Goal: Task Accomplishment & Management: Manage account settings

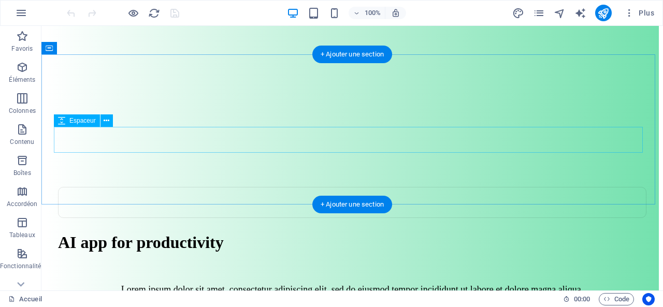
scroll to position [52, 0]
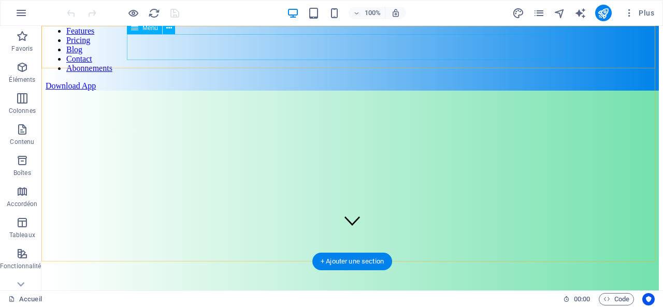
click at [520, 46] on nav "Features Pricing Blog Contact Abonnements" at bounding box center [352, 49] width 613 height 47
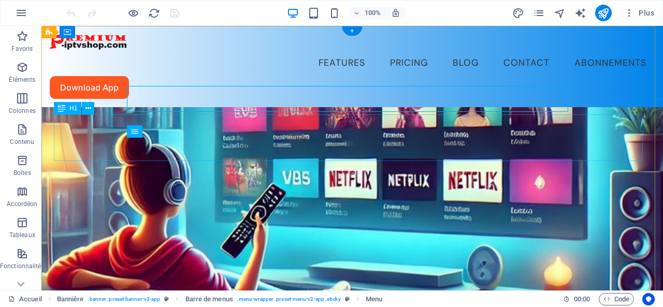
scroll to position [0, 0]
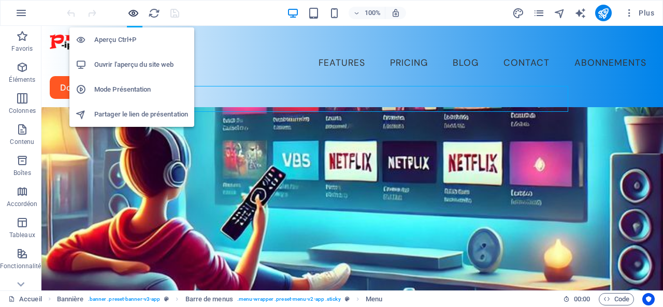
click at [133, 10] on icon "button" at bounding box center [133, 13] width 12 height 12
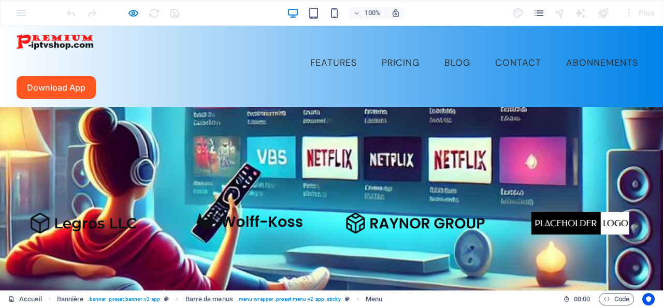
click at [558, 50] on link "Abonnements" at bounding box center [602, 63] width 89 height 26
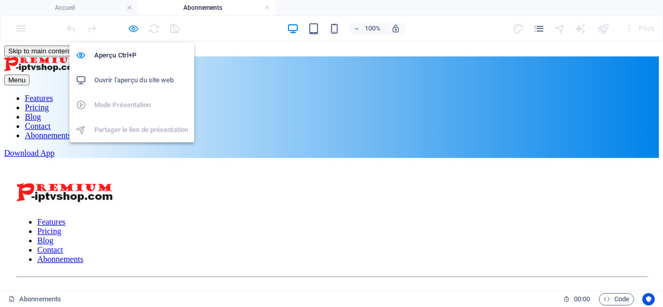
click at [135, 27] on icon "button" at bounding box center [133, 29] width 12 height 12
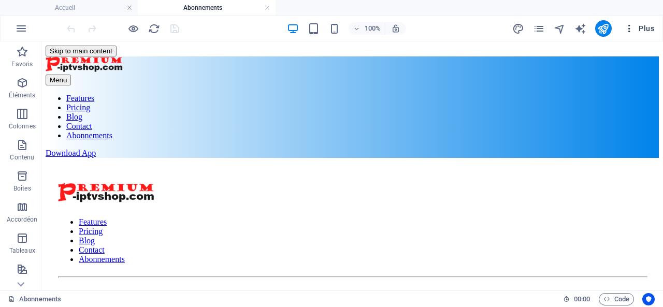
click at [646, 26] on span "Plus" at bounding box center [639, 28] width 30 height 10
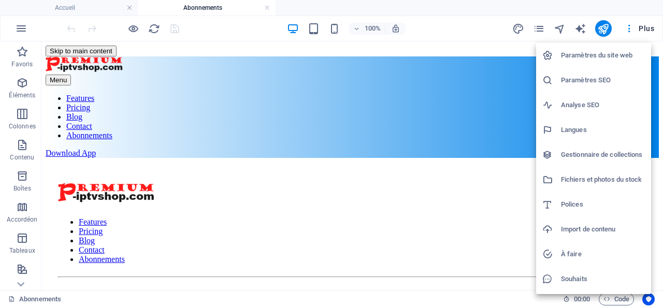
click at [575, 156] on h6 "Gestionnaire de collections" at bounding box center [603, 155] width 84 height 12
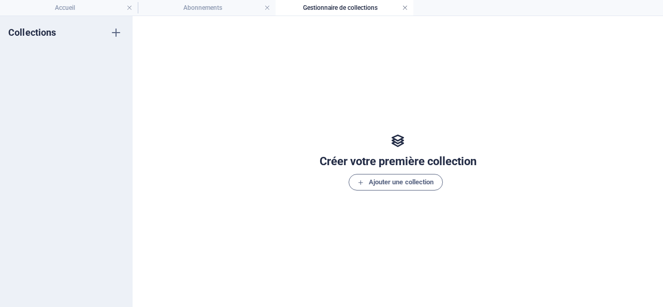
click at [407, 7] on link at bounding box center [405, 8] width 6 height 10
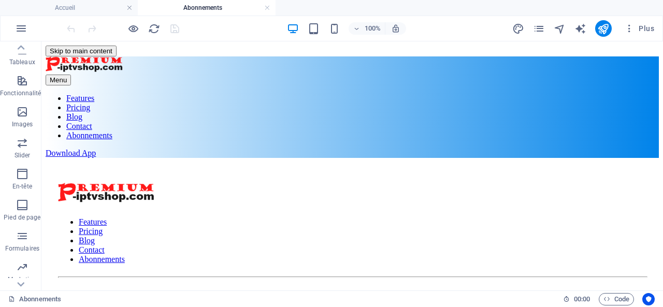
scroll to position [216, 0]
click at [22, 270] on icon "button" at bounding box center [22, 270] width 12 height 12
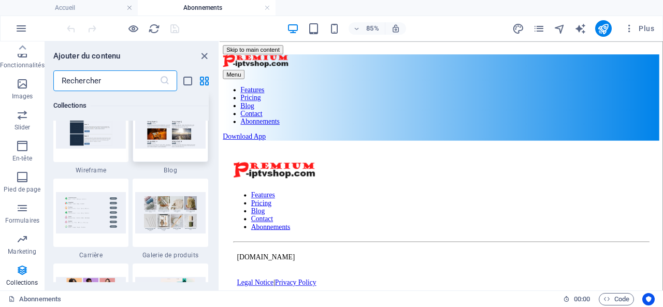
scroll to position [9480, 0]
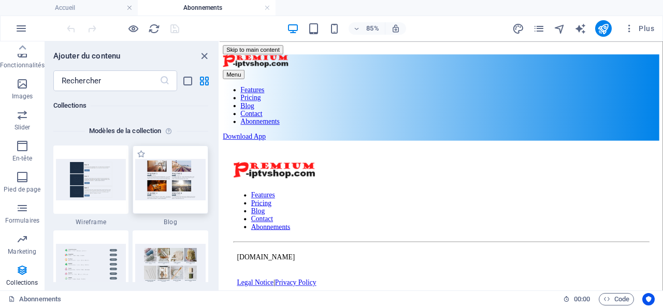
click at [171, 178] on img at bounding box center [170, 179] width 70 height 41
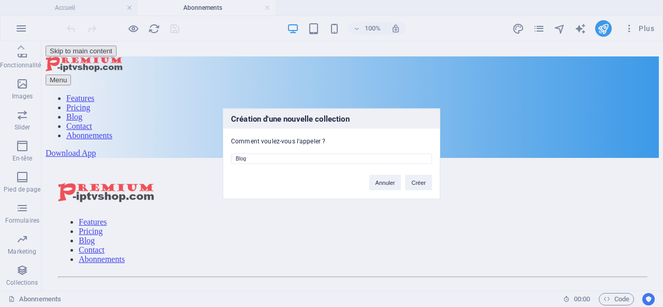
drag, startPoint x: 253, startPoint y: 158, endPoint x: 227, endPoint y: 155, distance: 25.6
click at [227, 155] on div "Blog" at bounding box center [331, 155] width 216 height 19
drag, startPoint x: 265, startPoint y: 160, endPoint x: 225, endPoint y: 159, distance: 39.9
click at [225, 159] on div "categorie" at bounding box center [331, 155] width 216 height 19
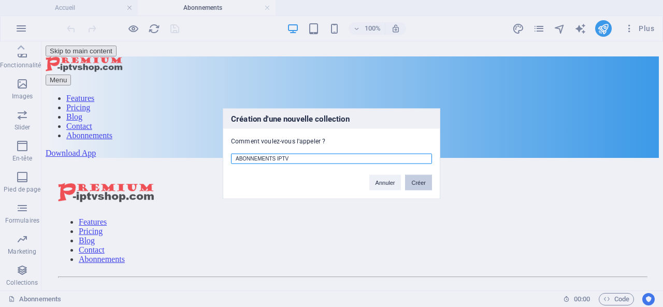
type input "ABONNEMENTS IPTV"
click at [416, 179] on button "Créer" at bounding box center [418, 183] width 27 height 16
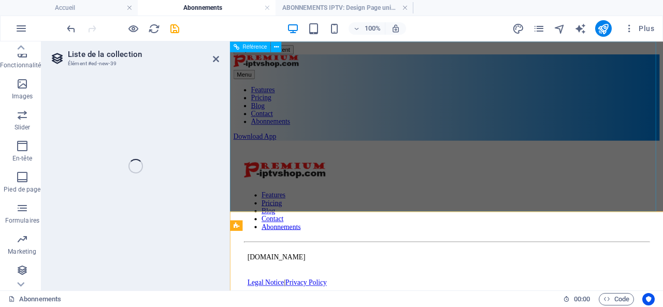
select select
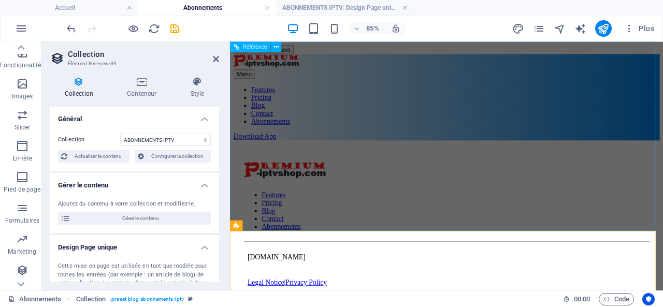
select select "columns.status"
select select "columns.publishing_date"
select select "past"
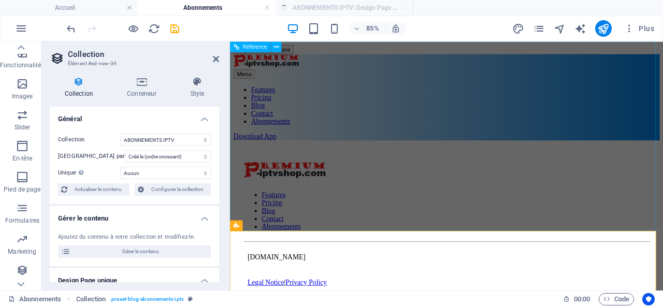
select select "columns.publishing_date_DESC"
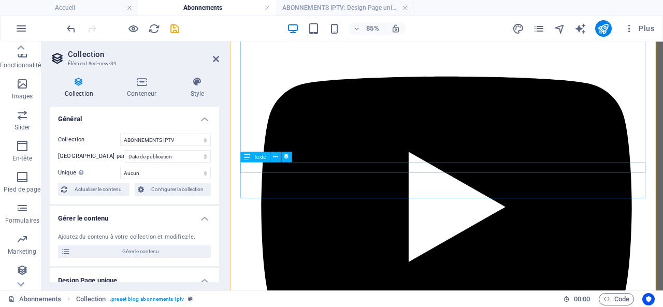
scroll to position [52, 0]
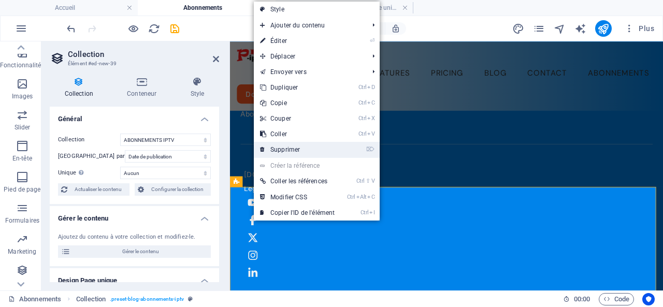
click at [283, 148] on link "⌦ Supprimer" at bounding box center [297, 150] width 87 height 16
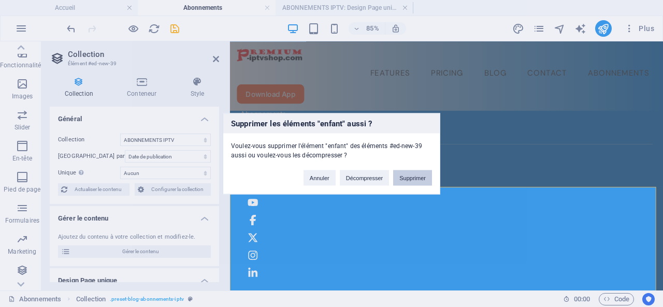
click at [410, 175] on button "Supprimer" at bounding box center [412, 178] width 39 height 16
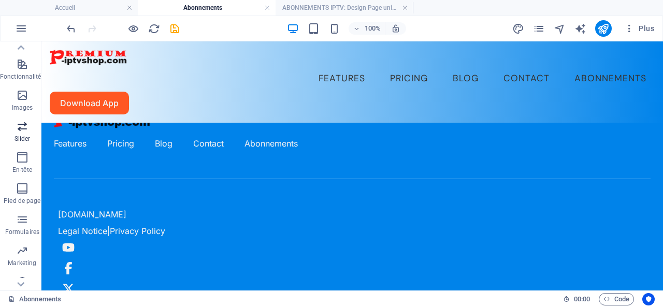
scroll to position [216, 0]
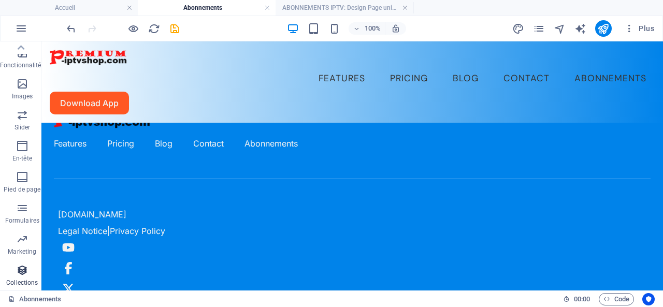
click at [25, 272] on icon "button" at bounding box center [22, 270] width 12 height 12
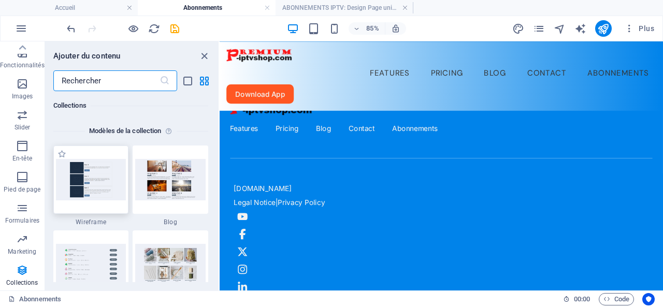
scroll to position [9532, 0]
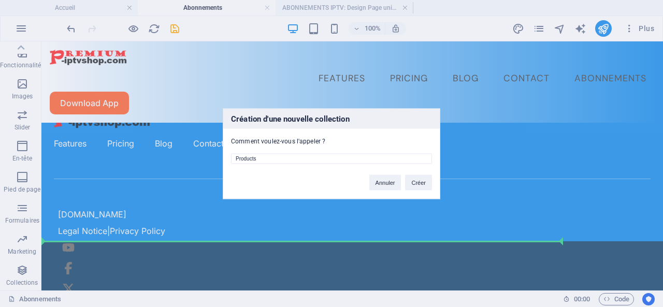
drag, startPoint x: 268, startPoint y: 158, endPoint x: 230, endPoint y: 161, distance: 38.4
click at [230, 161] on div "Products" at bounding box center [331, 155] width 216 height 19
drag, startPoint x: 257, startPoint y: 160, endPoint x: 240, endPoint y: 158, distance: 17.7
click at [240, 158] on input "Products" at bounding box center [331, 158] width 201 height 10
type input "ABONNEMENTS IPTV"
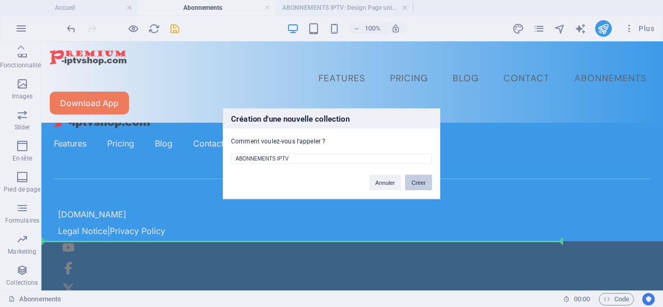
click at [419, 181] on button "Créer" at bounding box center [418, 183] width 27 height 16
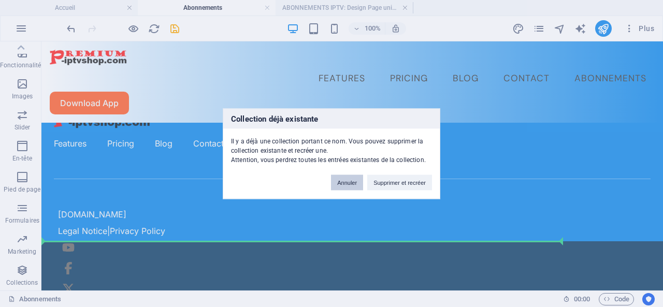
click at [351, 183] on button "Annuler" at bounding box center [347, 183] width 32 height 16
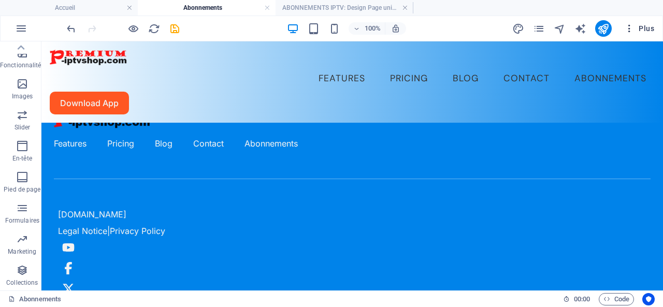
click at [644, 27] on span "Plus" at bounding box center [639, 28] width 30 height 10
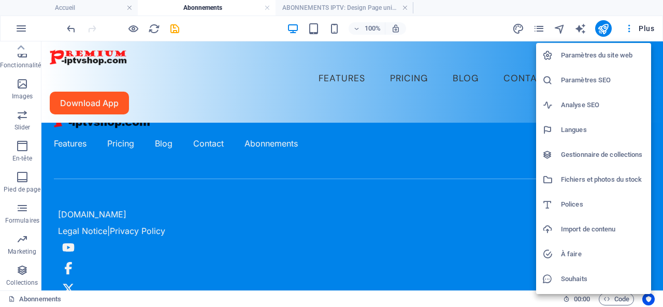
click at [586, 153] on h6 "Gestionnaire de collections" at bounding box center [603, 155] width 84 height 12
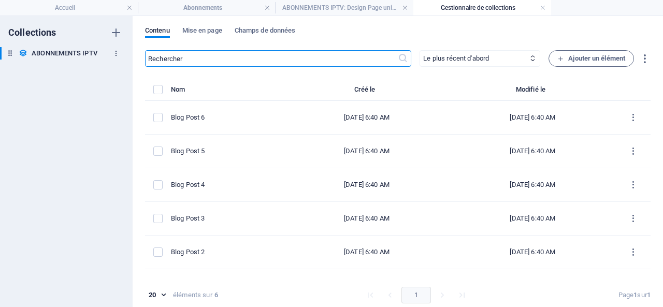
click at [115, 52] on icon "button" at bounding box center [115, 53] width 7 height 7
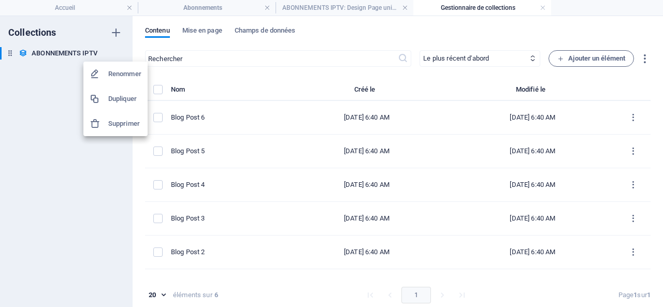
click at [122, 124] on h6 "Supprimer" at bounding box center [124, 124] width 33 height 12
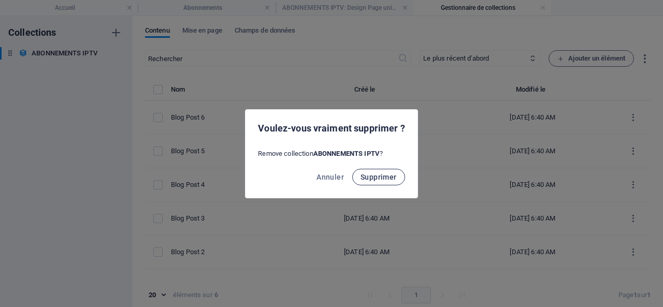
click at [372, 178] on span "Supprimer" at bounding box center [378, 177] width 36 height 8
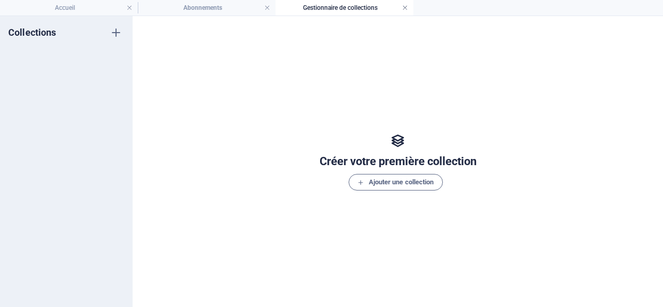
click at [405, 8] on link at bounding box center [405, 8] width 6 height 10
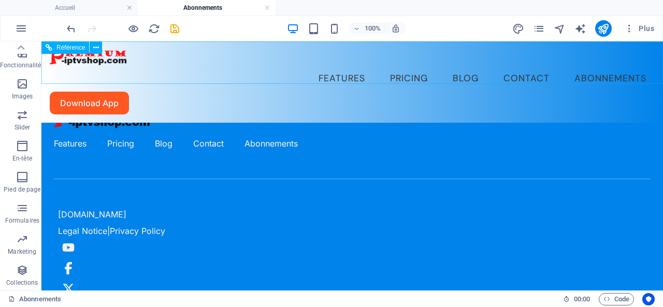
click at [519, 66] on nav "Features Pricing Blog Contact Abonnements" at bounding box center [352, 79] width 605 height 26
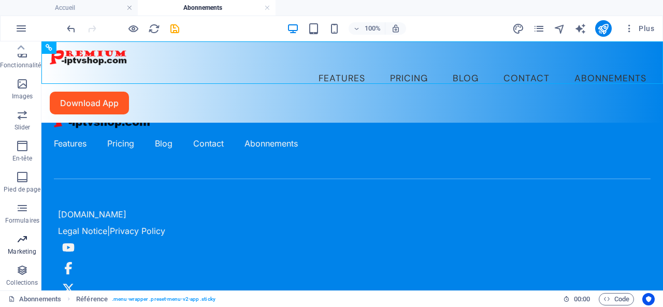
scroll to position [216, 0]
click at [19, 273] on icon "button" at bounding box center [22, 270] width 12 height 12
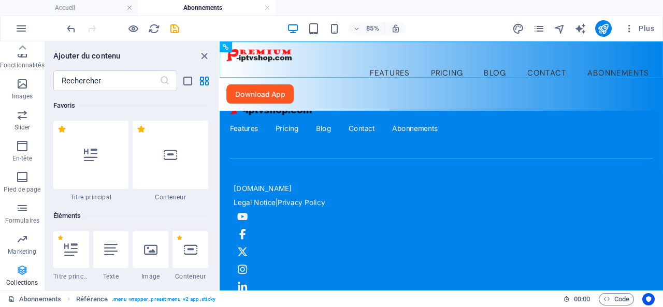
click at [19, 273] on icon "button" at bounding box center [22, 270] width 12 height 12
click at [20, 271] on icon "button" at bounding box center [22, 270] width 12 height 12
click at [20, 243] on icon "button" at bounding box center [22, 239] width 12 height 12
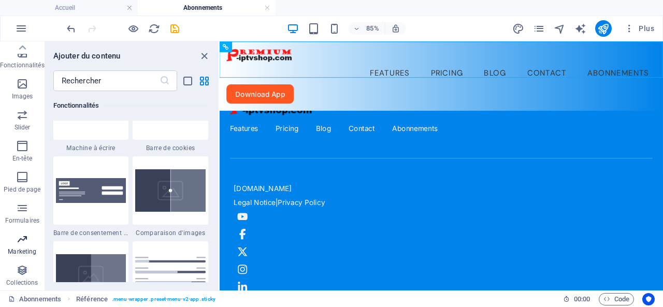
scroll to position [8435, 0]
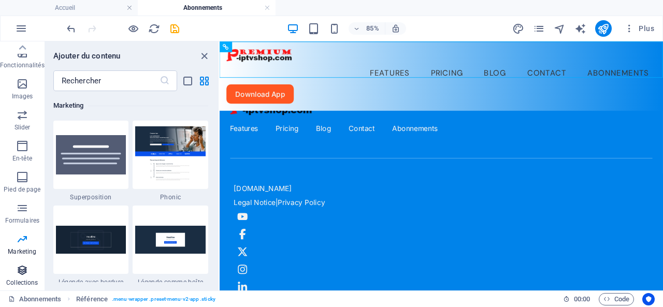
click at [19, 270] on icon "button" at bounding box center [22, 270] width 12 height 12
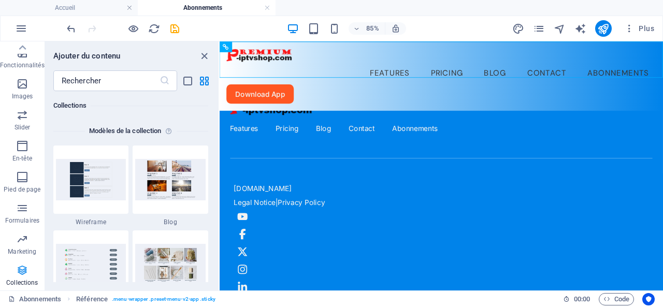
scroll to position [9480, 0]
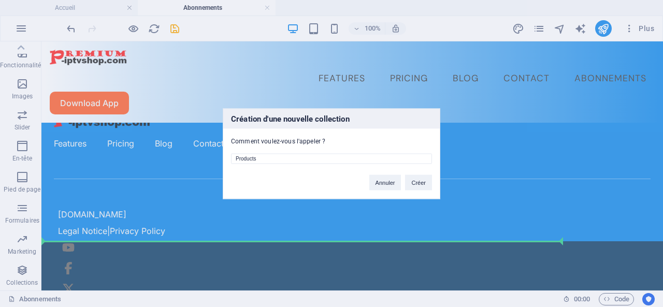
drag, startPoint x: 274, startPoint y: 158, endPoint x: 215, endPoint y: 158, distance: 59.6
click at [215, 158] on div "Création d'une nouvelle collection Comment voulez-vous l'appeler ? Products Ann…" at bounding box center [331, 153] width 663 height 307
drag, startPoint x: 243, startPoint y: 159, endPoint x: 234, endPoint y: 171, distance: 15.4
click at [233, 172] on div "Création d'une nouvelle collection Comment voulez-vous l'appeler ? Products Ann…" at bounding box center [331, 153] width 217 height 91
click at [272, 159] on input "Products" at bounding box center [331, 158] width 201 height 10
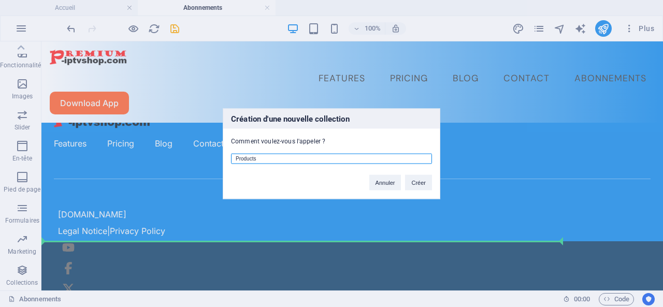
click at [272, 159] on input "Products" at bounding box center [331, 158] width 201 height 10
type input "ABONNEMENTS IPTV"
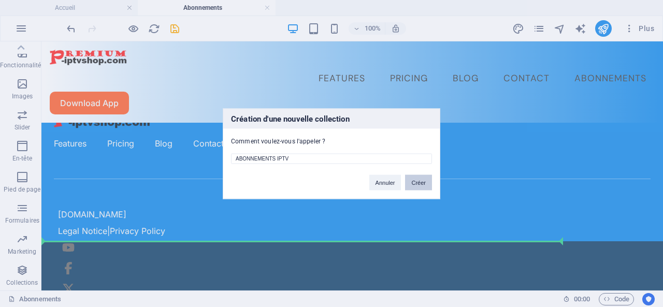
click at [418, 180] on button "Créer" at bounding box center [418, 183] width 27 height 16
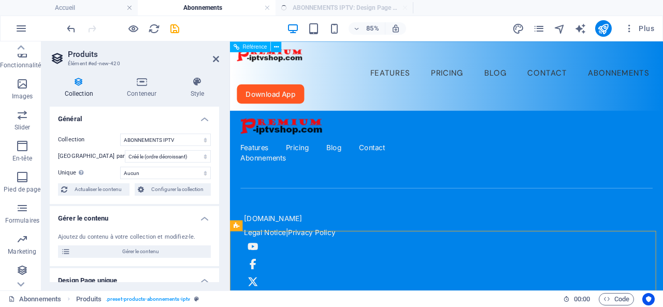
select select "createdAt_DESC"
drag, startPoint x: 478, startPoint y: 270, endPoint x: 247, endPoint y: 273, distance: 231.5
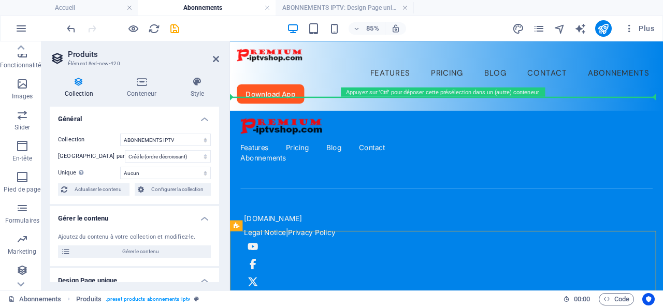
drag, startPoint x: 471, startPoint y: 270, endPoint x: 340, endPoint y: 106, distance: 210.0
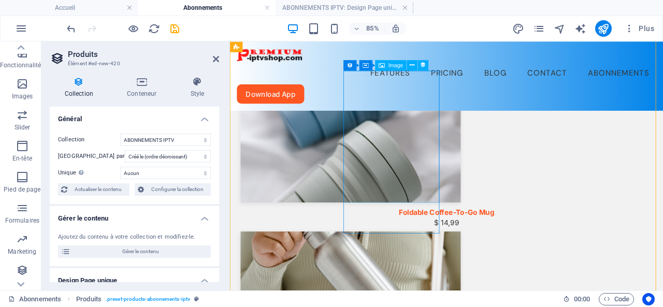
scroll to position [21, 0]
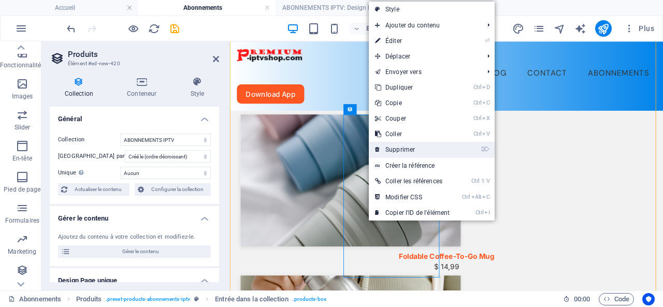
click at [406, 146] on link "⌦ Supprimer" at bounding box center [412, 150] width 87 height 16
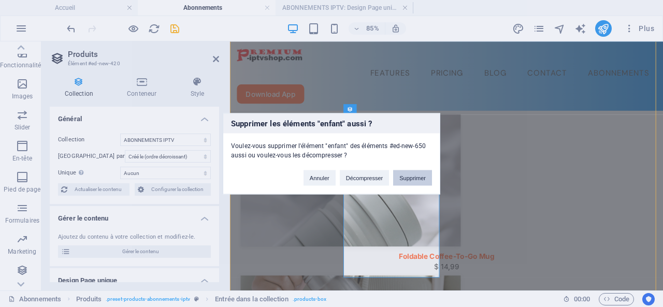
click at [411, 173] on button "Supprimer" at bounding box center [412, 178] width 39 height 16
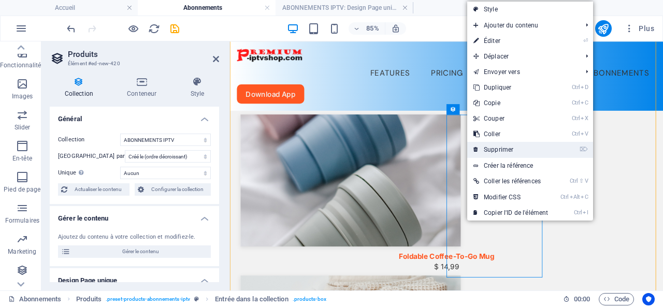
click at [505, 146] on link "⌦ Supprimer" at bounding box center [510, 150] width 87 height 16
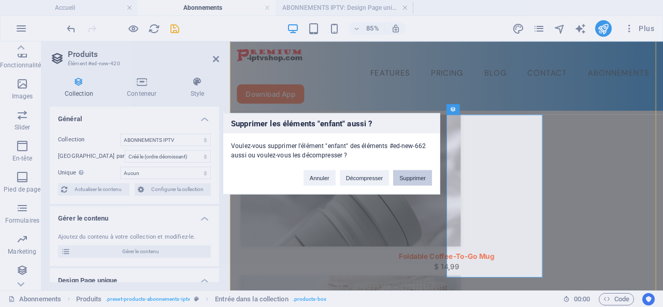
click at [414, 174] on button "Supprimer" at bounding box center [412, 178] width 39 height 16
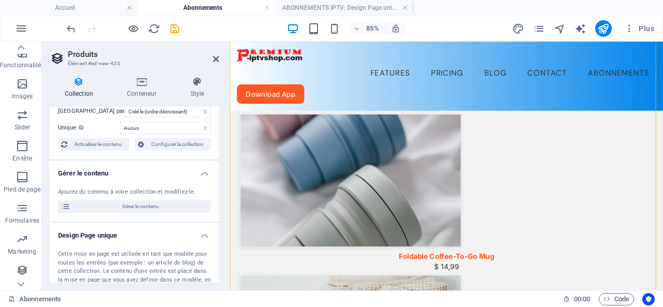
scroll to position [0, 0]
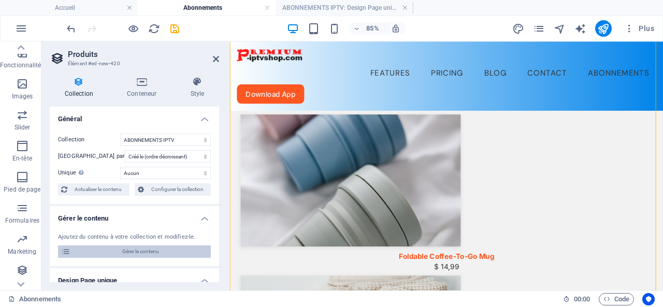
click at [134, 249] on span "Gérer le contenu" at bounding box center [141, 251] width 134 height 12
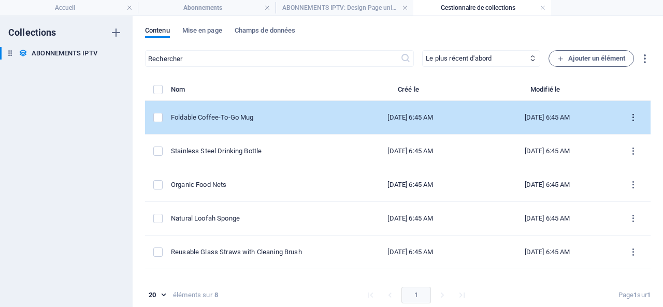
click at [628, 114] on icon "items list" at bounding box center [633, 118] width 10 height 10
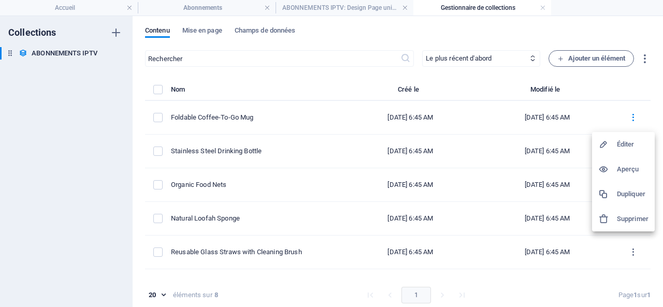
click at [632, 141] on h6 "Éditer" at bounding box center [633, 144] width 32 height 12
select select "Out of stock"
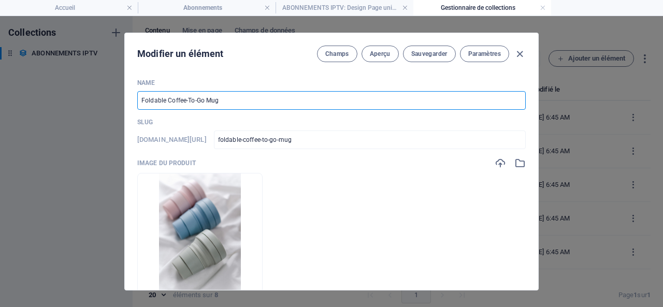
drag, startPoint x: 231, startPoint y: 99, endPoint x: 130, endPoint y: 98, distance: 101.5
click at [130, 98] on div "Name Foldable Coffee-To-Go Mug ​ Slug www.example.com/abonnements-iptv-élément/…" at bounding box center [331, 180] width 413 height 220
type input "¨P"
type input "p"
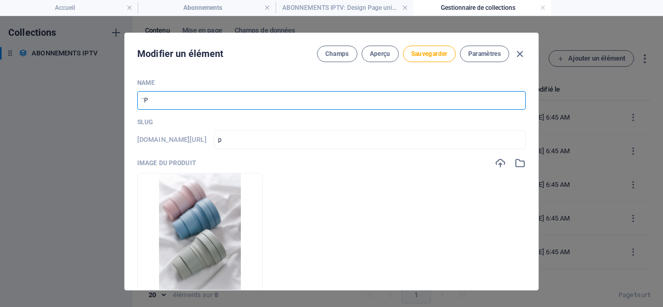
type input "¨Pr"
type input "pr"
type input "¨Pre"
type input "pre"
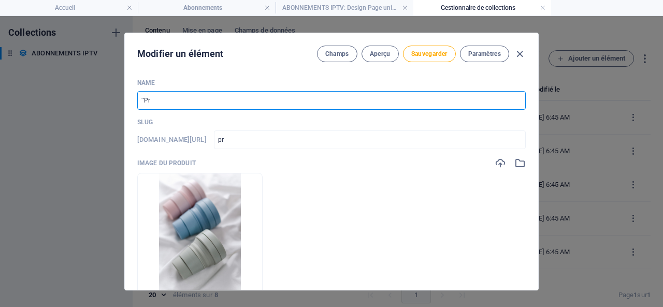
type input "pre"
type input "¨Prem"
type input "prem"
type input "¨Premi"
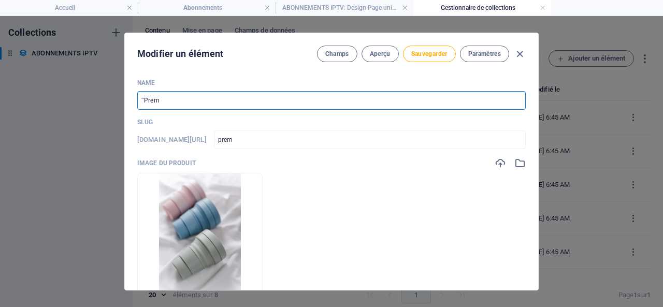
type input "premi"
type input "¨Premiu"
type input "premiu"
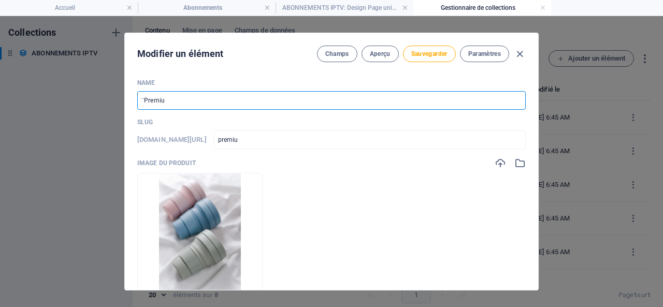
type input "¨Premium"
type input "premium"
type input "¨Prémium"
type input "premium"
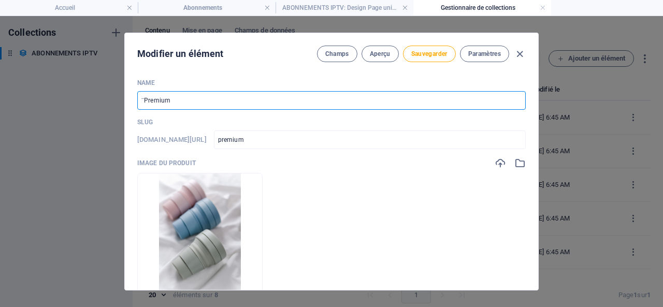
type input "premium"
type input "¨Prémium i"
type input "premium-i"
type input "¨Prémium ip"
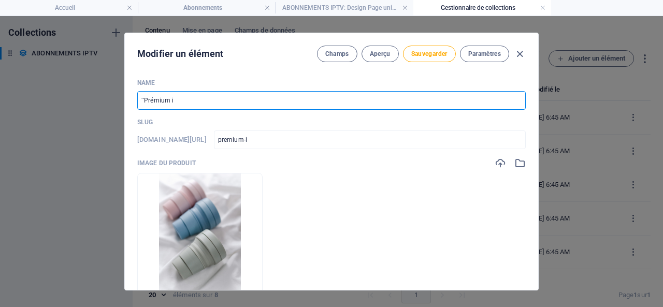
type input "premium-ip"
type input "¨Prémium ipt"
type input "premium-ipt"
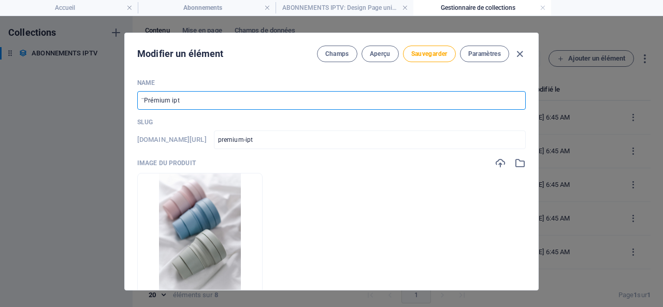
type input "¨Prémium iptv"
type input "premium-iptv"
drag, startPoint x: 182, startPoint y: 99, endPoint x: 137, endPoint y: 98, distance: 45.6
click at [137, 98] on input "¨Prémium iptv" at bounding box center [331, 100] width 388 height 19
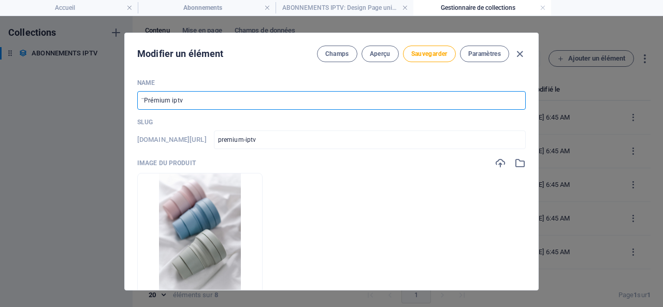
click at [157, 99] on input "¨Prémium iptv" at bounding box center [331, 100] width 388 height 19
drag, startPoint x: 143, startPoint y: 98, endPoint x: 125, endPoint y: 98, distance: 18.1
click at [125, 98] on div "Name ¨Prémium iptv ​ Slug www.example.com/abonnements-iptv-élément/ premium-ipt…" at bounding box center [331, 180] width 413 height 220
type input "Prémium iptv"
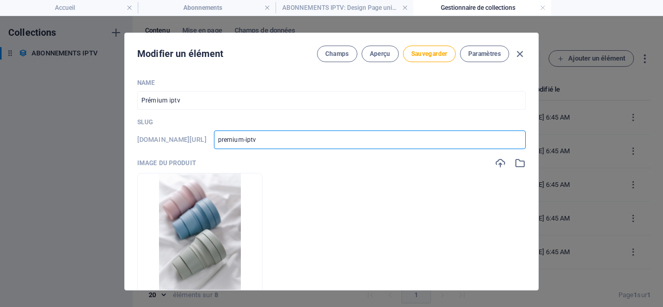
drag, startPoint x: 292, startPoint y: 138, endPoint x: 279, endPoint y: 138, distance: 12.9
click at [279, 138] on div "www.example.com/abonnements-iptv-élément/ premium-iptv ​" at bounding box center [331, 139] width 388 height 19
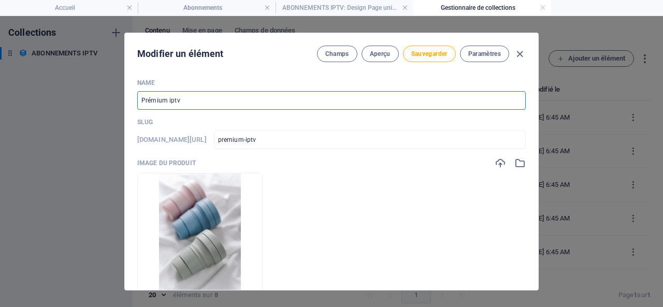
drag, startPoint x: 180, startPoint y: 100, endPoint x: 134, endPoint y: 97, distance: 46.2
click at [134, 97] on div "Name Prémium iptv ​ Slug www.example.com/abonnements-iptv-élément/ premium-iptv…" at bounding box center [331, 180] width 413 height 220
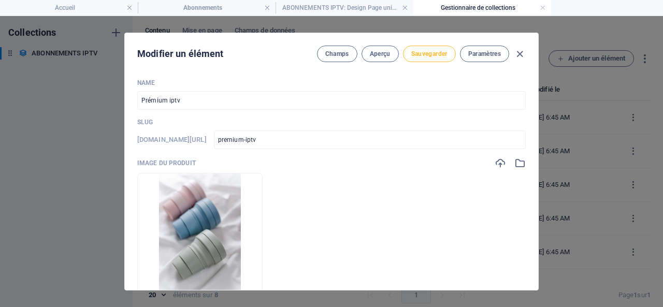
click at [420, 54] on span "Sauvegarder" at bounding box center [429, 54] width 36 height 8
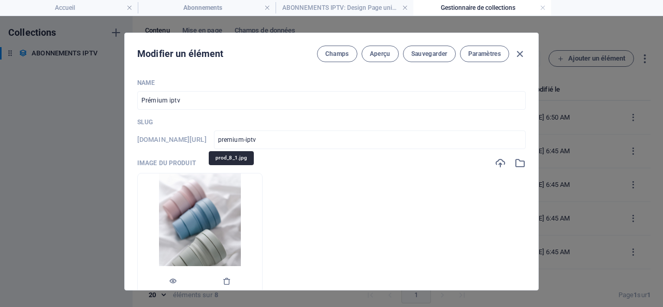
click at [234, 201] on img at bounding box center [200, 234] width 82 height 123
drag, startPoint x: 234, startPoint y: 201, endPoint x: 355, endPoint y: 218, distance: 121.8
click at [355, 218] on ul "Déposez les fichiers ici pour les téléverser automatiquement." at bounding box center [331, 235] width 388 height 124
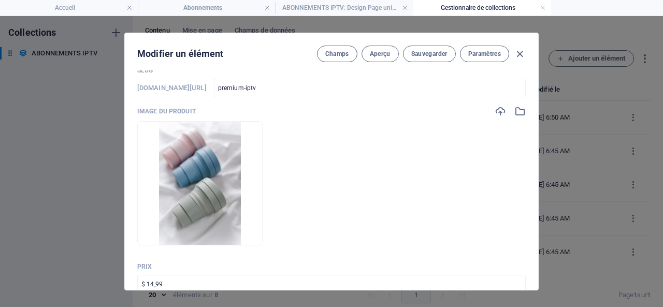
scroll to position [52, 0]
click at [499, 110] on icon "button" at bounding box center [500, 111] width 11 height 11
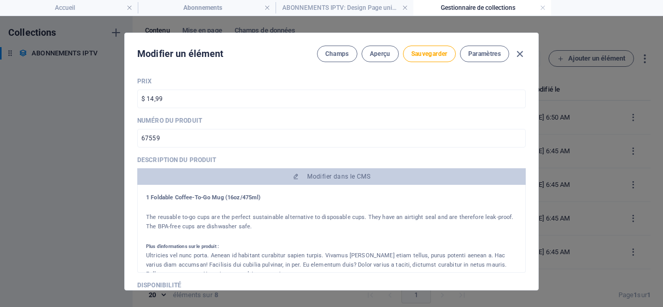
scroll to position [259, 0]
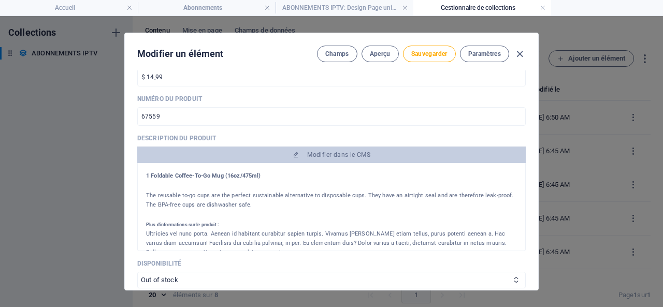
drag, startPoint x: 259, startPoint y: 176, endPoint x: 141, endPoint y: 177, distance: 118.6
click at [141, 177] on div "1 Foldable Coffee-To-Go Mug (16oz/475ml) The reusable to-go cups are the perfec…" at bounding box center [331, 207] width 388 height 88
drag, startPoint x: 156, startPoint y: 175, endPoint x: 149, endPoint y: 173, distance: 7.9
drag, startPoint x: 149, startPoint y: 173, endPoint x: 395, endPoint y: 170, distance: 246.0
click at [395, 170] on div "1 Foldable Coffee-To-Go Mug (16oz/475ml) The reusable to-go cups are the perfec…" at bounding box center [331, 207] width 388 height 88
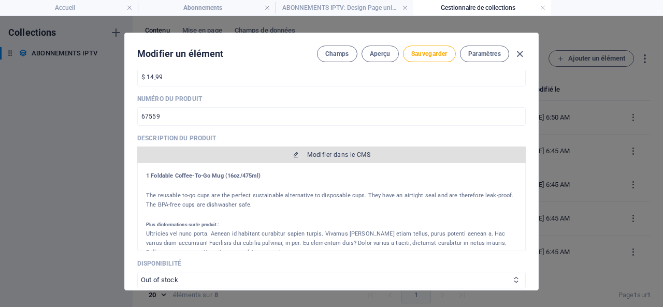
click at [329, 152] on span "Modifier dans le CMS" at bounding box center [338, 155] width 63 height 8
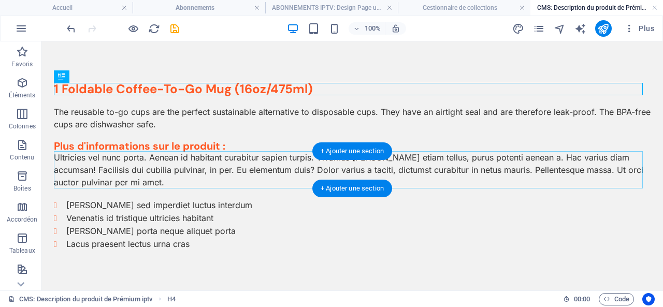
scroll to position [0, 0]
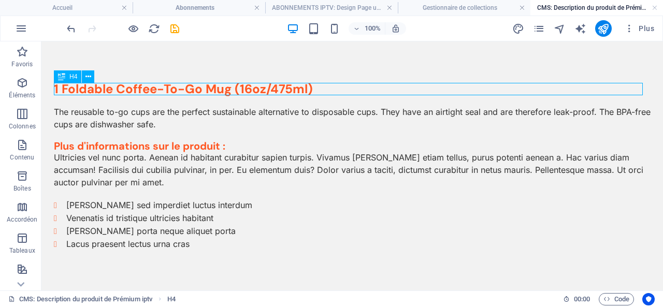
click at [306, 89] on div "1 Foldable Coffee-To-Go Mug (16oz/475ml)" at bounding box center [352, 89] width 597 height 12
drag, startPoint x: 312, startPoint y: 88, endPoint x: 277, endPoint y: 90, distance: 34.8
click at [277, 90] on div "1 Foldable Coffee-To-Go Mug (16oz/475ml)" at bounding box center [352, 89] width 597 height 12
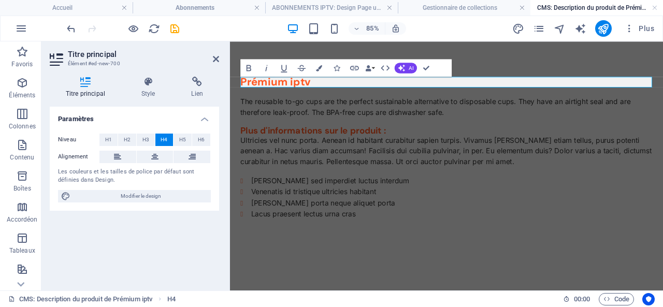
scroll to position [0, 4]
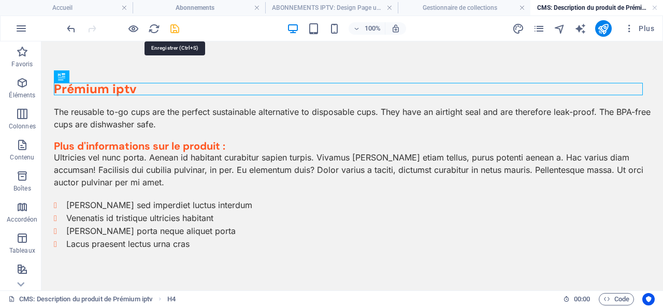
click at [177, 24] on icon "save" at bounding box center [175, 29] width 12 height 12
click at [655, 7] on link at bounding box center [654, 8] width 6 height 10
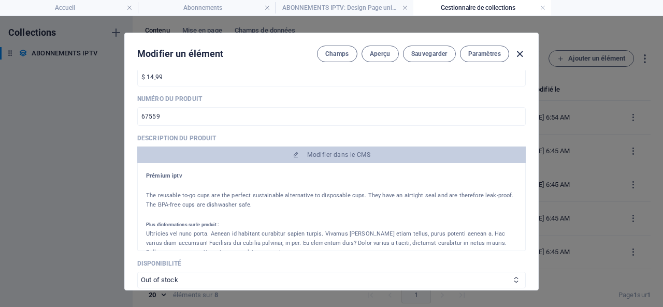
click at [518, 51] on icon "button" at bounding box center [520, 54] width 12 height 12
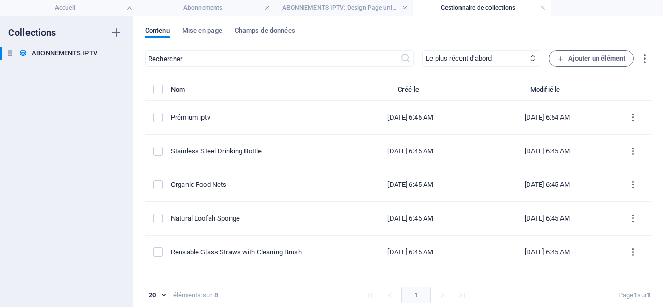
type input "premium-iptv"
click at [543, 8] on link at bounding box center [543, 8] width 6 height 10
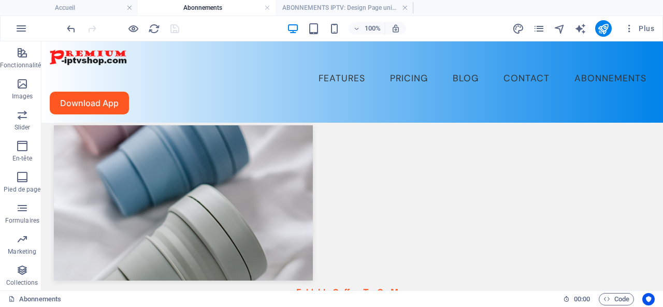
scroll to position [21, 0]
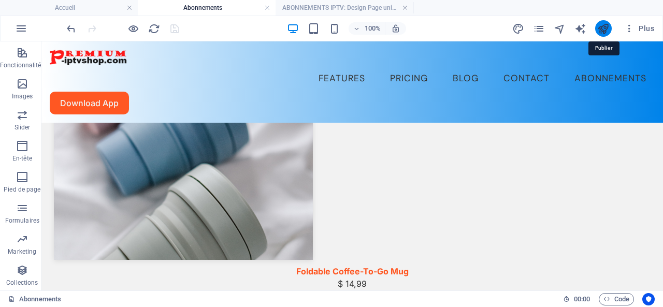
click at [604, 25] on icon "publish" at bounding box center [603, 29] width 12 height 12
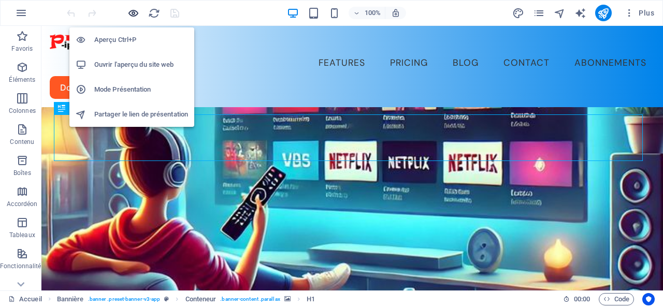
click at [130, 14] on icon "button" at bounding box center [133, 13] width 12 height 12
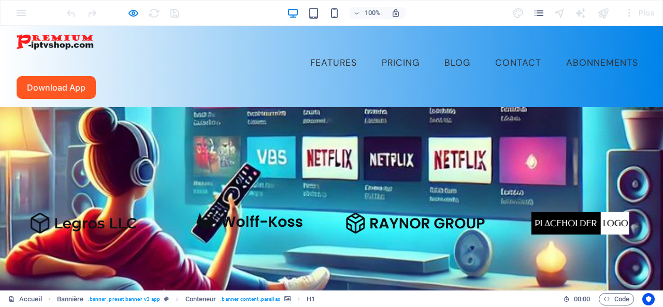
click at [558, 50] on link "Abonnements" at bounding box center [602, 63] width 89 height 26
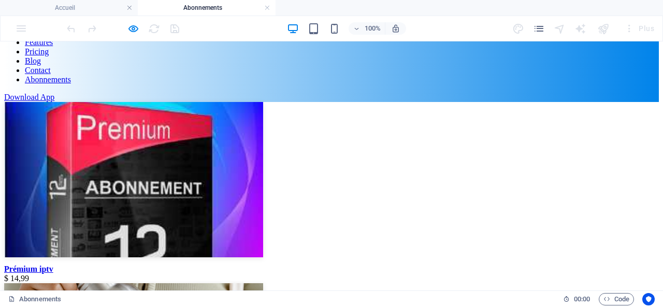
scroll to position [4, 0]
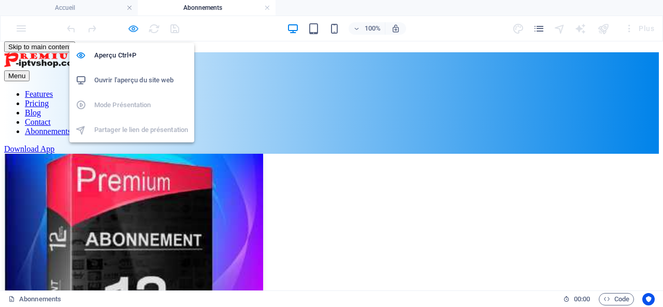
click at [133, 25] on icon "button" at bounding box center [133, 29] width 12 height 12
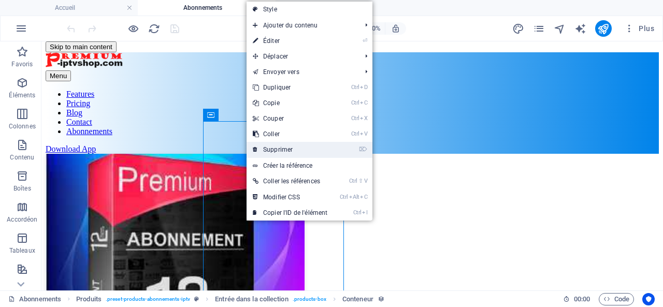
click at [286, 144] on link "⌦ Supprimer" at bounding box center [289, 150] width 87 height 16
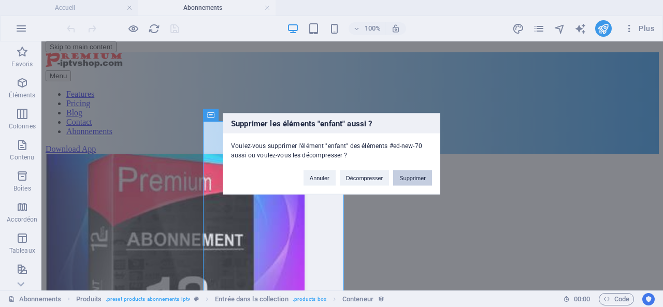
click at [416, 176] on button "Supprimer" at bounding box center [412, 178] width 39 height 16
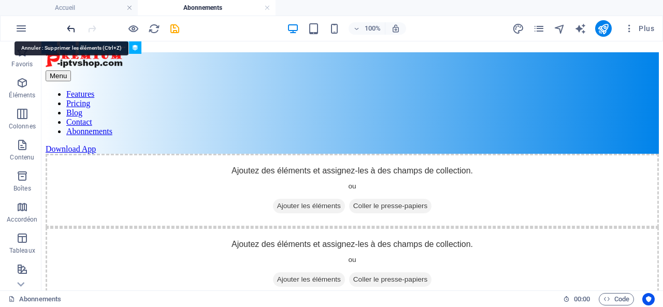
click at [69, 25] on icon "undo" at bounding box center [71, 29] width 12 height 12
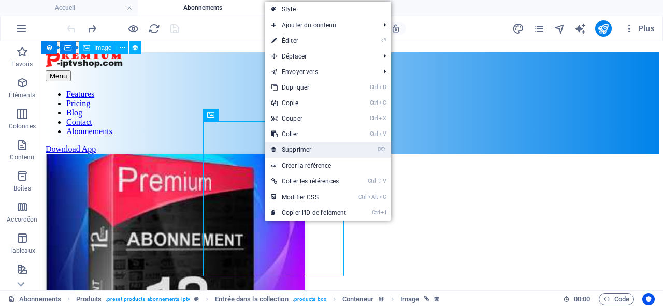
click at [294, 148] on link "⌦ Supprimer" at bounding box center [308, 150] width 87 height 16
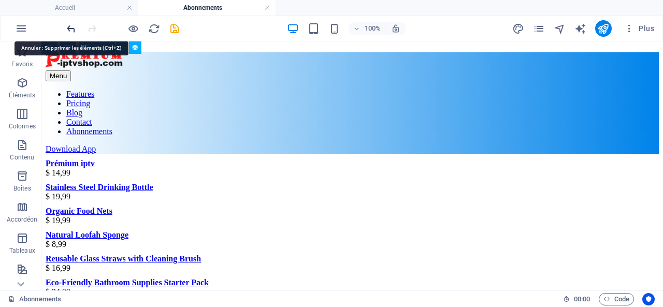
click at [69, 28] on icon "undo" at bounding box center [71, 29] width 12 height 12
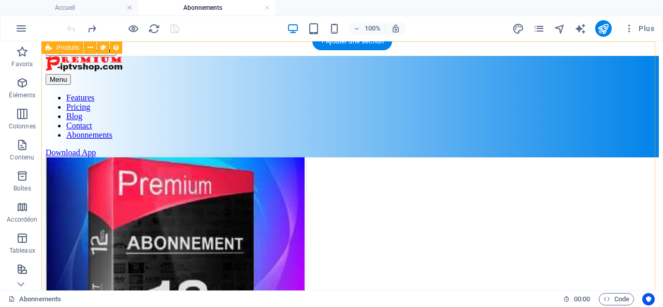
scroll to position [0, 0]
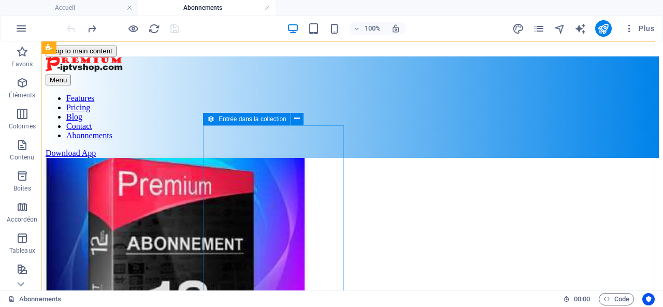
click at [247, 122] on span "Entrée dans la collection" at bounding box center [253, 119] width 68 height 6
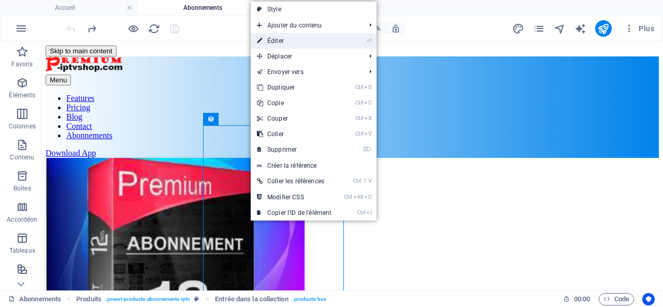
click at [269, 37] on link "⏎ Éditer" at bounding box center [294, 41] width 87 height 16
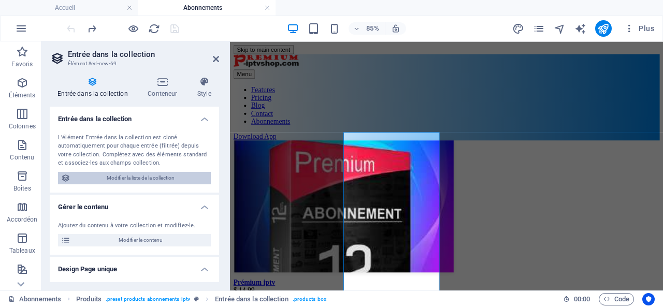
click at [144, 173] on span "Modifier la liste de la collection" at bounding box center [141, 178] width 134 height 12
select select "createdAt_DESC"
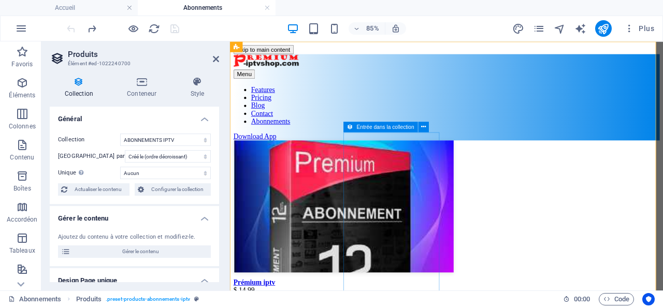
click at [374, 127] on span "Entrée dans la collection" at bounding box center [385, 126] width 57 height 5
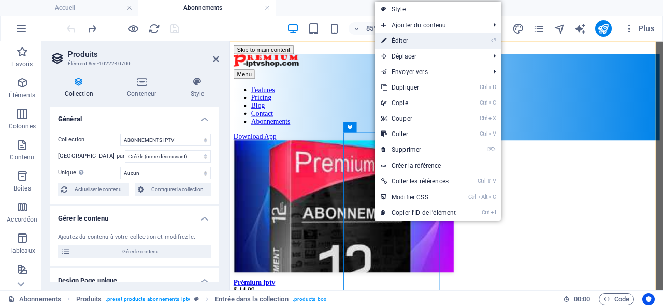
click at [400, 38] on link "⏎ Éditer" at bounding box center [418, 41] width 87 height 16
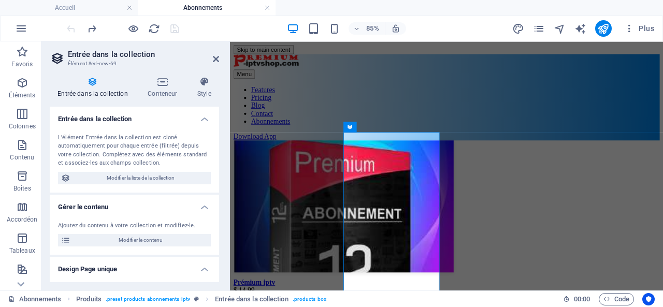
click at [115, 117] on h4 "Entrée dans la collection" at bounding box center [134, 116] width 169 height 19
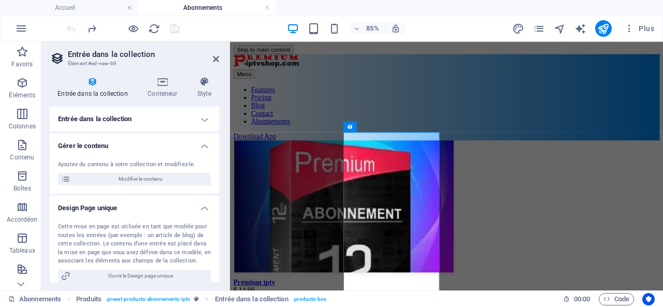
click at [126, 118] on h4 "Entrée dans la collection" at bounding box center [134, 119] width 169 height 25
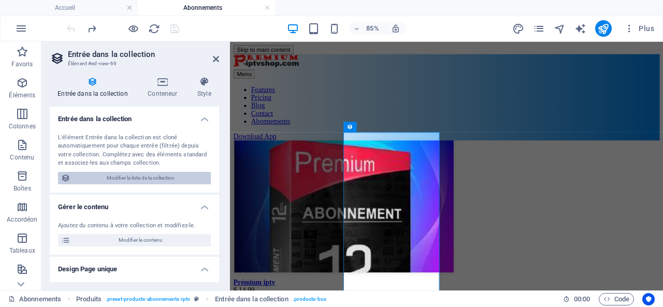
click at [150, 177] on span "Modifier la liste de la collection" at bounding box center [141, 178] width 134 height 12
select select "createdAt_DESC"
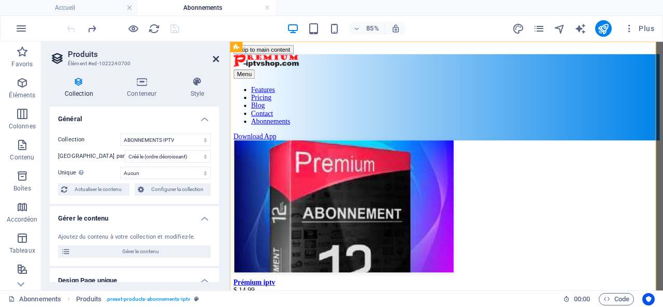
click at [215, 56] on icon at bounding box center [216, 59] width 6 height 8
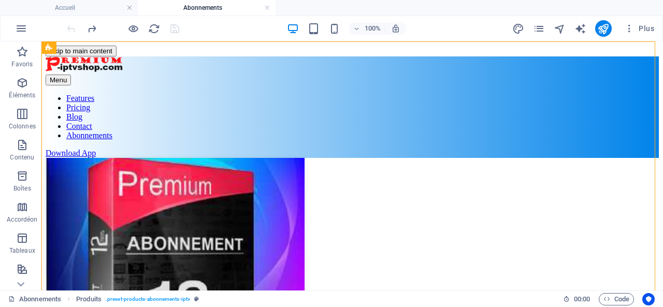
drag, startPoint x: 671, startPoint y: 41, endPoint x: 419, endPoint y: 100, distance: 259.0
click at [639, 25] on span "Plus" at bounding box center [639, 28] width 30 height 10
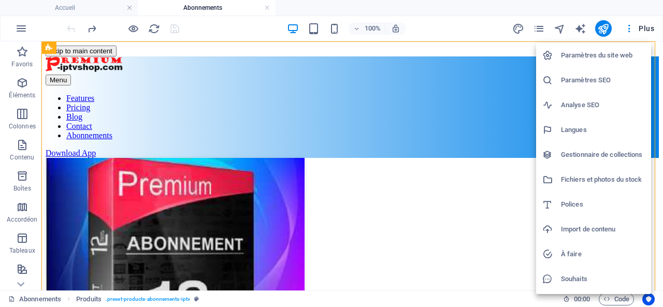
click at [587, 152] on h6 "Gestionnaire de collections" at bounding box center [603, 155] width 84 height 12
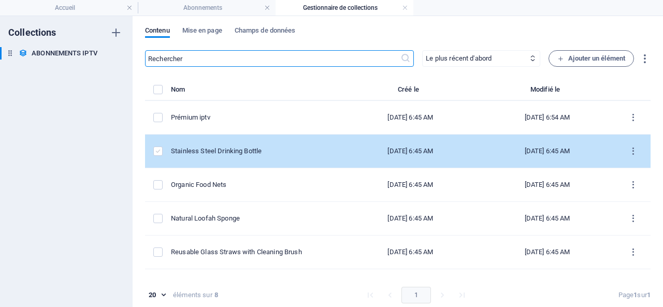
click at [155, 149] on label "items list" at bounding box center [157, 151] width 9 height 9
click at [0, 0] on input "items list" at bounding box center [0, 0] width 0 height 0
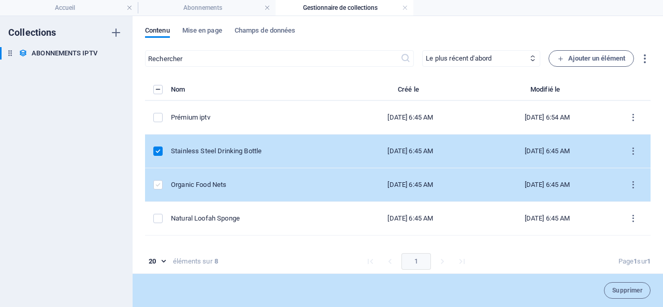
click at [155, 184] on label "items list" at bounding box center [157, 184] width 9 height 9
click at [0, 0] on input "items list" at bounding box center [0, 0] width 0 height 0
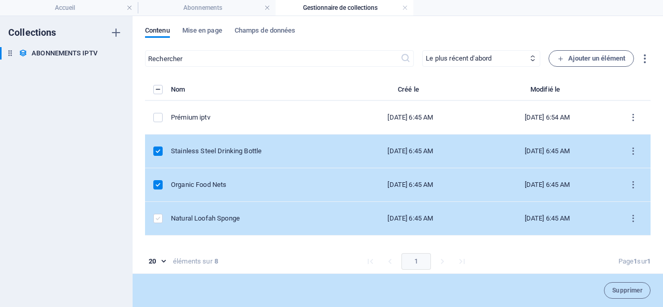
click at [158, 219] on label "items list" at bounding box center [157, 218] width 9 height 9
click at [0, 0] on input "items list" at bounding box center [0, 0] width 0 height 0
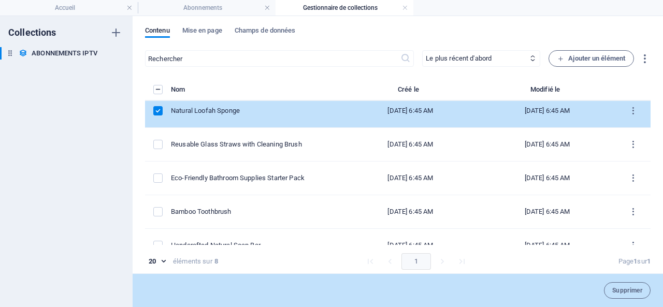
scroll to position [123, 0]
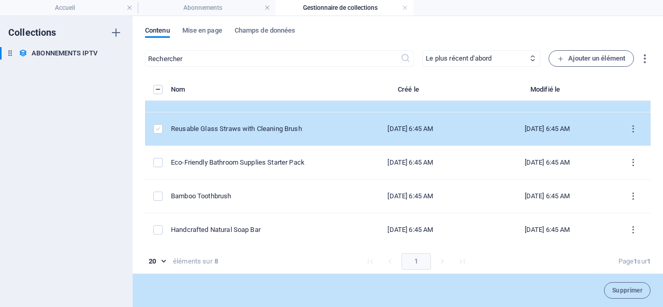
click at [158, 124] on label "items list" at bounding box center [157, 128] width 9 height 9
click at [0, 0] on input "items list" at bounding box center [0, 0] width 0 height 0
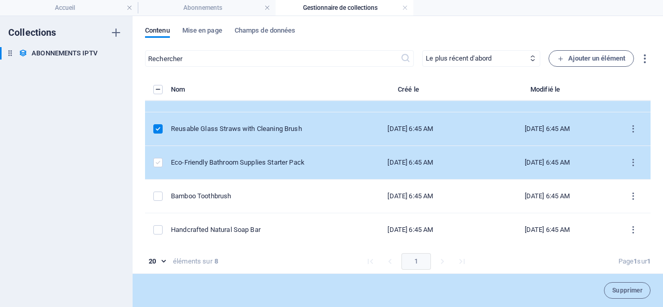
click at [158, 161] on label "items list" at bounding box center [157, 162] width 9 height 9
click at [0, 0] on input "items list" at bounding box center [0, 0] width 0 height 0
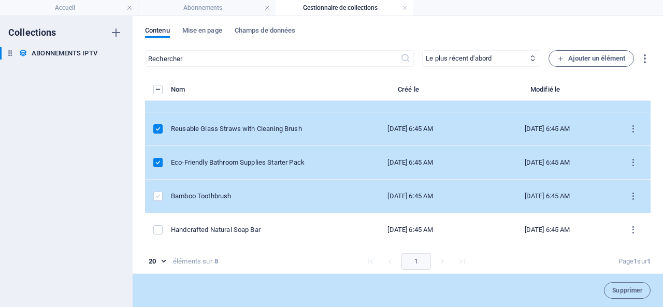
click at [157, 192] on label "items list" at bounding box center [157, 196] width 9 height 9
click at [0, 0] on input "items list" at bounding box center [0, 0] width 0 height 0
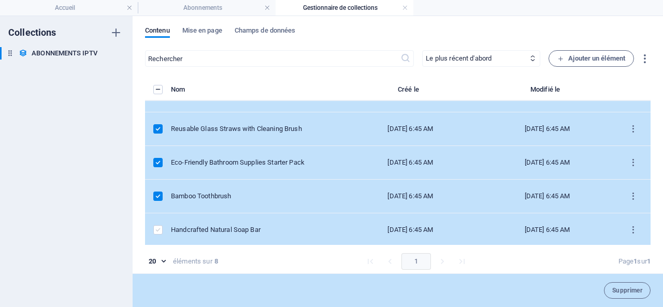
click at [159, 229] on label "items list" at bounding box center [157, 229] width 9 height 9
click at [0, 0] on input "items list" at bounding box center [0, 0] width 0 height 0
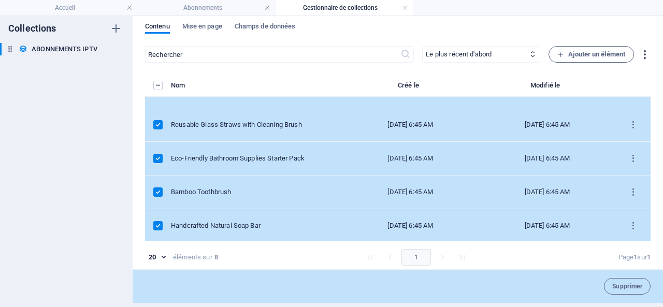
click at [643, 51] on icon "button" at bounding box center [645, 55] width 12 height 12
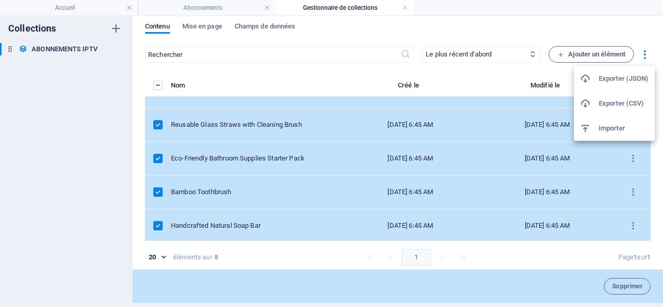
click at [369, 23] on div at bounding box center [331, 153] width 663 height 307
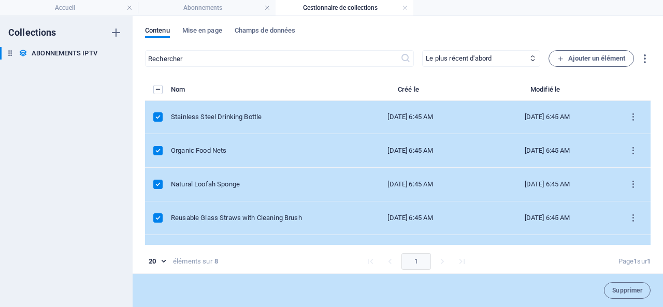
scroll to position [0, 0]
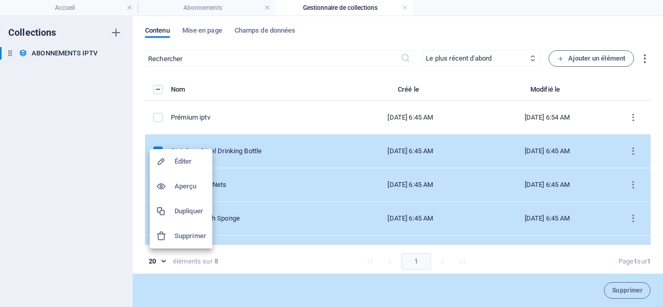
click at [188, 239] on h6 "Supprimer" at bounding box center [191, 236] width 32 height 12
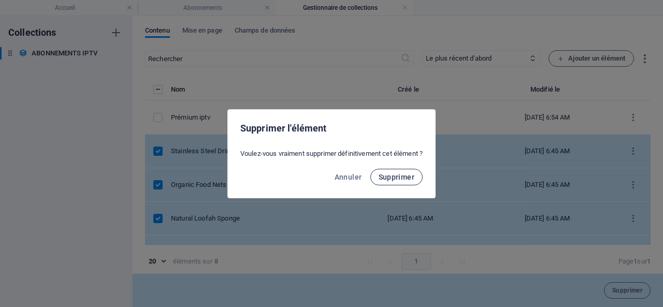
click at [403, 175] on span "Supprimer" at bounding box center [397, 177] width 36 height 8
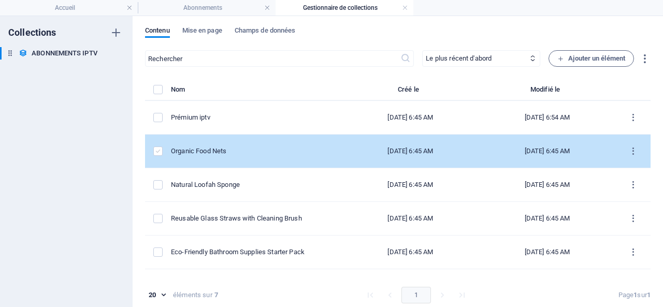
click at [155, 150] on label "items list" at bounding box center [157, 151] width 9 height 9
click at [0, 0] on input "items list" at bounding box center [0, 0] width 0 height 0
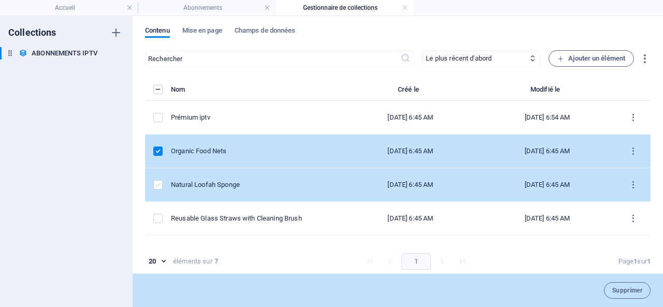
click at [159, 180] on label "items list" at bounding box center [157, 184] width 9 height 9
click at [0, 0] on input "items list" at bounding box center [0, 0] width 0 height 0
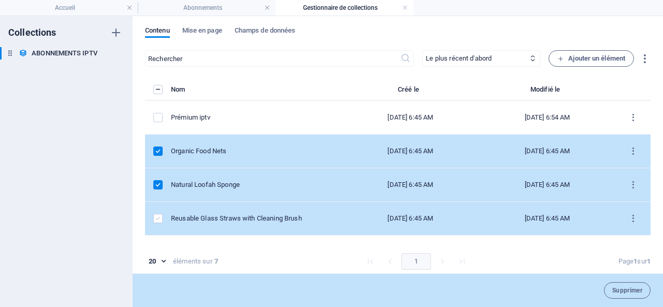
click at [158, 218] on label "items list" at bounding box center [157, 218] width 9 height 9
click at [0, 0] on input "items list" at bounding box center [0, 0] width 0 height 0
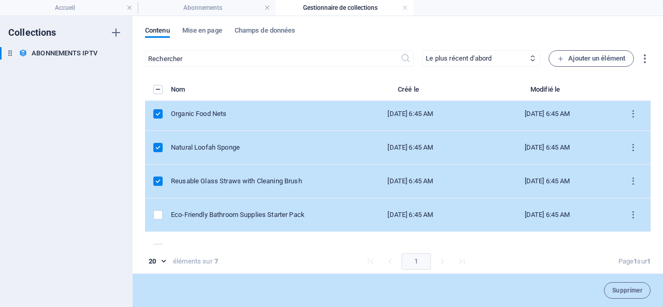
scroll to position [52, 0]
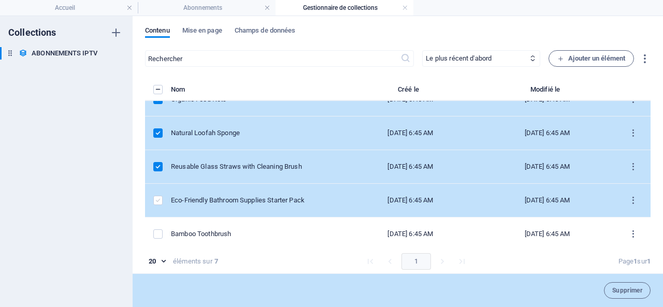
click at [159, 199] on label "items list" at bounding box center [157, 200] width 9 height 9
click at [0, 0] on input "items list" at bounding box center [0, 0] width 0 height 0
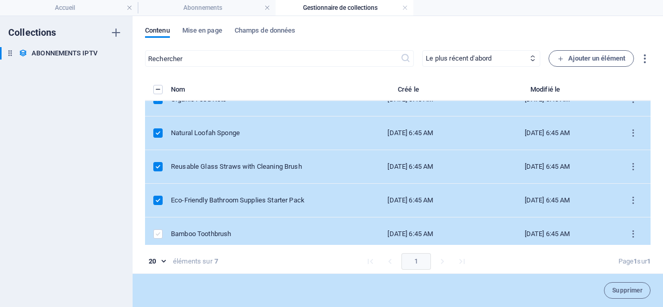
click at [156, 229] on label "items list" at bounding box center [157, 233] width 9 height 9
click at [0, 0] on input "items list" at bounding box center [0, 0] width 0 height 0
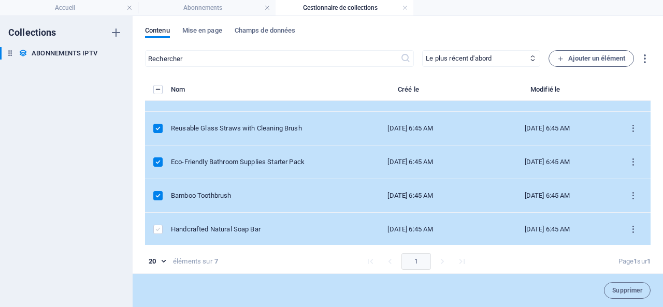
click at [158, 229] on label "items list" at bounding box center [157, 229] width 9 height 9
click at [0, 0] on input "items list" at bounding box center [0, 0] width 0 height 0
click at [162, 261] on body "premium-iptvshop.com Accueil Abonnements Gestionnaire de collections Favoris Él…" at bounding box center [331, 153] width 663 height 307
click at [258, 261] on div at bounding box center [331, 153] width 663 height 307
click at [619, 287] on span "Supprimer" at bounding box center [627, 290] width 30 height 6
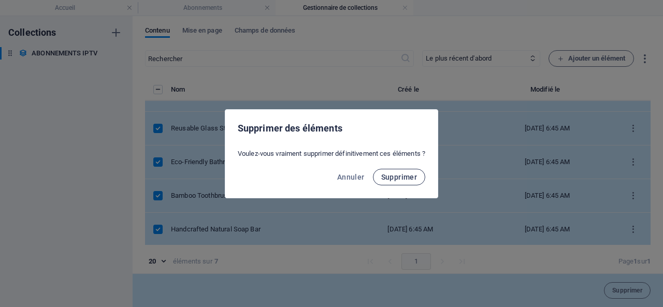
click at [397, 175] on span "Supprimer" at bounding box center [399, 177] width 36 height 8
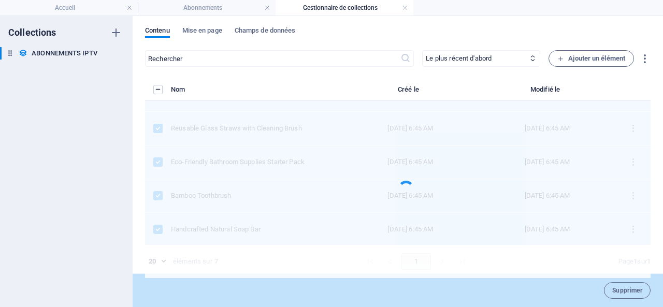
scroll to position [0, 0]
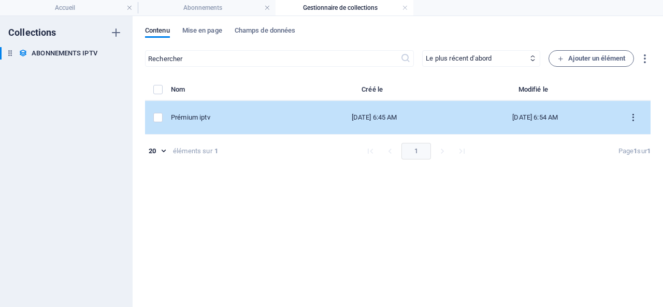
click at [633, 114] on icon "items list" at bounding box center [633, 118] width 10 height 10
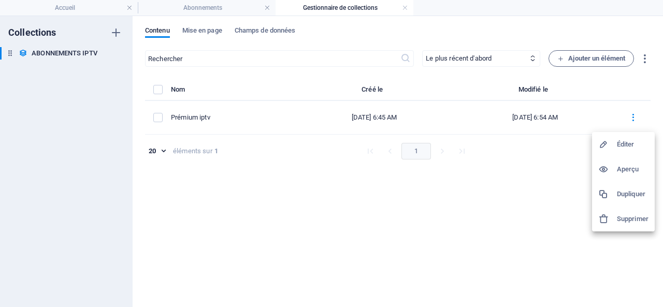
click at [627, 141] on h6 "Éditer" at bounding box center [633, 144] width 32 height 12
select select "Out of stock"
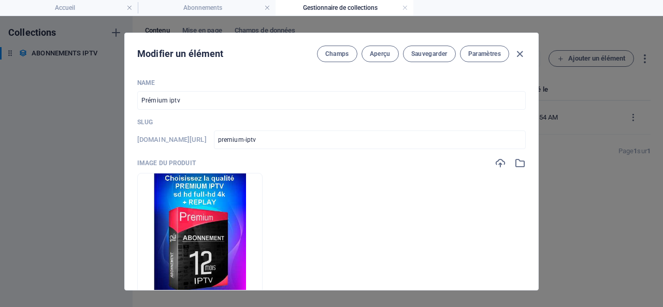
drag, startPoint x: 198, startPoint y: 139, endPoint x: 284, endPoint y: 139, distance: 86.0
click at [284, 139] on div "www.example.com/abonnements-iptv-élément/ premium-iptv ​" at bounding box center [331, 139] width 388 height 19
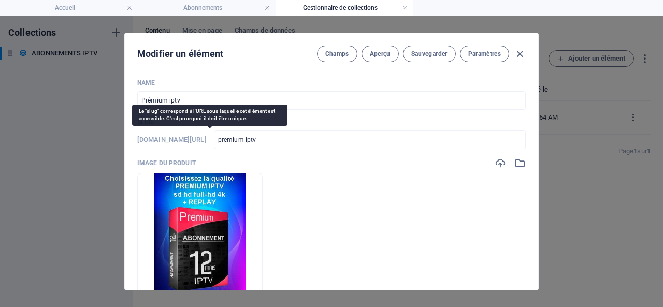
copy h6 "abonnements-iptv-élément/"
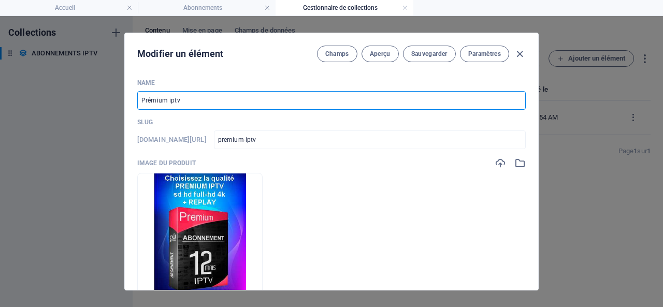
drag, startPoint x: 181, startPoint y: 98, endPoint x: 130, endPoint y: 99, distance: 50.2
click at [130, 99] on div "Name Prémium iptv ​ Slug www.example.com/abonnements-iptv-élément/ premium-iptv…" at bounding box center [331, 180] width 413 height 220
click at [212, 100] on input "Prémium iptv" at bounding box center [331, 100] width 388 height 19
drag, startPoint x: 180, startPoint y: 98, endPoint x: 138, endPoint y: 101, distance: 41.5
click at [138, 101] on input "Prémium iptv" at bounding box center [331, 100] width 388 height 19
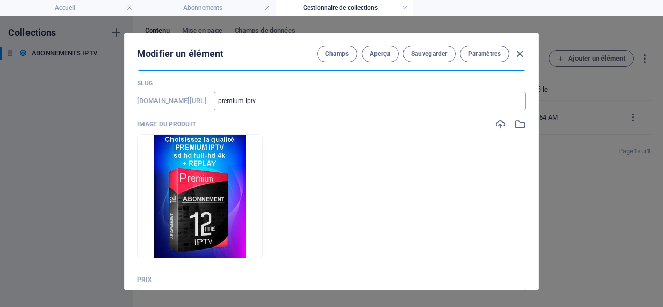
scroll to position [52, 0]
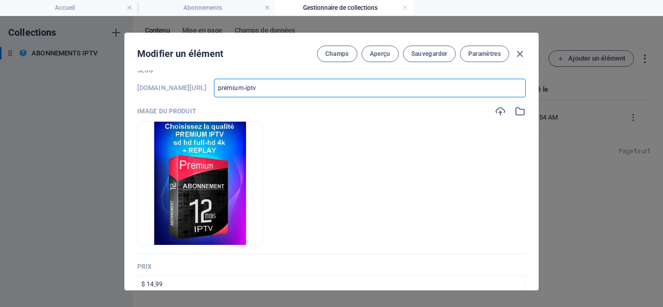
drag, startPoint x: 333, startPoint y: 85, endPoint x: 294, endPoint y: 86, distance: 39.4
click at [294, 86] on input "premium-iptv" at bounding box center [370, 88] width 312 height 19
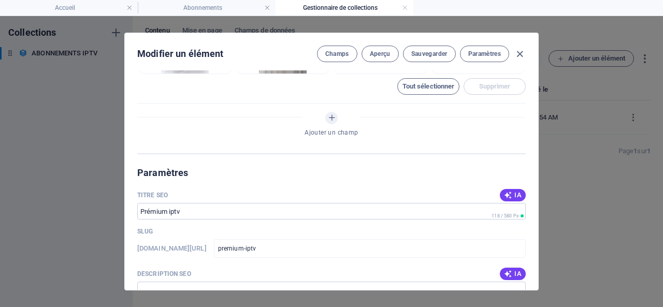
scroll to position [621, 0]
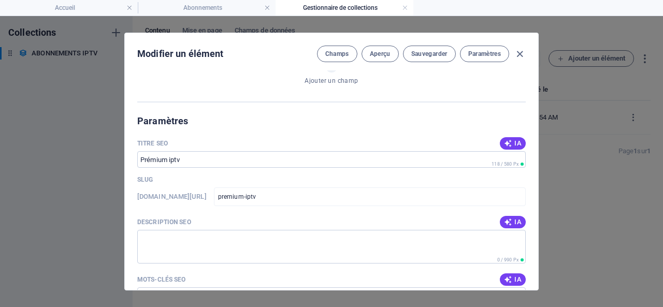
drag, startPoint x: 198, startPoint y: 196, endPoint x: 283, endPoint y: 199, distance: 85.0
click at [283, 199] on div "www.example.com/abonnements-iptv-élément/ premium-iptv ​" at bounding box center [331, 196] width 388 height 19
click at [376, 51] on span "Aperçu" at bounding box center [380, 54] width 21 height 8
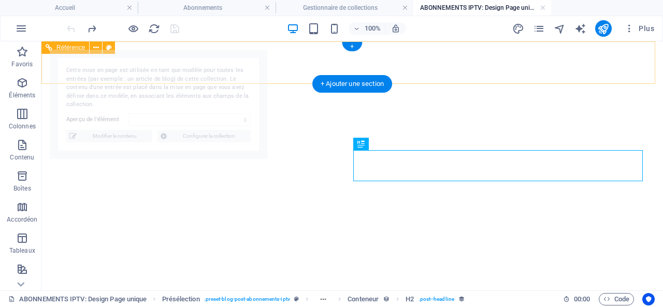
select select "68e4a8f1ce98e92eee0b2433"
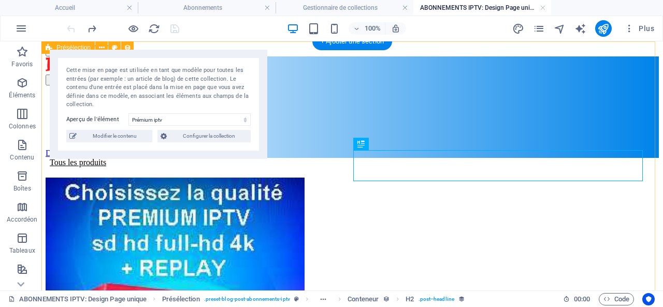
scroll to position [0, 0]
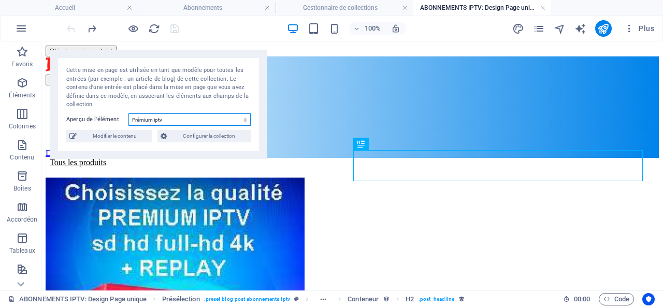
click at [149, 120] on select "Prémium iptv" at bounding box center [189, 119] width 122 height 12
click at [151, 117] on select "Prémium iptv" at bounding box center [189, 119] width 122 height 12
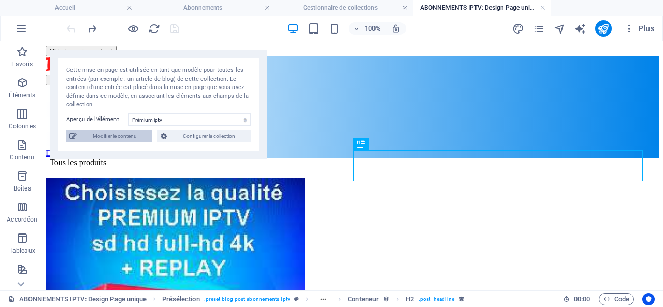
click at [111, 135] on span "Modifier le contenu" at bounding box center [114, 136] width 69 height 12
type input "premium-iptv"
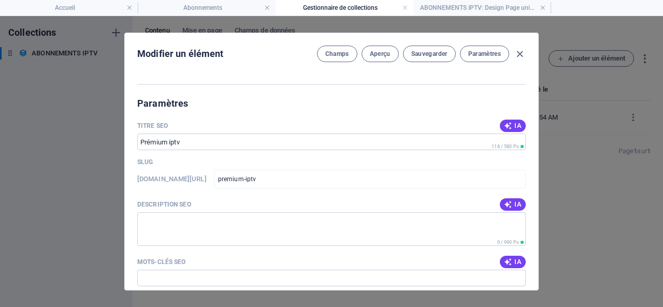
scroll to position [691, 0]
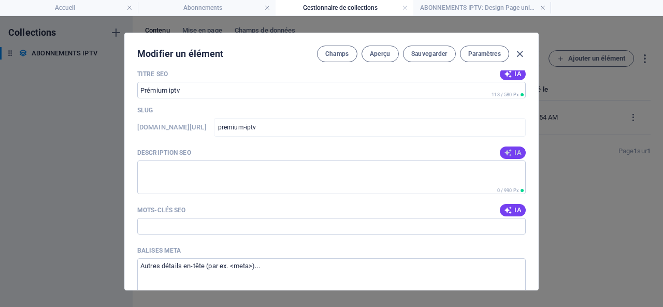
click at [516, 150] on span "IA" at bounding box center [513, 153] width 18 height 8
type textarea "Discover Prémium IPTV for just $14.99! Enjoy high-quality streaming with our re…"
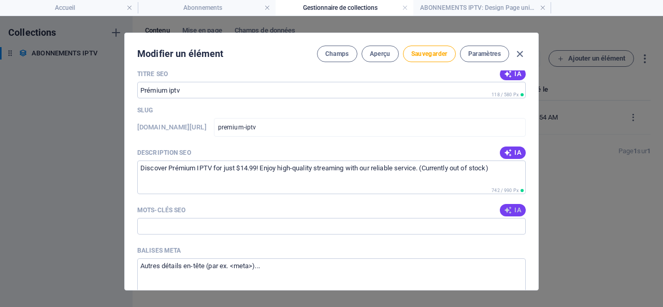
click at [511, 210] on icon "button" at bounding box center [508, 210] width 8 height 8
type input "prémium iptv, IPTV, service IPTV, abonnement IPTV, télévision en ligne, streami…"
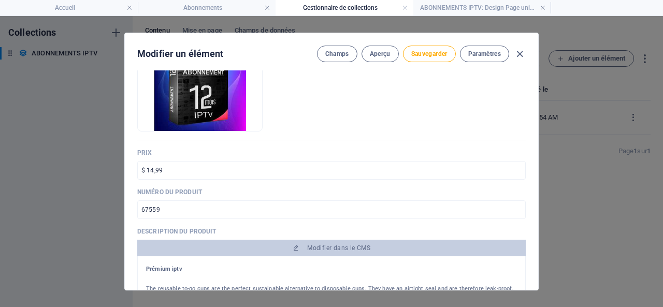
scroll to position [0, 0]
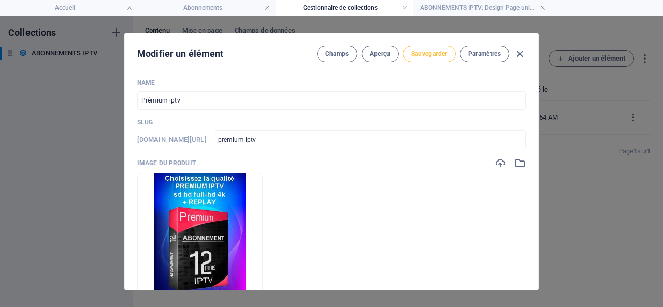
click at [423, 50] on span "Sauvegarder" at bounding box center [429, 54] width 36 height 8
click at [518, 51] on icon "button" at bounding box center [520, 54] width 12 height 12
type input "premium-iptv"
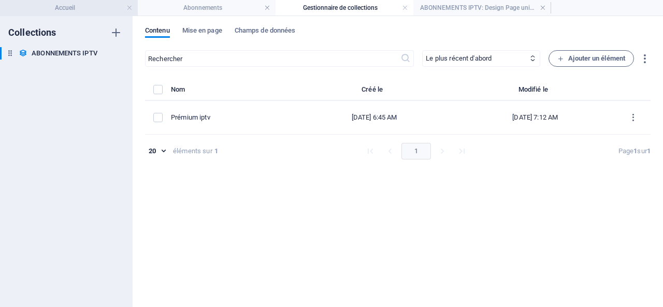
click at [61, 5] on h4 "Accueil" at bounding box center [69, 7] width 138 height 11
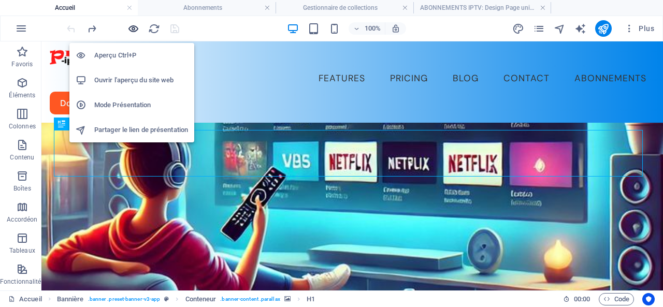
click at [133, 27] on icon "button" at bounding box center [133, 29] width 12 height 12
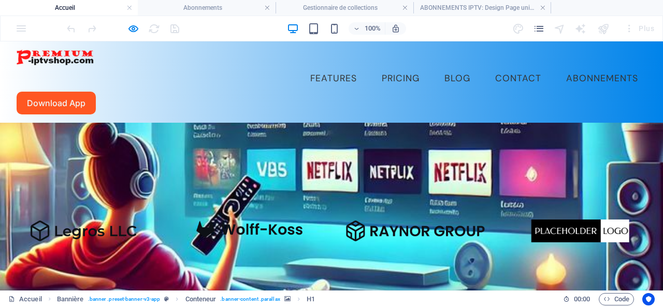
click at [558, 66] on link "Abonnements" at bounding box center [602, 79] width 89 height 26
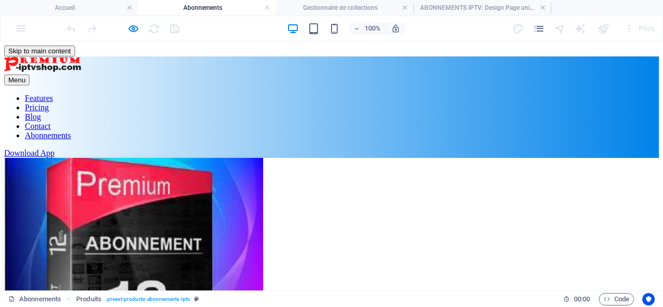
click at [125, 158] on img at bounding box center [133, 235] width 259 height 155
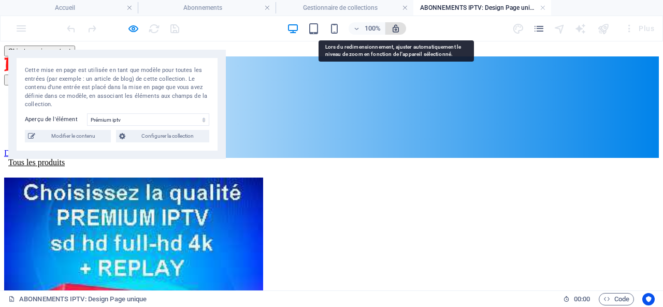
click at [397, 26] on icon "button" at bounding box center [395, 28] width 9 height 9
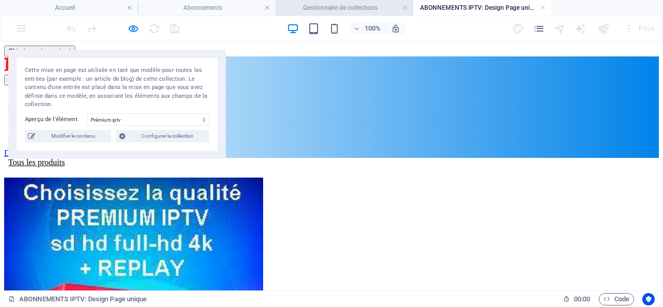
click at [367, 6] on h4 "Gestionnaire de collections" at bounding box center [344, 7] width 138 height 11
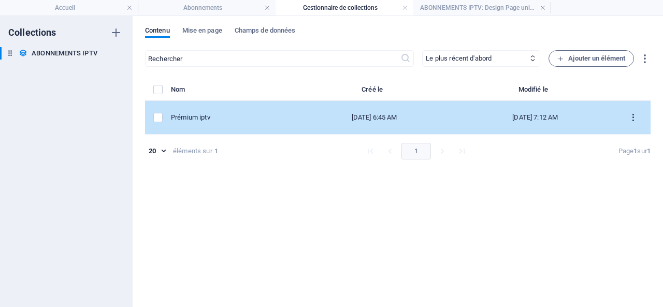
click at [630, 113] on icon "items list" at bounding box center [633, 118] width 10 height 10
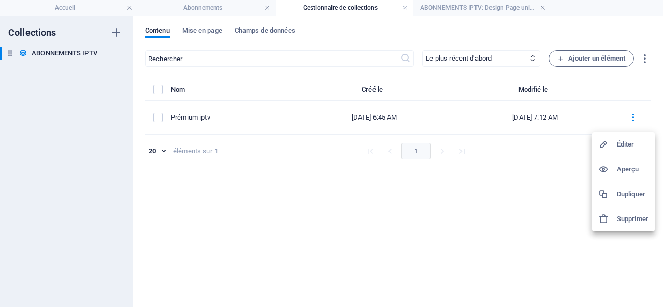
click at [627, 140] on h6 "Éditer" at bounding box center [633, 144] width 32 height 12
select select "Out of stock"
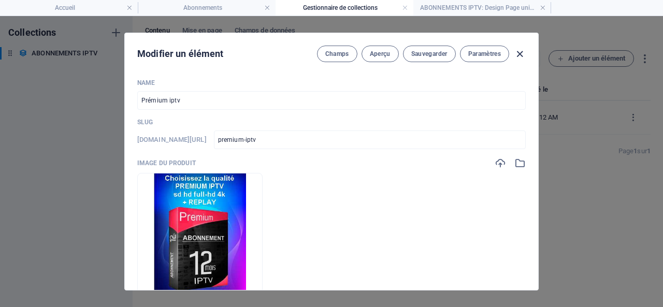
click at [518, 51] on icon "button" at bounding box center [520, 54] width 12 height 12
type input "premium-iptv"
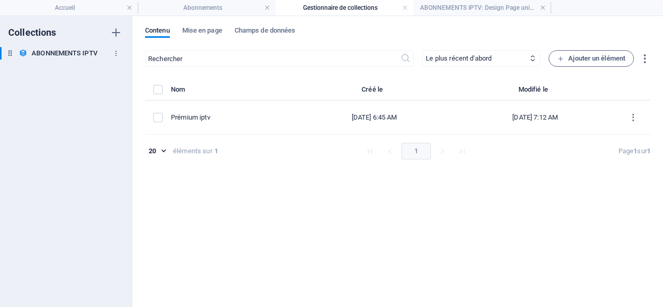
click at [73, 51] on h6 "ABONNEMENTS IPTV" at bounding box center [65, 53] width 66 height 12
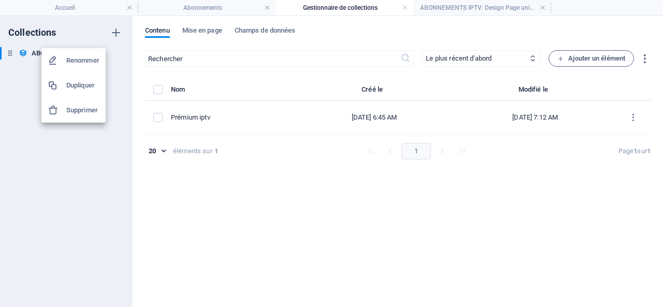
click at [57, 168] on div at bounding box center [331, 153] width 663 height 307
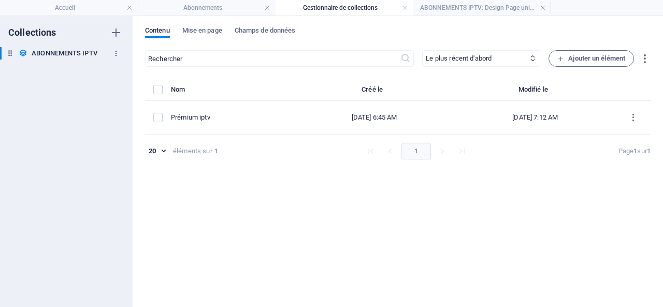
click at [118, 52] on icon "button" at bounding box center [115, 53] width 7 height 7
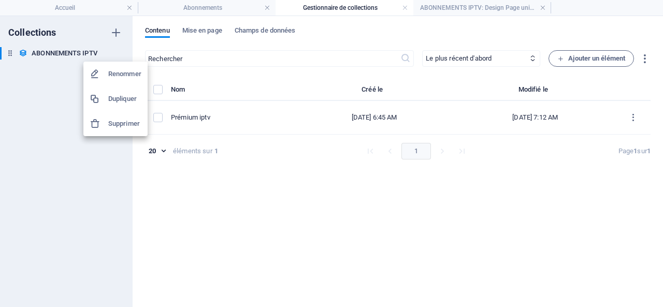
click at [68, 183] on div at bounding box center [331, 153] width 663 height 307
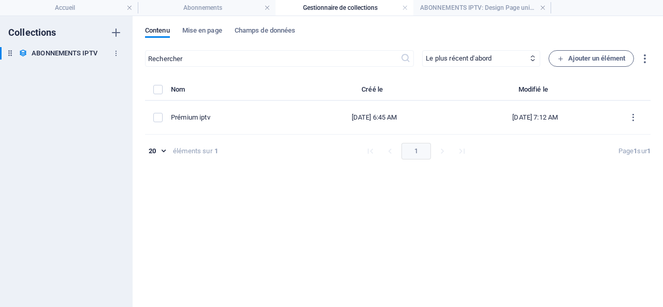
click at [57, 51] on h6 "ABONNEMENTS IPTV" at bounding box center [65, 53] width 66 height 12
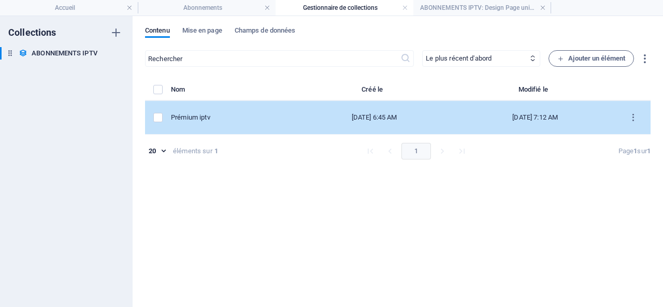
click at [228, 114] on div "Prémium iptv" at bounding box center [228, 117] width 114 height 9
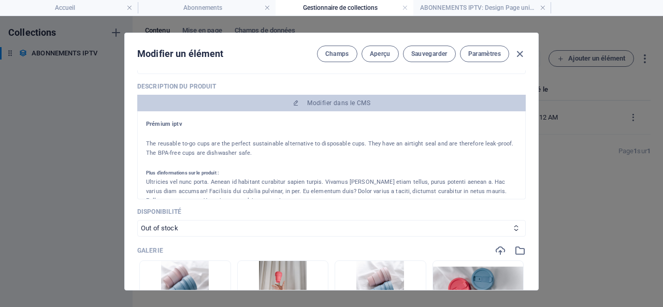
scroll to position [311, 0]
click at [155, 225] on select "In stock Out of stock" at bounding box center [331, 228] width 388 height 17
select select "In stock"
click at [137, 220] on select "In stock Out of stock" at bounding box center [331, 228] width 388 height 17
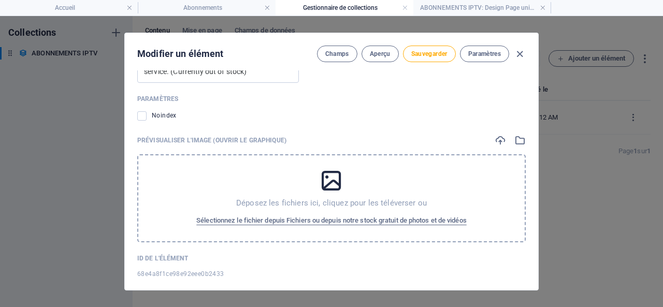
scroll to position [1046, 0]
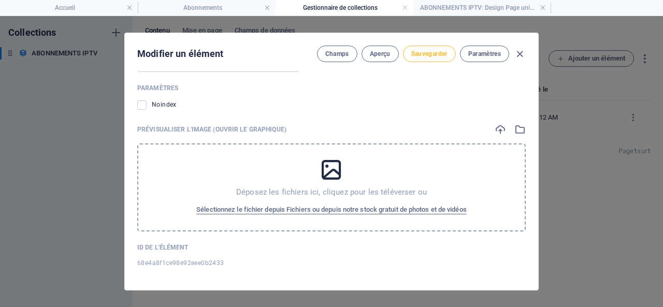
click at [422, 53] on span "Sauvegarder" at bounding box center [429, 54] width 36 height 8
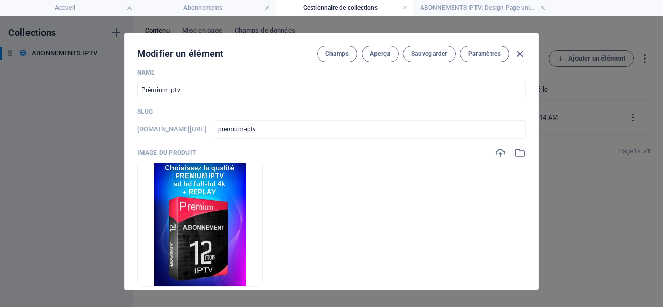
scroll to position [0, 0]
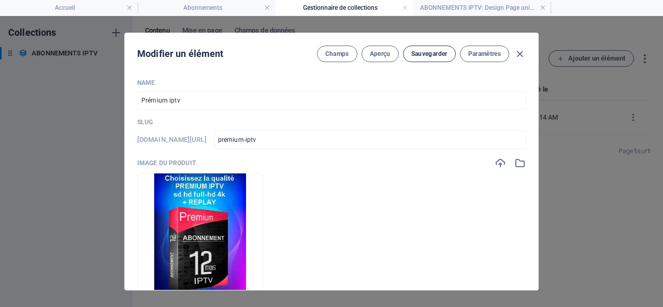
click at [427, 50] on span "Sauvegarder" at bounding box center [429, 54] width 36 height 8
click at [518, 51] on icon "button" at bounding box center [520, 54] width 12 height 12
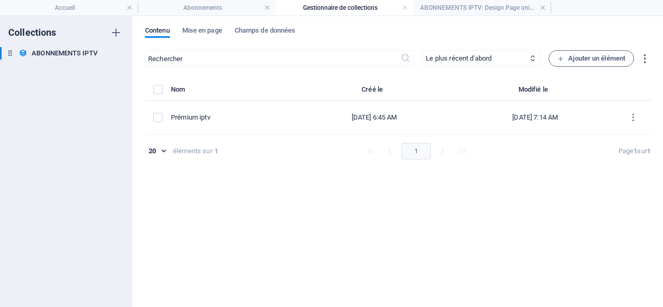
type input "premium-iptv"
click at [71, 7] on h4 "Accueil" at bounding box center [69, 7] width 138 height 11
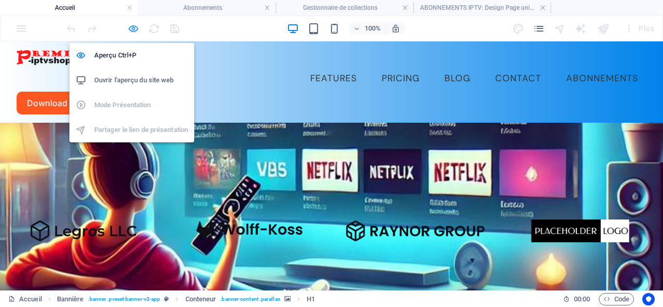
click at [133, 29] on icon "button" at bounding box center [133, 29] width 12 height 12
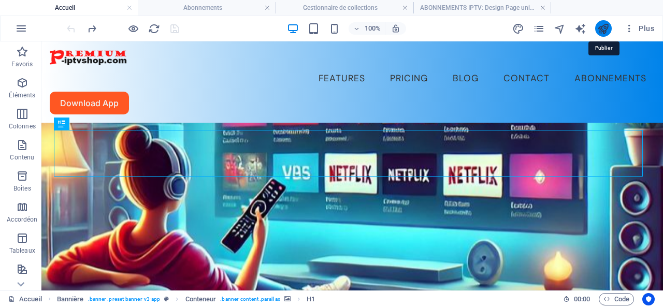
click at [607, 26] on icon "publish" at bounding box center [603, 29] width 12 height 12
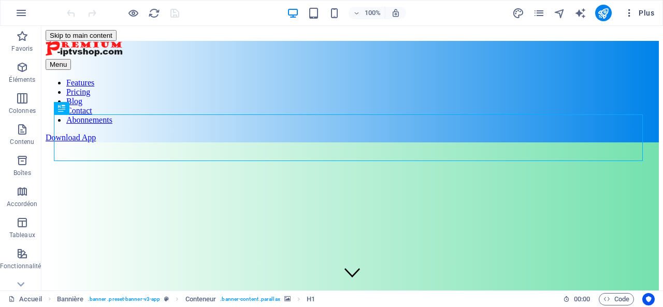
click at [644, 10] on span "Plus" at bounding box center [639, 13] width 30 height 10
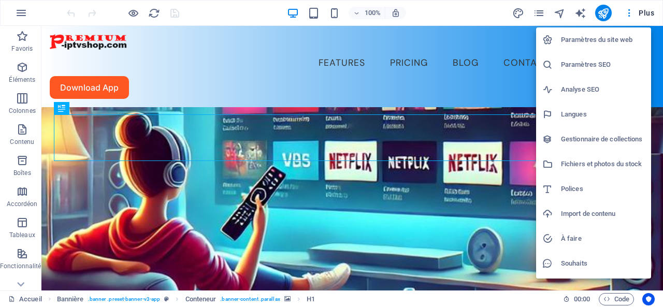
click at [608, 139] on h6 "Gestionnaire de collections" at bounding box center [603, 139] width 84 height 12
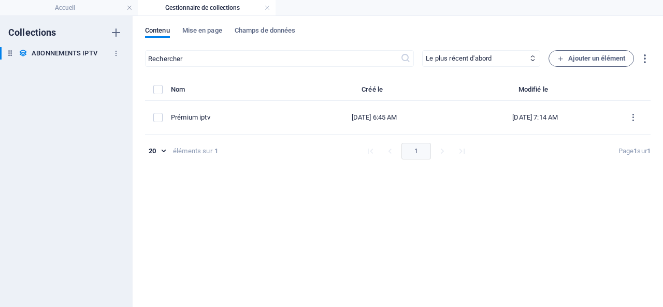
click at [65, 51] on h6 "ABONNEMENTS IPTV" at bounding box center [65, 53] width 66 height 12
click at [115, 50] on icon "button" at bounding box center [115, 53] width 7 height 7
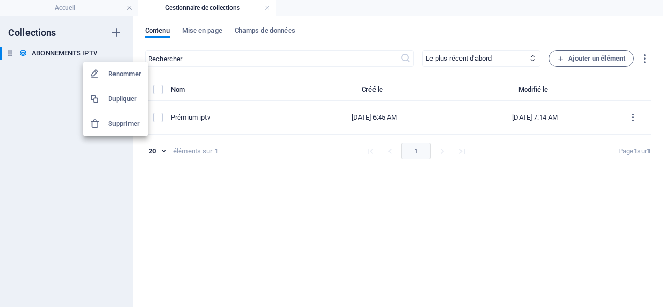
click at [117, 74] on h6 "Renommer" at bounding box center [124, 74] width 33 height 12
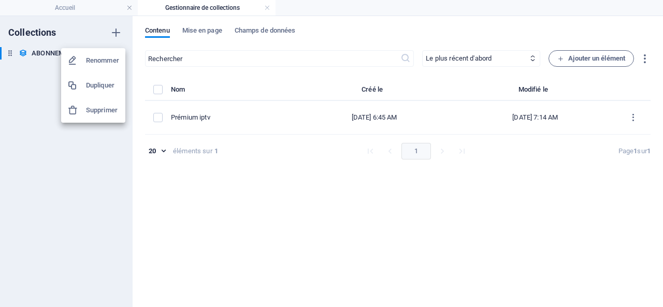
click at [30, 82] on div at bounding box center [331, 153] width 663 height 307
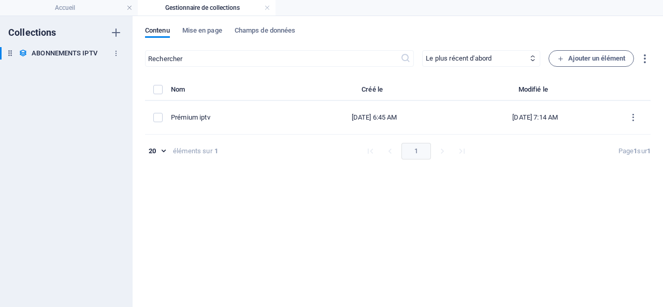
click at [79, 50] on h6 "ABONNEMENTS IPTV" at bounding box center [65, 53] width 66 height 12
click at [118, 52] on icon "button" at bounding box center [115, 53] width 7 height 7
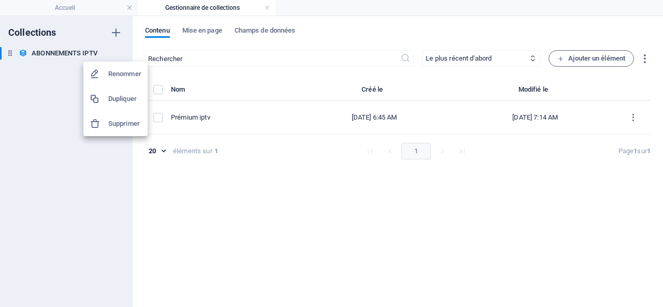
click at [116, 70] on h6 "Renommer" at bounding box center [124, 74] width 33 height 12
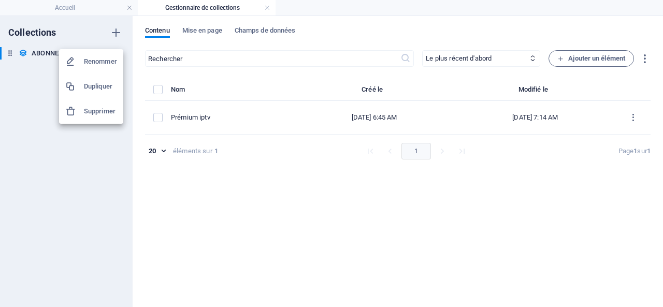
click at [48, 162] on div at bounding box center [331, 153] width 663 height 307
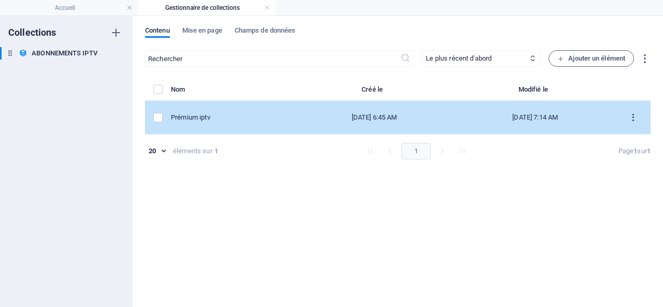
click at [634, 114] on icon "items list" at bounding box center [633, 118] width 10 height 10
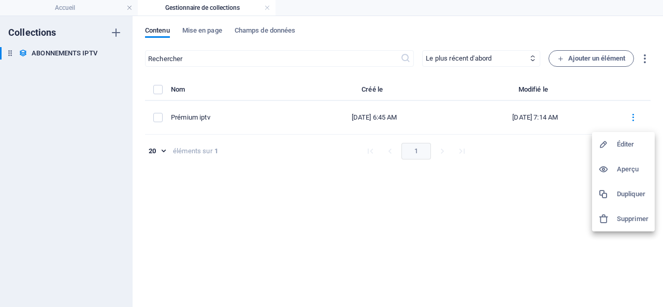
click at [627, 143] on h6 "Éditer" at bounding box center [633, 144] width 32 height 12
select select "In stock"
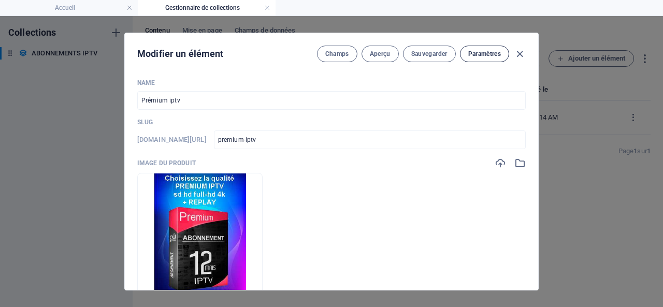
click at [483, 52] on span "Paramètres" at bounding box center [484, 54] width 33 height 8
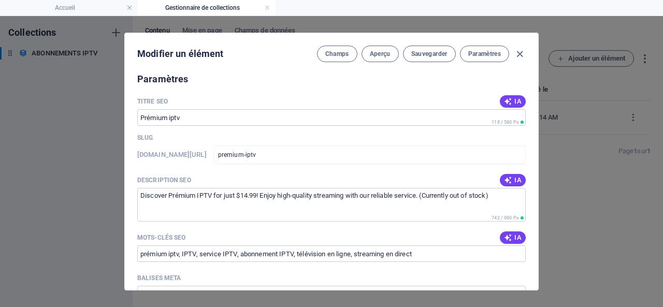
scroll to position [665, 0]
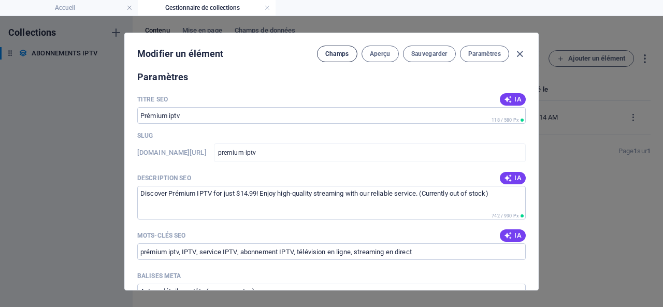
click at [338, 51] on span "Champs" at bounding box center [337, 54] width 24 height 8
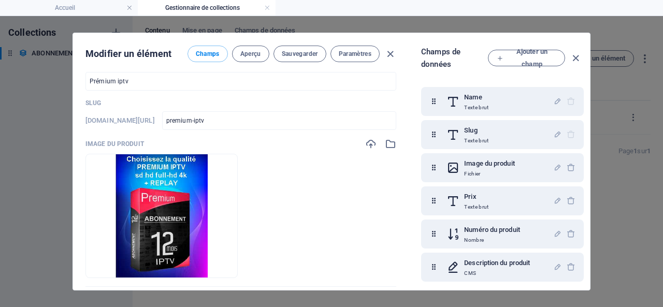
scroll to position [0, 0]
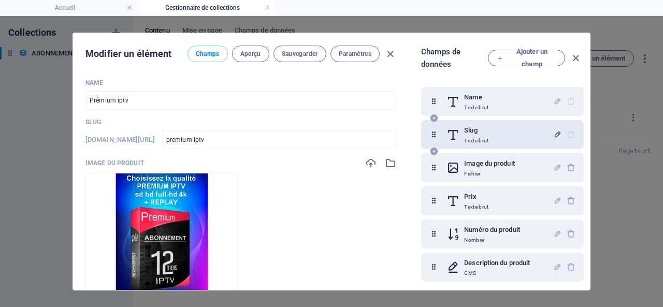
click at [556, 132] on icon "button" at bounding box center [557, 134] width 9 height 9
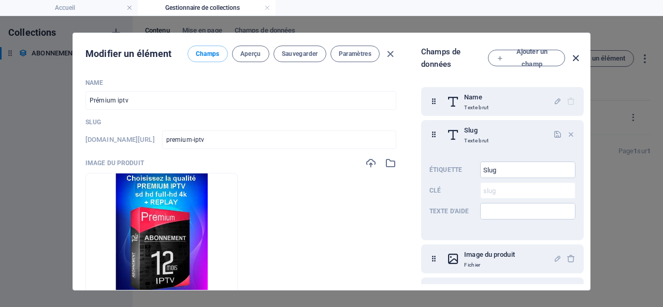
click at [574, 53] on icon "button" at bounding box center [576, 58] width 12 height 12
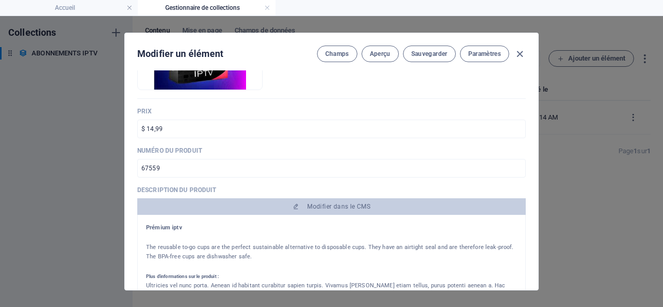
scroll to position [259, 0]
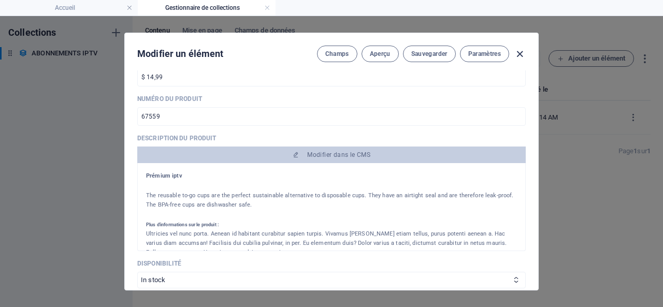
click at [518, 54] on icon "button" at bounding box center [520, 54] width 12 height 12
type input "premium-iptv"
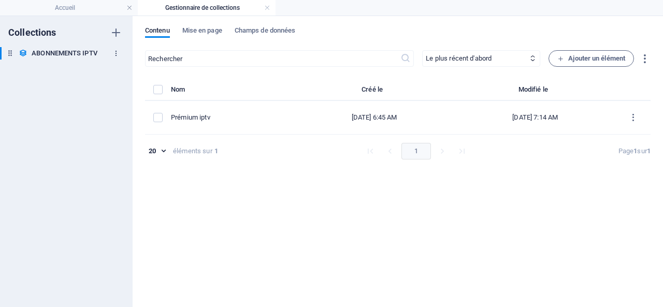
click at [114, 51] on icon "button" at bounding box center [115, 53] width 7 height 7
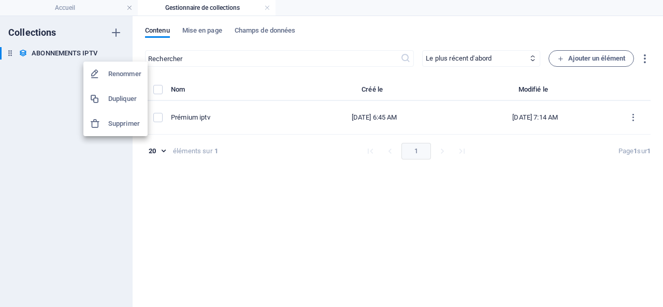
click at [114, 125] on h6 "Supprimer" at bounding box center [124, 124] width 33 height 12
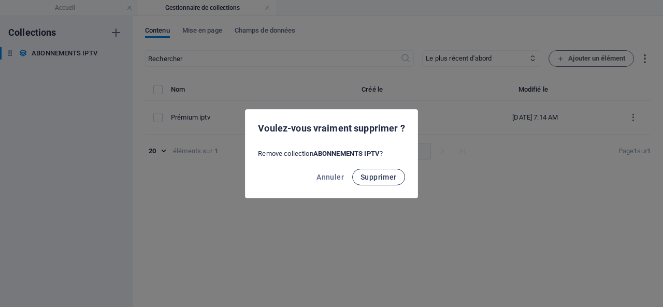
click at [378, 175] on span "Supprimer" at bounding box center [378, 177] width 36 height 8
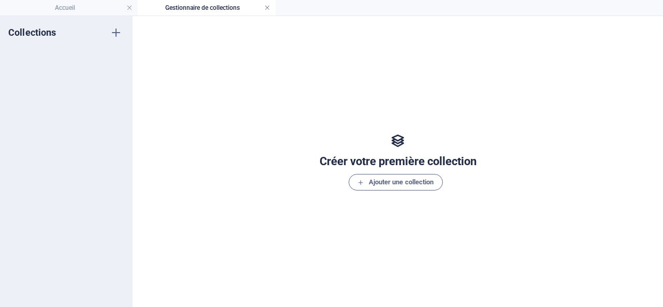
click at [269, 8] on link at bounding box center [267, 8] width 6 height 10
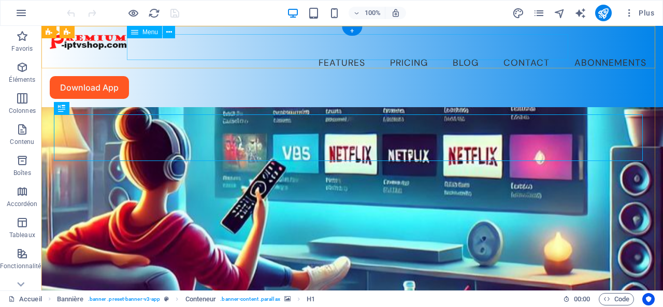
click at [507, 50] on nav "Features Pricing Blog Contact Abonnements" at bounding box center [352, 63] width 605 height 26
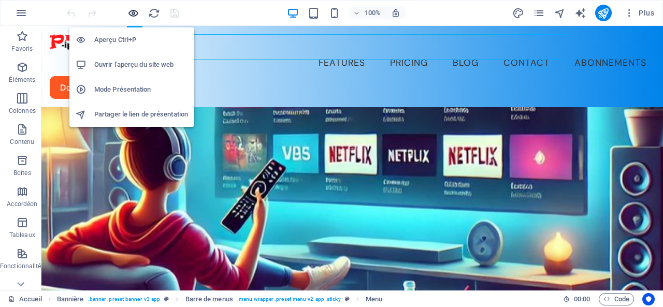
click at [130, 10] on icon "button" at bounding box center [133, 13] width 12 height 12
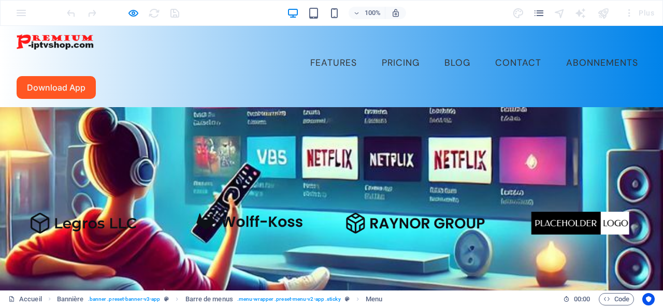
click at [558, 50] on link "Abonnements" at bounding box center [602, 63] width 89 height 26
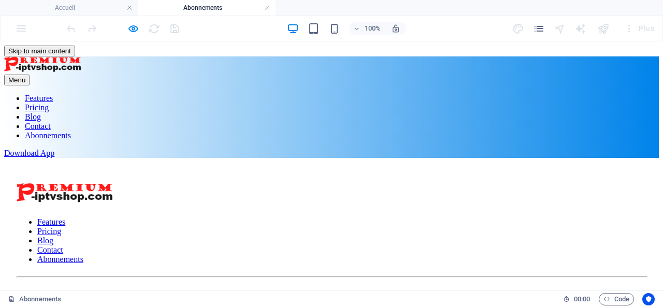
scroll to position [0, 0]
click at [268, 7] on link at bounding box center [267, 8] width 6 height 10
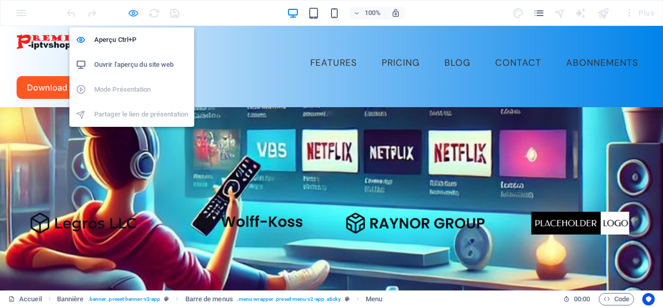
click at [130, 11] on icon "button" at bounding box center [133, 13] width 12 height 12
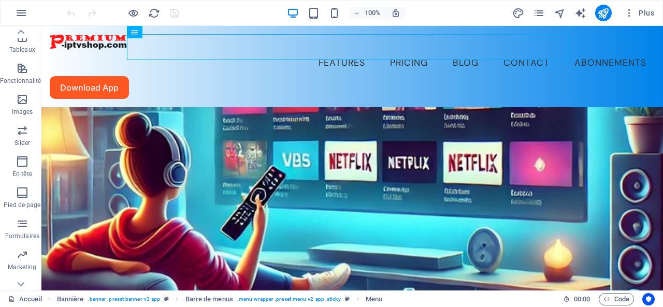
scroll to position [201, 0]
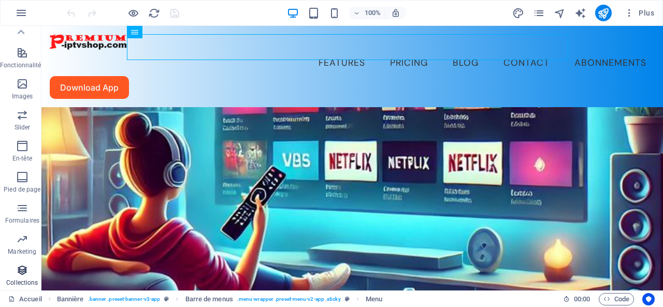
click at [21, 275] on icon "button" at bounding box center [22, 270] width 12 height 12
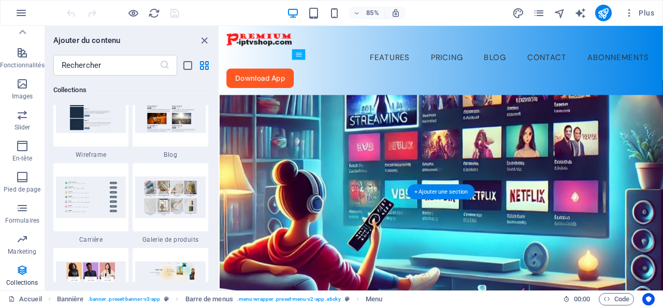
scroll to position [0, 0]
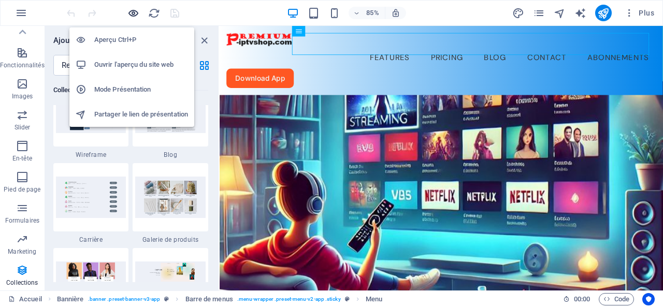
click at [135, 16] on icon "button" at bounding box center [133, 13] width 12 height 12
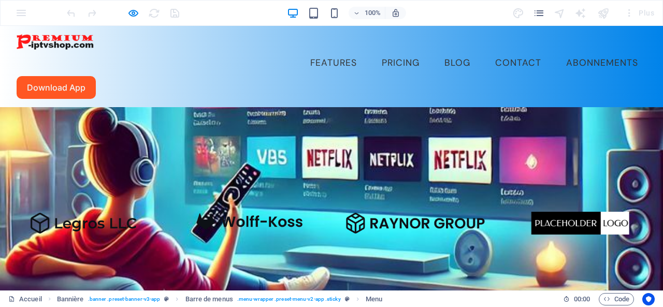
click at [558, 50] on link "Abonnements" at bounding box center [602, 63] width 89 height 26
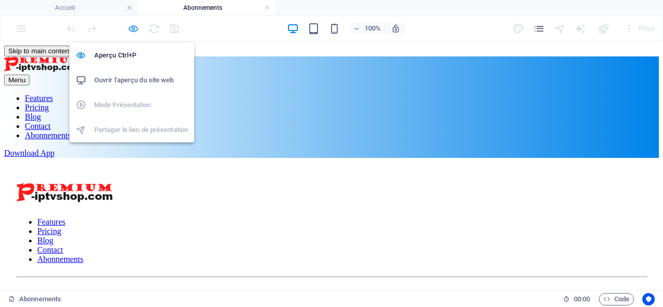
click at [134, 26] on icon "button" at bounding box center [133, 29] width 12 height 12
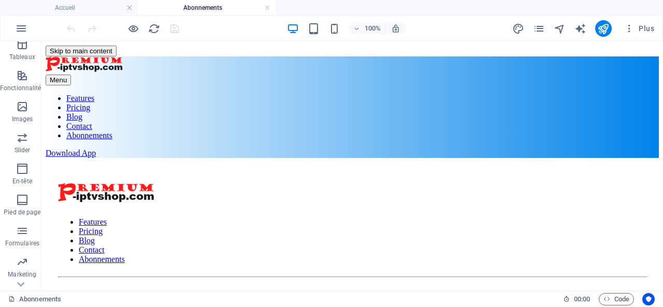
scroll to position [216, 0]
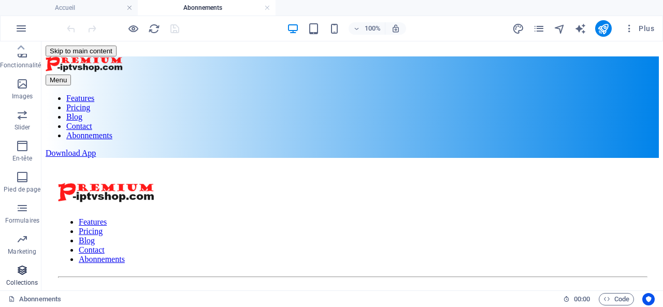
click at [20, 271] on icon "button" at bounding box center [22, 270] width 12 height 12
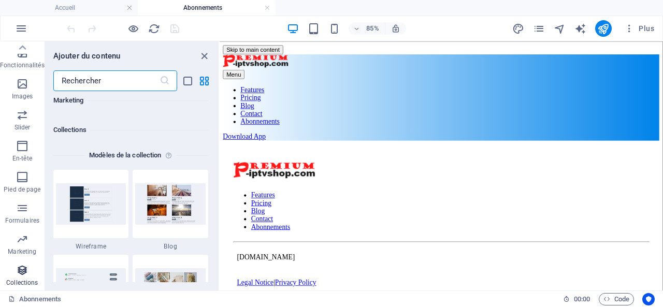
scroll to position [9480, 0]
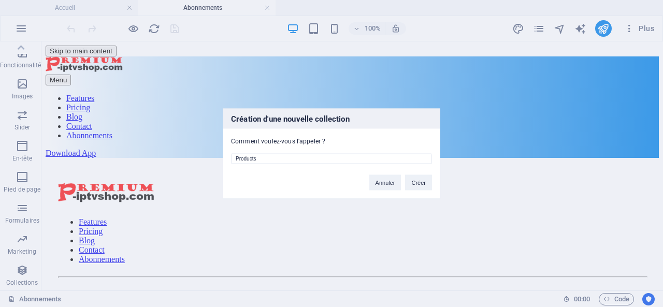
drag, startPoint x: 265, startPoint y: 158, endPoint x: 226, endPoint y: 159, distance: 38.9
click at [226, 159] on div "Products" at bounding box center [331, 155] width 216 height 19
drag, startPoint x: 277, startPoint y: 159, endPoint x: 325, endPoint y: 157, distance: 48.7
click at [325, 157] on input "abonnements-iptv-élément/" at bounding box center [331, 158] width 201 height 10
drag, startPoint x: 279, startPoint y: 157, endPoint x: 227, endPoint y: 159, distance: 51.8
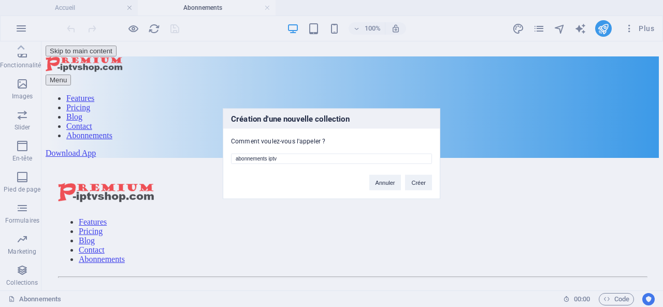
click at [227, 159] on div "abonnements iptv" at bounding box center [331, 155] width 216 height 19
type input "abonnements iptv"
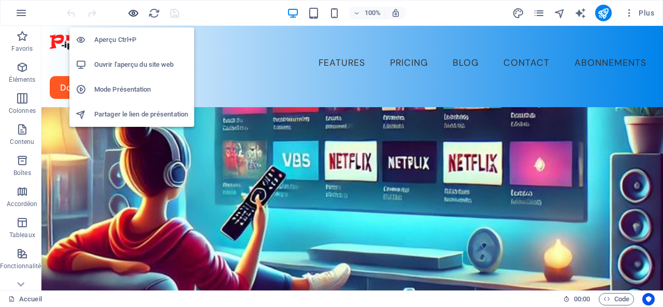
click at [134, 11] on icon "button" at bounding box center [133, 13] width 12 height 12
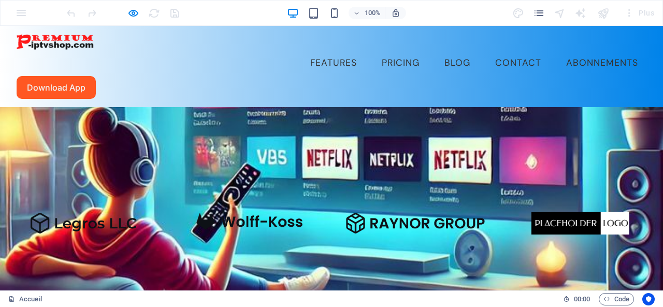
click at [558, 50] on link "Abonnements" at bounding box center [602, 63] width 89 height 26
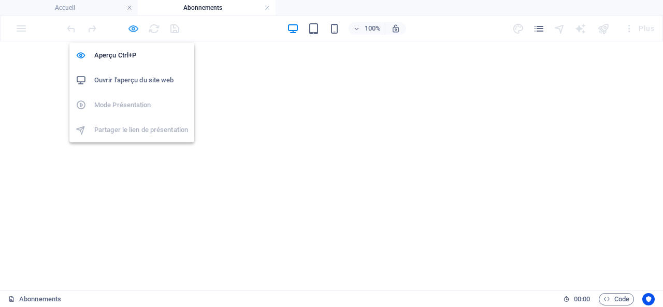
click at [133, 25] on icon "button" at bounding box center [133, 29] width 12 height 12
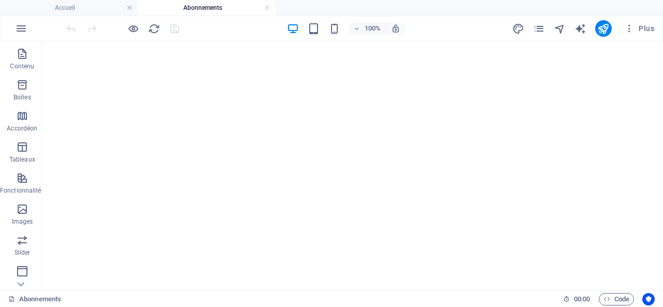
scroll to position [216, 0]
click at [20, 269] on icon "button" at bounding box center [22, 270] width 12 height 12
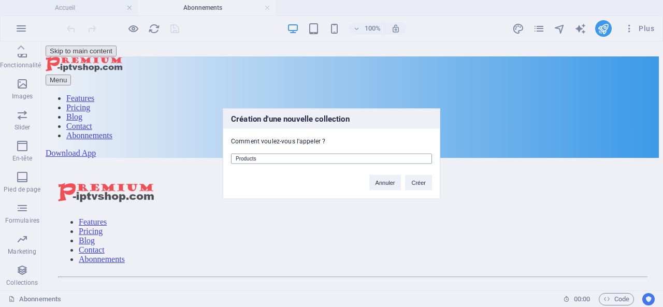
scroll to position [0, 0]
click at [250, 159] on input "Products" at bounding box center [331, 158] width 201 height 10
drag, startPoint x: 266, startPoint y: 158, endPoint x: 223, endPoint y: 159, distance: 43.0
click at [223, 159] on div "Products" at bounding box center [331, 155] width 216 height 19
click at [263, 157] on input "Products" at bounding box center [331, 158] width 201 height 10
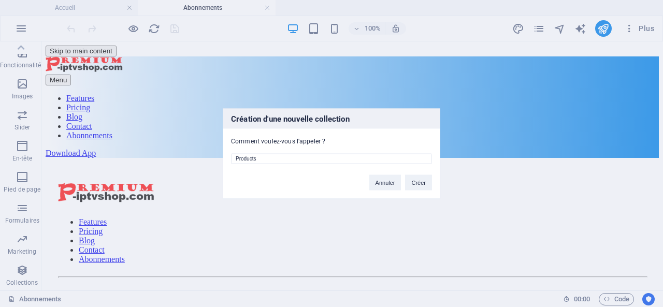
drag, startPoint x: 266, startPoint y: 159, endPoint x: 210, endPoint y: 157, distance: 56.5
click at [210, 157] on div "Création d'une nouvelle collection Comment voulez-vous l'appeler ? Products Ann…" at bounding box center [331, 153] width 663 height 307
drag, startPoint x: 248, startPoint y: 158, endPoint x: 215, endPoint y: 158, distance: 32.6
click at [215, 158] on div "Création d'une nouvelle collection Comment voulez-vous l'appeler ? NOS ABONNEME…" at bounding box center [331, 153] width 663 height 307
click at [291, 160] on input "ABONNEMENTS" at bounding box center [331, 158] width 201 height 10
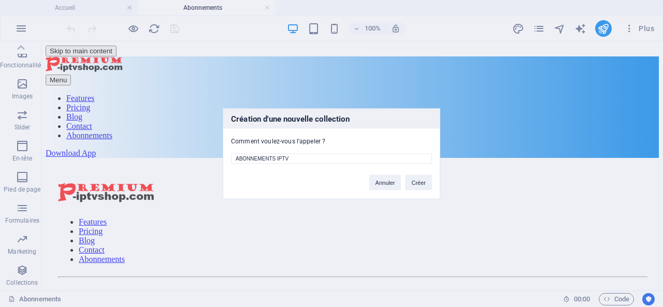
drag, startPoint x: 289, startPoint y: 158, endPoint x: 208, endPoint y: 158, distance: 80.8
click at [208, 158] on div "Création d'une nouvelle collection Comment voulez-vous l'appeler ? ABONNEMENTS …" at bounding box center [331, 153] width 663 height 307
type input "ABONNEMENTS IPTV"
click at [424, 182] on button "Créer" at bounding box center [418, 183] width 27 height 16
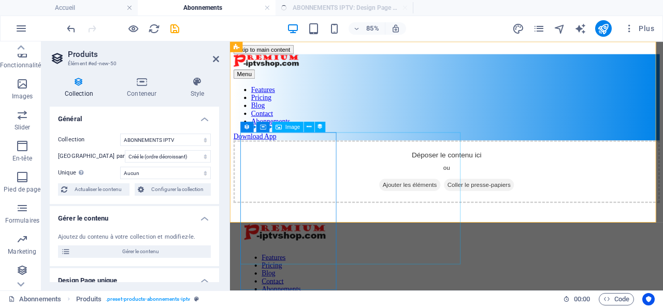
select select "createdAt_DESC"
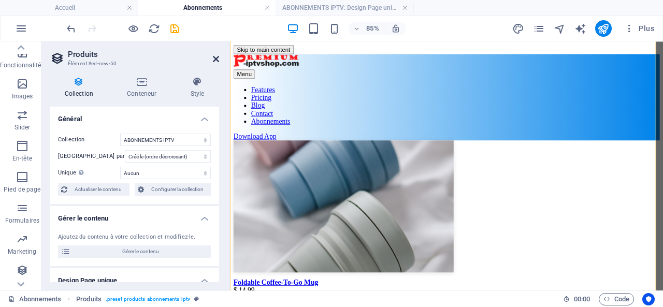
scroll to position [155, 0]
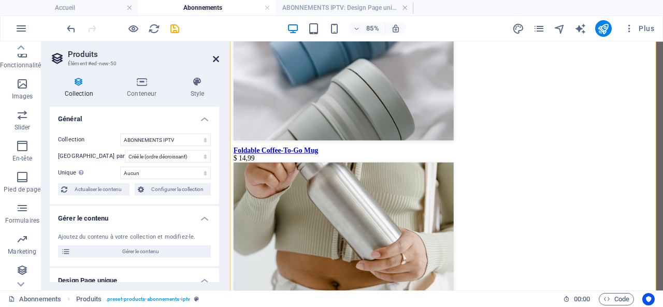
click at [216, 56] on icon at bounding box center [216, 59] width 6 height 8
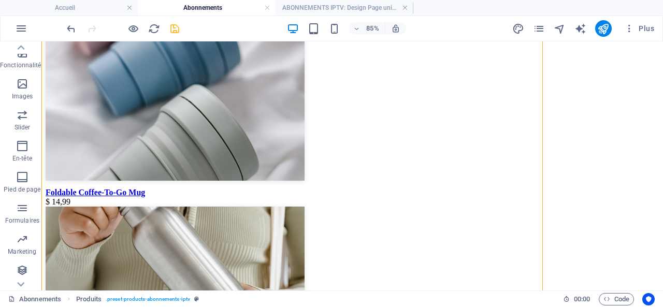
click at [174, 28] on icon "save" at bounding box center [175, 29] width 12 height 12
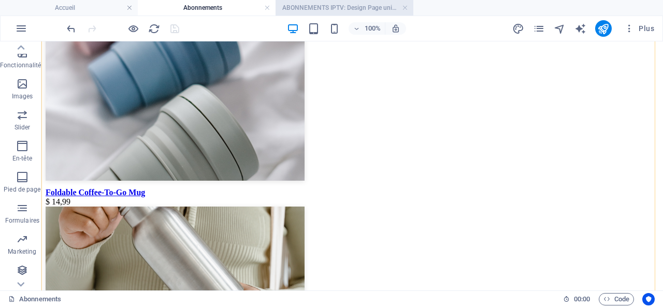
click at [315, 5] on h4 "ABONNEMENTS IPTV: Design Page unique" at bounding box center [344, 7] width 138 height 11
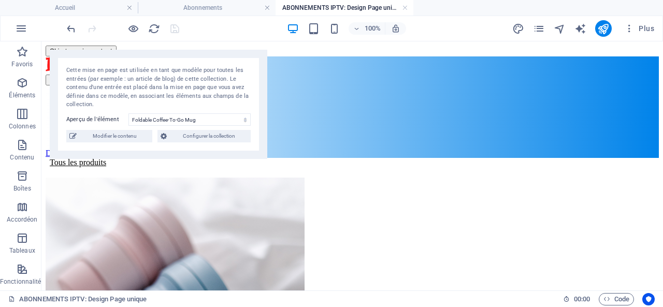
scroll to position [0, 0]
click at [211, 136] on span "Configurer la collection" at bounding box center [209, 136] width 78 height 12
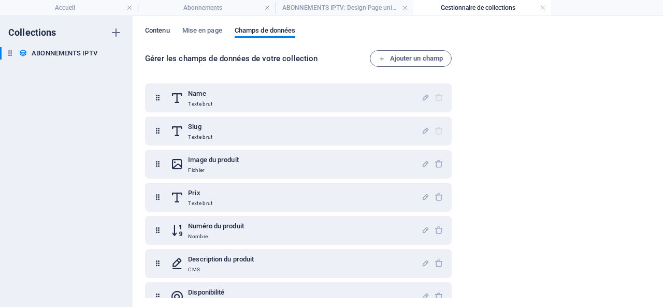
click at [155, 28] on span "Contenu" at bounding box center [157, 31] width 25 height 14
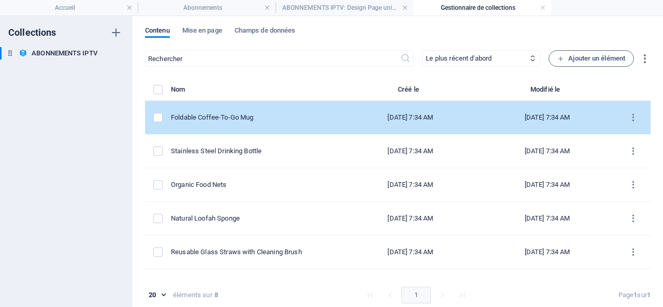
click at [251, 112] on td "Foldable Coffee-To-Go Mug" at bounding box center [256, 118] width 171 height 34
select select "Out of stock"
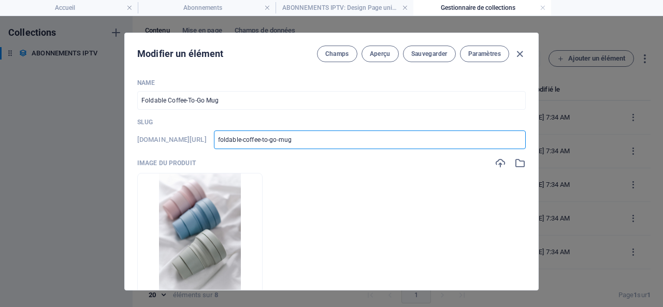
drag, startPoint x: 329, startPoint y: 137, endPoint x: 254, endPoint y: 139, distance: 75.6
click at [254, 139] on input "foldable-coffee-to-go-mug" at bounding box center [370, 139] width 312 height 19
click at [519, 53] on icon "button" at bounding box center [520, 54] width 12 height 12
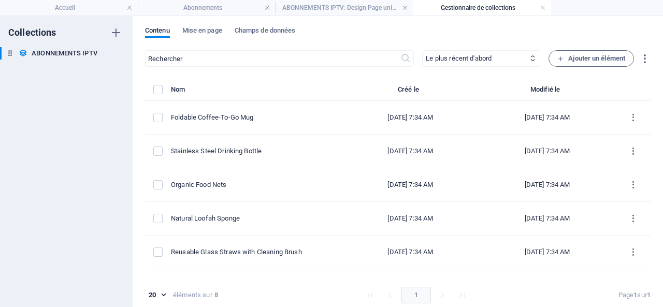
type input "foldable-coffee-to-go-mug"
click at [85, 2] on h4 "Accueil" at bounding box center [69, 7] width 138 height 11
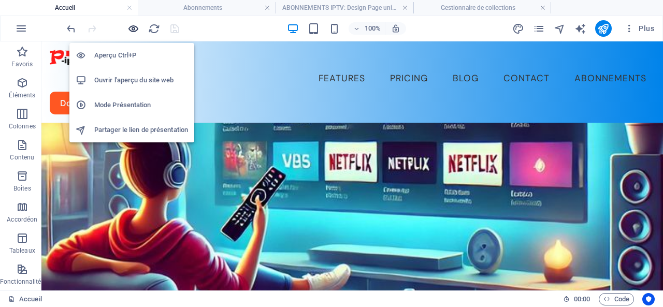
click at [131, 28] on icon "button" at bounding box center [133, 29] width 12 height 12
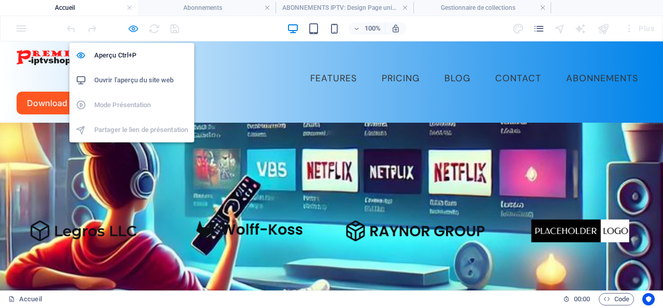
click at [134, 28] on icon "button" at bounding box center [133, 29] width 12 height 12
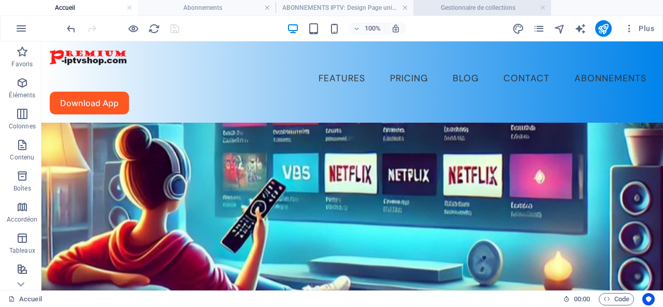
click at [469, 5] on h4 "Gestionnaire de collections" at bounding box center [482, 7] width 138 height 11
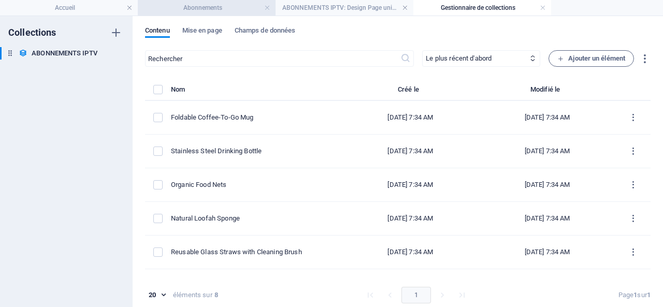
click at [193, 4] on h4 "Abonnements" at bounding box center [207, 7] width 138 height 11
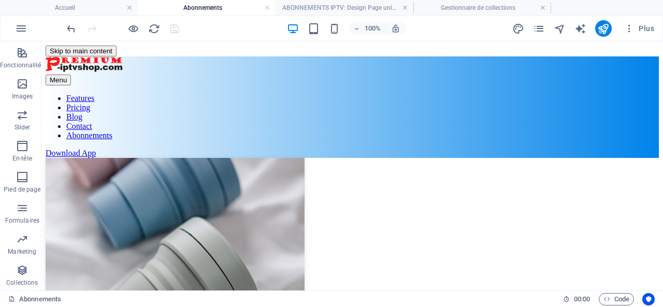
scroll to position [133, 0]
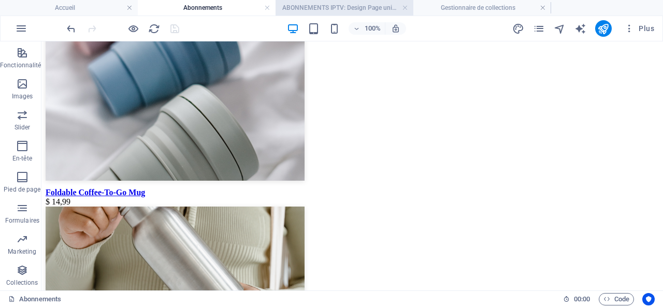
click at [324, 5] on h4 "ABONNEMENTS IPTV: Design Page unique" at bounding box center [344, 7] width 138 height 11
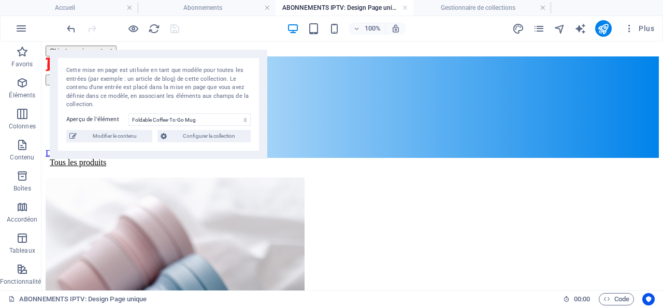
scroll to position [0, 0]
click at [190, 133] on span "Configurer la collection" at bounding box center [209, 136] width 78 height 12
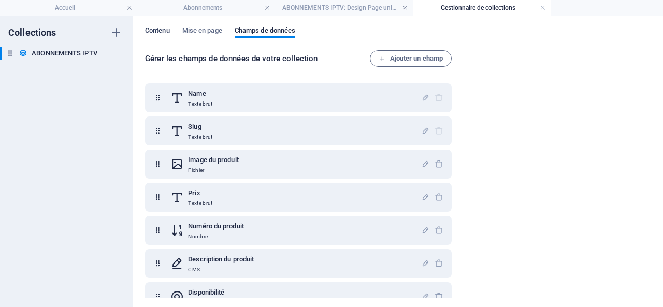
click at [152, 27] on span "Contenu" at bounding box center [157, 31] width 25 height 14
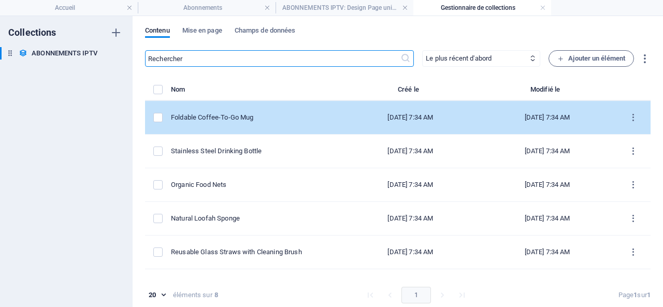
click at [263, 117] on div "Foldable Coffee-To-Go Mug" at bounding box center [252, 117] width 163 height 9
select select "Out of stock"
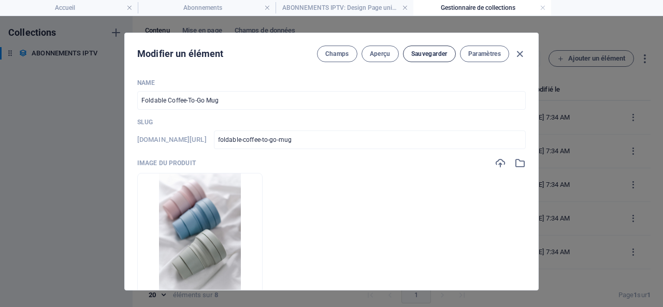
click at [422, 50] on span "Sauvegarder" at bounding box center [429, 54] width 36 height 8
click at [518, 51] on icon "button" at bounding box center [520, 54] width 12 height 12
type input "foldable-coffee-to-go-mug"
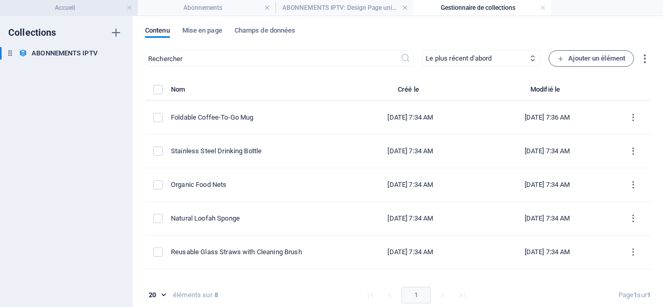
click at [75, 8] on h4 "Accueil" at bounding box center [69, 7] width 138 height 11
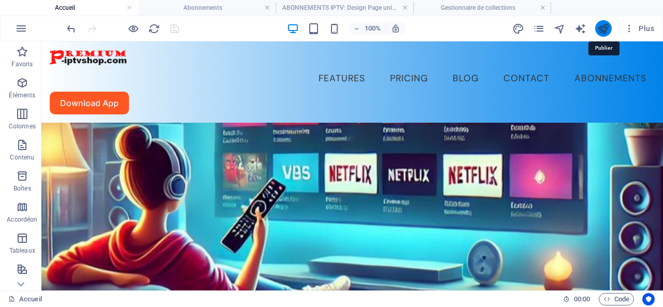
click at [605, 26] on icon "publish" at bounding box center [603, 29] width 12 height 12
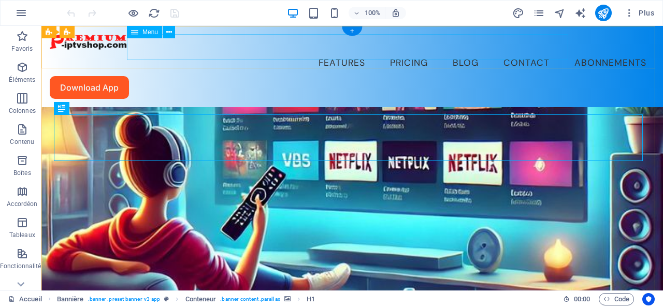
click at [519, 50] on nav "Features Pricing Blog Contact Abonnements" at bounding box center [352, 63] width 605 height 26
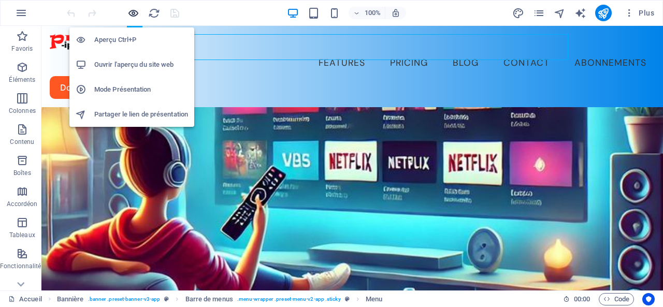
click at [131, 12] on icon "button" at bounding box center [133, 13] width 12 height 12
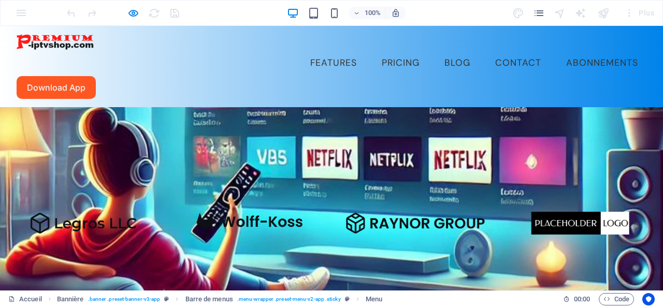
click at [558, 50] on link "Abonnements" at bounding box center [602, 63] width 89 height 26
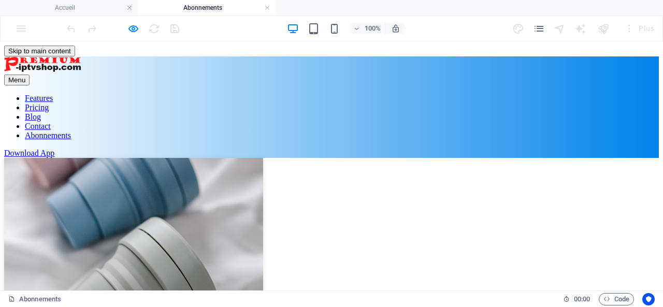
click at [89, 158] on figure at bounding box center [331, 236] width 655 height 157
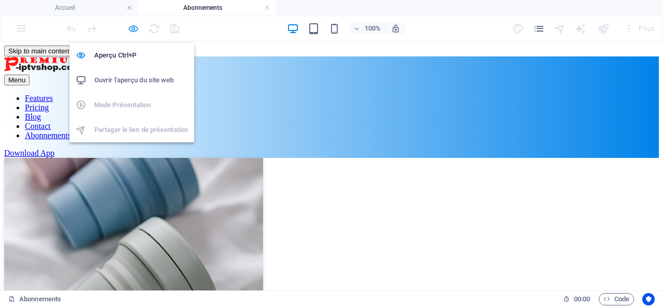
click at [133, 26] on icon "button" at bounding box center [133, 29] width 12 height 12
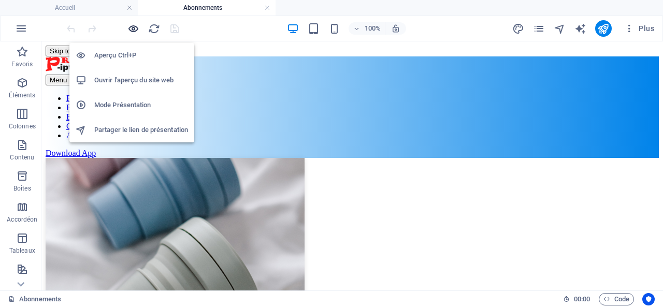
click at [130, 26] on icon "button" at bounding box center [133, 29] width 12 height 12
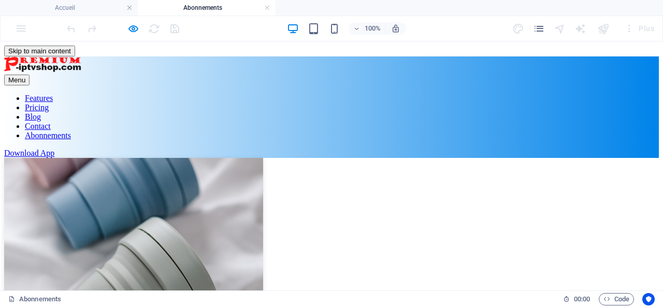
click at [86, 166] on img at bounding box center [133, 235] width 259 height 155
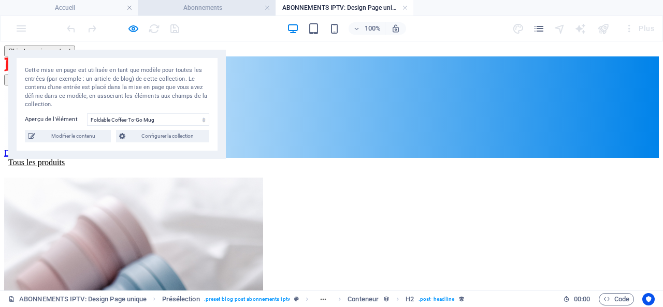
click at [208, 7] on h4 "Abonnements" at bounding box center [207, 7] width 138 height 11
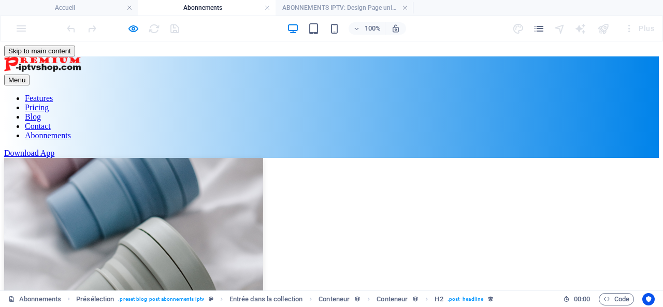
click at [82, 158] on img at bounding box center [133, 235] width 259 height 155
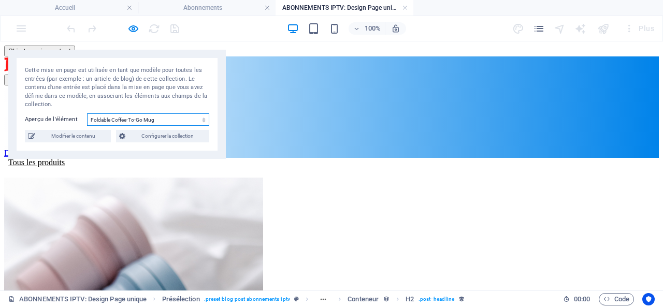
click at [135, 116] on select "Foldable Coffee-To-Go Mug Stainless Steel Drinking Bottle Organic Food Nets Nat…" at bounding box center [148, 119] width 122 height 12
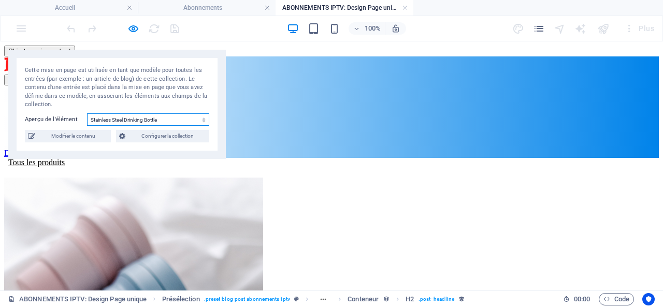
click at [87, 113] on select "Foldable Coffee-To-Go Mug Stainless Steel Drinking Bottle Organic Food Nets Nat…" at bounding box center [148, 119] width 122 height 12
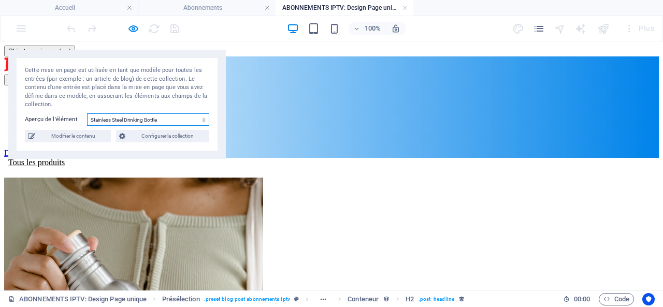
click at [142, 117] on select "Foldable Coffee-To-Go Mug Stainless Steel Drinking Bottle Organic Food Nets Nat…" at bounding box center [148, 119] width 122 height 12
select select "68e4b45d7954bb9e5e0cbe3a"
click at [87, 113] on select "Foldable Coffee-To-Go Mug Stainless Steel Drinking Bottle Organic Food Nets Nat…" at bounding box center [148, 119] width 122 height 12
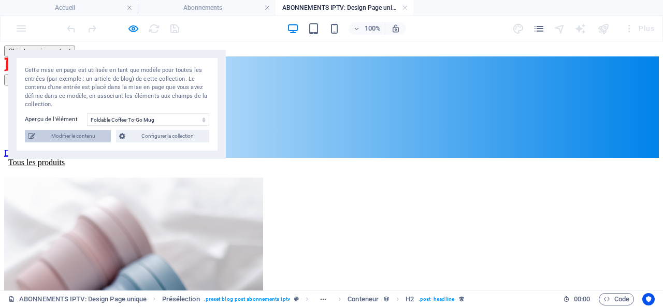
click at [70, 135] on span "Modifier le contenu" at bounding box center [72, 136] width 69 height 12
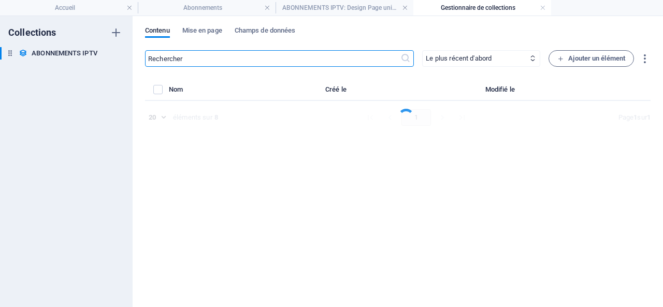
select select "Out of stock"
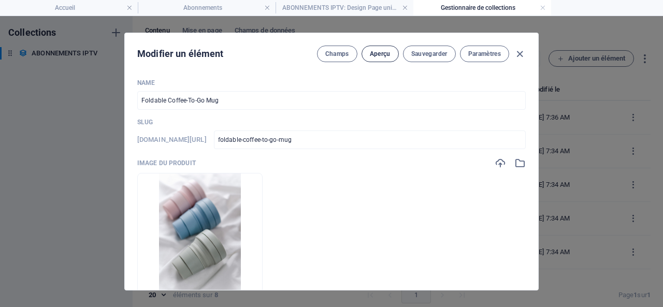
click at [371, 53] on span "Aperçu" at bounding box center [380, 54] width 21 height 8
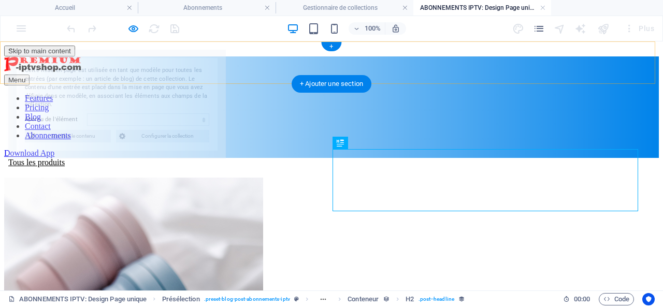
select select "68e4b45d7954bb9e5e0cbe3a"
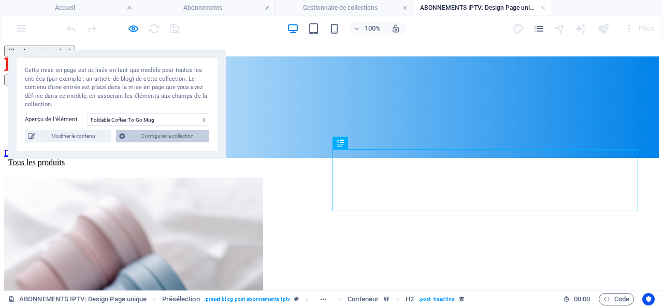
click at [168, 134] on span "Configurer la collection" at bounding box center [167, 136] width 78 height 12
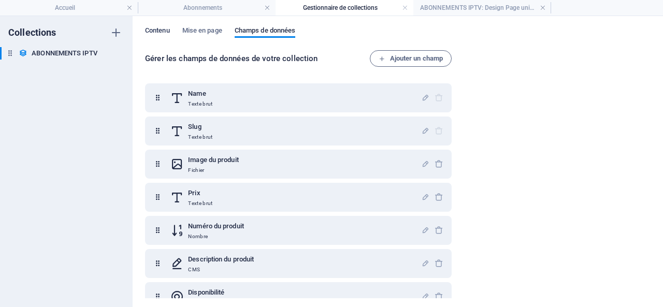
click at [153, 31] on span "Contenu" at bounding box center [157, 31] width 25 height 14
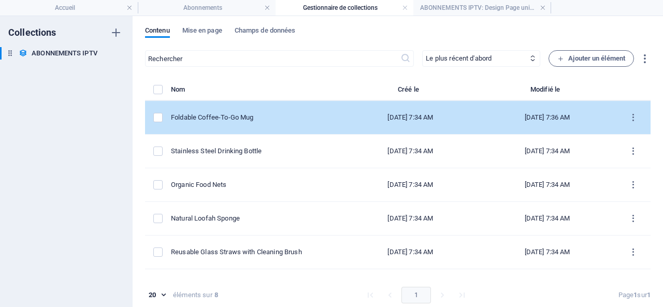
click at [240, 116] on div "Foldable Coffee-To-Go Mug" at bounding box center [252, 117] width 163 height 9
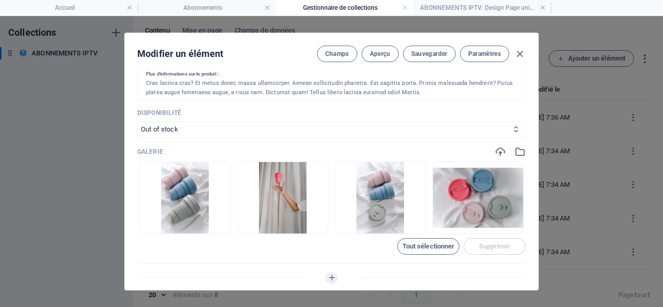
scroll to position [414, 0]
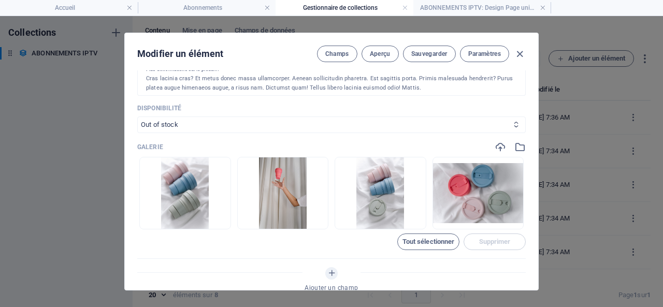
click at [186, 120] on select "In stock Out of stock" at bounding box center [331, 125] width 388 height 17
select select "In stock"
click at [137, 117] on select "In stock Out of stock" at bounding box center [331, 125] width 388 height 17
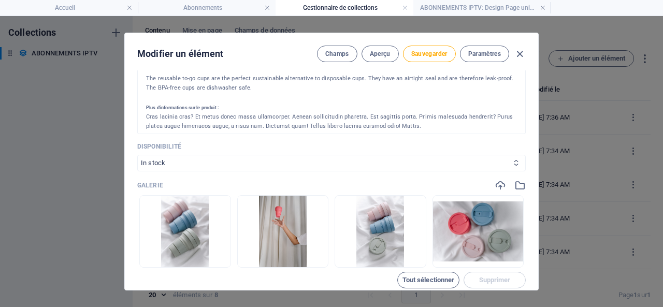
scroll to position [362, 0]
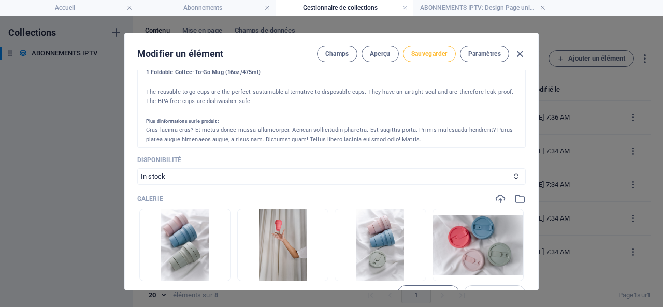
click at [423, 51] on span "Sauvegarder" at bounding box center [429, 54] width 36 height 8
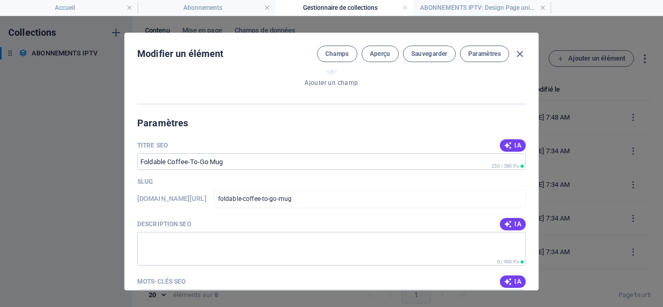
scroll to position [673, 0]
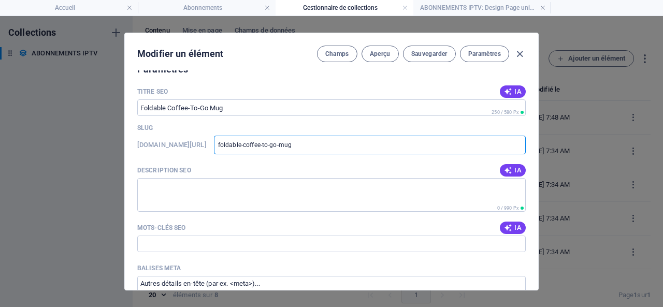
drag, startPoint x: 370, startPoint y: 144, endPoint x: 293, endPoint y: 144, distance: 77.2
click at [293, 144] on input "foldable-coffee-to-go-mug" at bounding box center [370, 145] width 312 height 19
click at [332, 51] on span "Champs" at bounding box center [337, 54] width 24 height 8
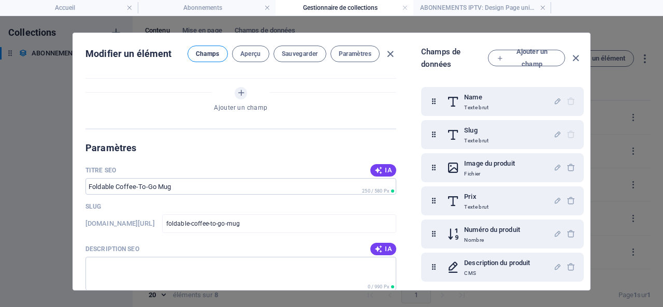
scroll to position [752, 0]
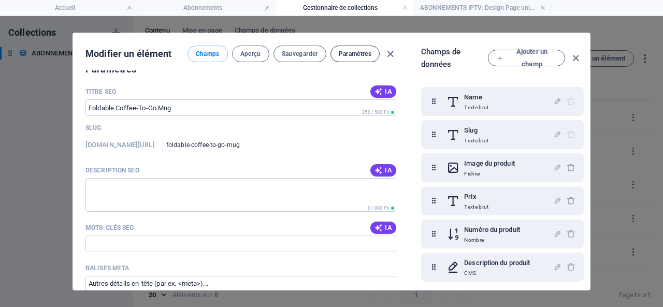
click at [356, 51] on span "Paramètres" at bounding box center [355, 54] width 33 height 8
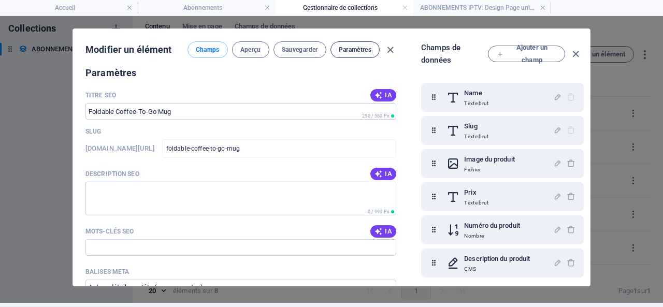
click at [355, 49] on span "Paramètres" at bounding box center [355, 50] width 33 height 8
click at [355, 48] on span "Paramètres" at bounding box center [355, 50] width 33 height 8
click at [473, 126] on h6 "Slug" at bounding box center [476, 126] width 24 height 12
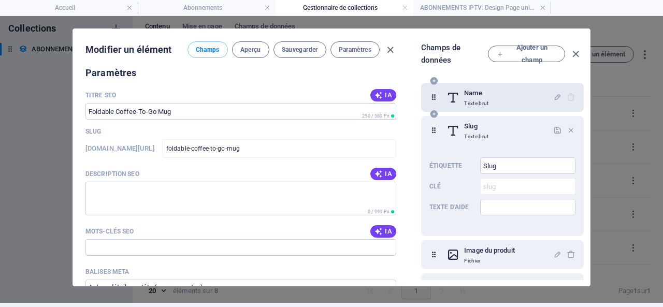
click at [473, 93] on h6 "Name" at bounding box center [476, 93] width 24 height 12
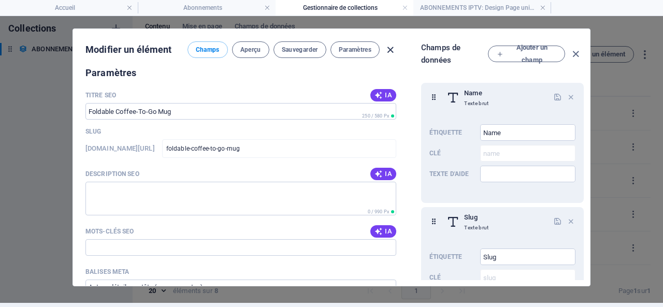
click at [390, 47] on icon "button" at bounding box center [390, 50] width 12 height 12
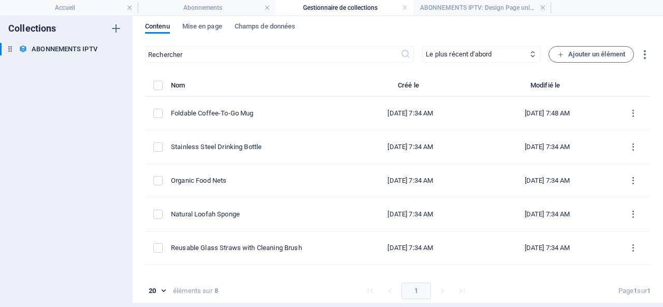
type input "foldable-coffee-to-go-mug"
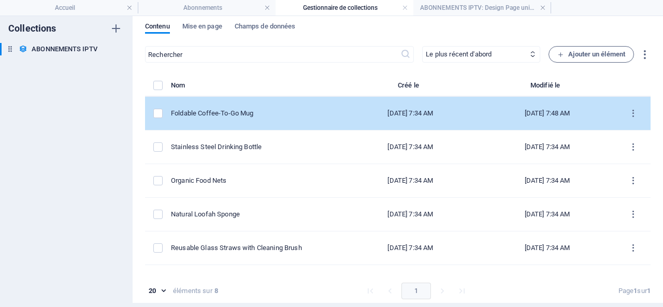
scroll to position [0, 0]
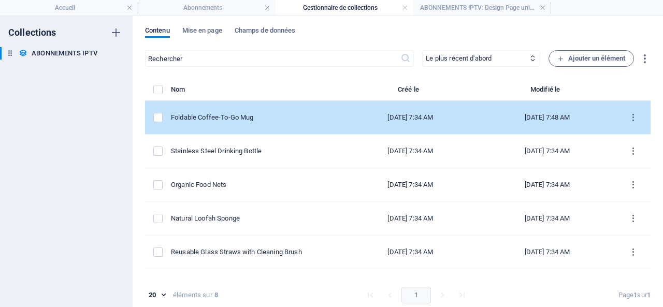
click at [238, 113] on div "Foldable Coffee-To-Go Mug" at bounding box center [252, 117] width 163 height 9
select select "In stock"
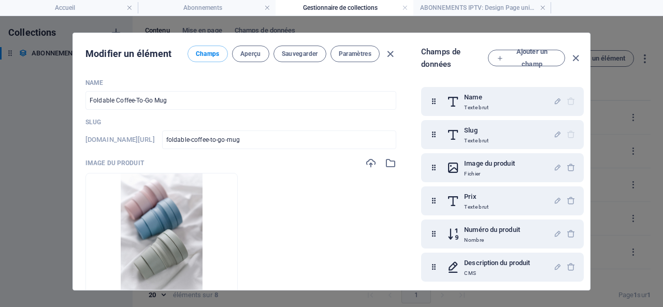
click at [572, 55] on icon "button" at bounding box center [576, 58] width 12 height 12
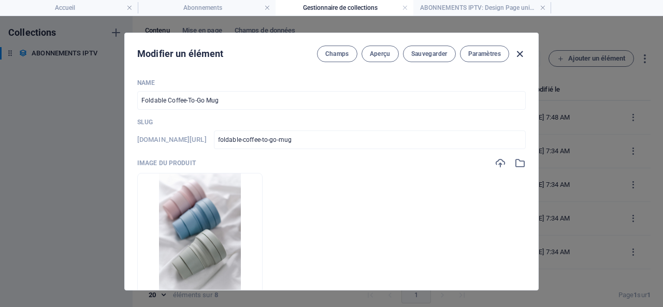
click at [517, 49] on icon "button" at bounding box center [520, 54] width 12 height 12
type input "foldable-coffee-to-go-mug"
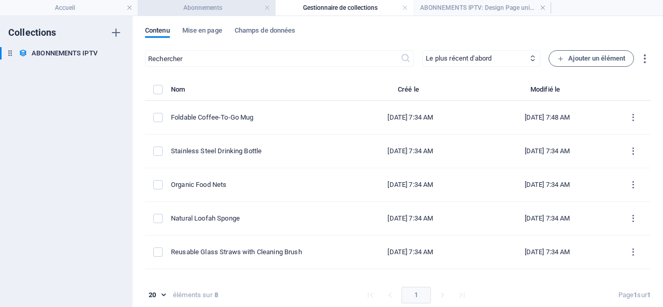
click at [234, 3] on h4 "Abonnements" at bounding box center [207, 7] width 138 height 11
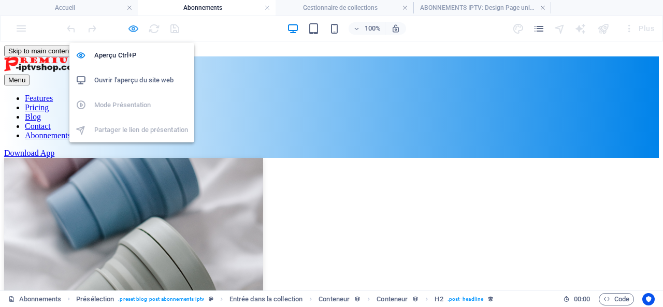
click at [133, 27] on icon "button" at bounding box center [133, 29] width 12 height 12
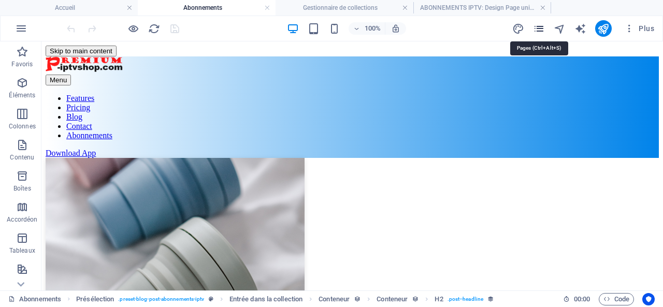
click at [540, 28] on icon "pages" at bounding box center [539, 29] width 12 height 12
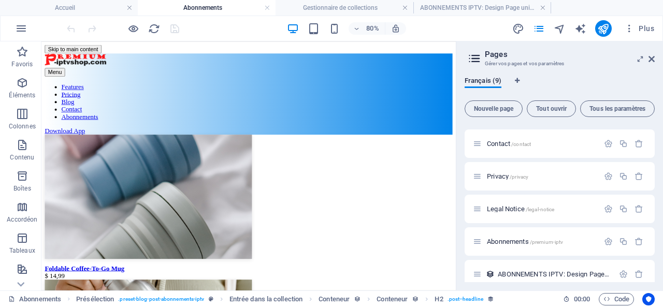
scroll to position [137, 0]
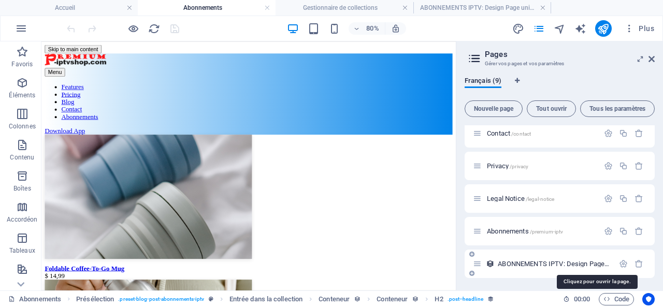
click at [586, 262] on span "ABONNEMENTS IPTV: Design Page unique /abonnements-iptv-élément" at bounding box center [595, 264] width 195 height 8
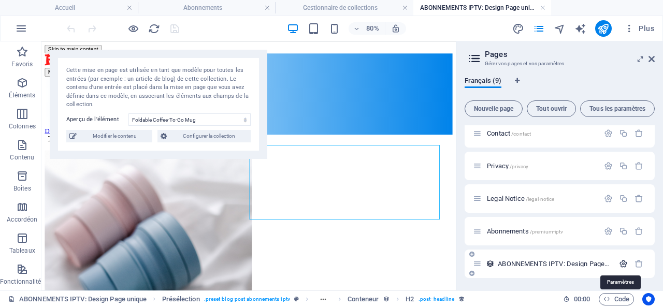
click at [621, 264] on icon "button" at bounding box center [623, 263] width 9 height 9
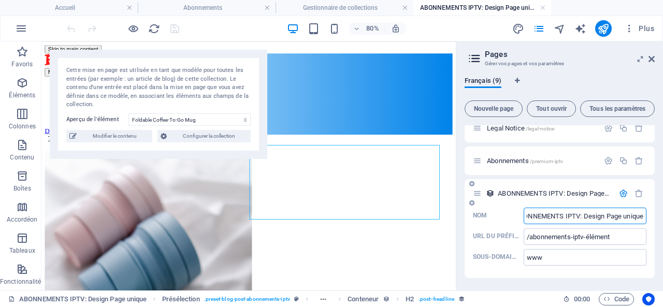
scroll to position [0, 0]
drag, startPoint x: 642, startPoint y: 214, endPoint x: 517, endPoint y: 219, distance: 124.9
click at [517, 219] on label "Nom ABONNEMENTS IPTV: Design Page unique ​" at bounding box center [559, 216] width 173 height 17
click at [524, 219] on input "ABONNEMENTS IPTV: Design Page unique" at bounding box center [585, 216] width 123 height 17
drag, startPoint x: 616, startPoint y: 238, endPoint x: 527, endPoint y: 239, distance: 89.6
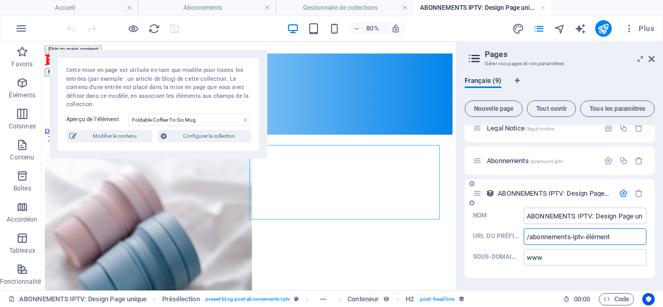
click at [527, 239] on input "/abonnements-iptv-élément" at bounding box center [585, 236] width 123 height 17
click at [556, 161] on span "/premium-iptv" at bounding box center [547, 161] width 34 height 6
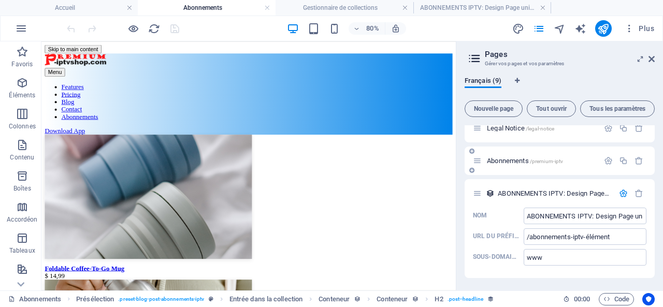
click at [517, 157] on div "Abonnements /premium-iptv" at bounding box center [536, 161] width 126 height 12
click at [513, 191] on span "ABONNEMENTS IPTV: Design Page unique /abonnements-iptv-élément" at bounding box center [595, 194] width 195 height 8
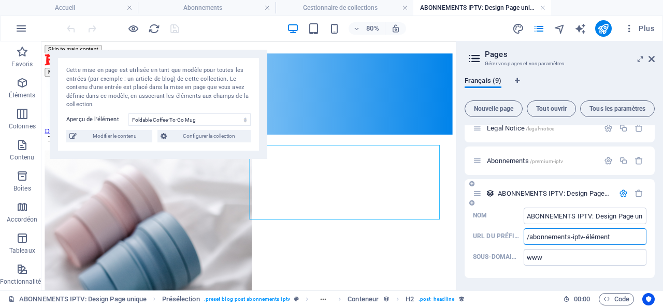
click at [614, 236] on input "/abonnements-iptv-élément" at bounding box center [585, 236] width 123 height 17
drag, startPoint x: 614, startPoint y: 236, endPoint x: 525, endPoint y: 237, distance: 89.6
click at [525, 237] on input "/abonnements-iptv-élément" at bounding box center [585, 236] width 123 height 17
click at [622, 192] on icon "button" at bounding box center [623, 193] width 9 height 9
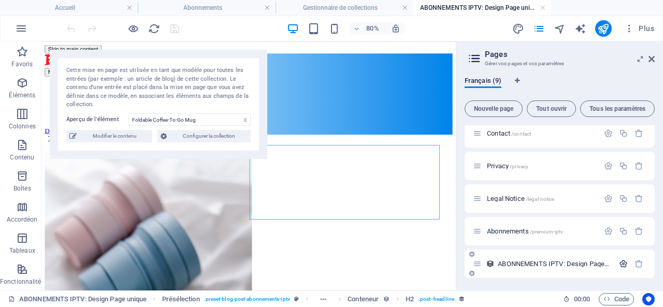
scroll to position [137, 0]
click at [210, 134] on span "Configurer la collection" at bounding box center [209, 136] width 78 height 12
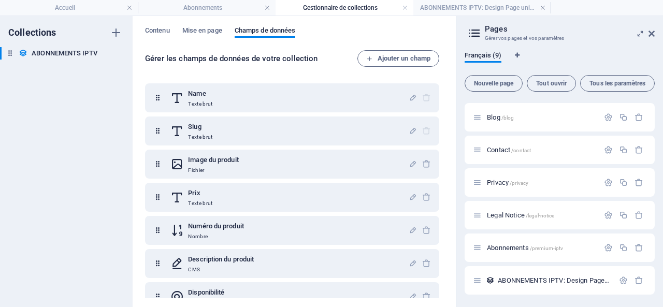
scroll to position [94, 0]
click at [202, 28] on span "Mise en page" at bounding box center [202, 31] width 40 height 14
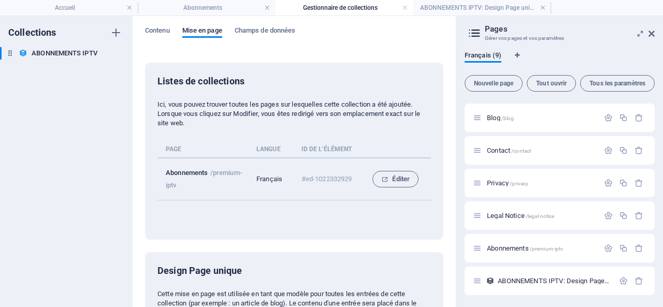
drag, startPoint x: 166, startPoint y: 172, endPoint x: 228, endPoint y: 192, distance: 64.5
click at [228, 192] on td "Abonnements /premium-iptv" at bounding box center [206, 179] width 99 height 42
copy td "Abonnements /premium-iptv"
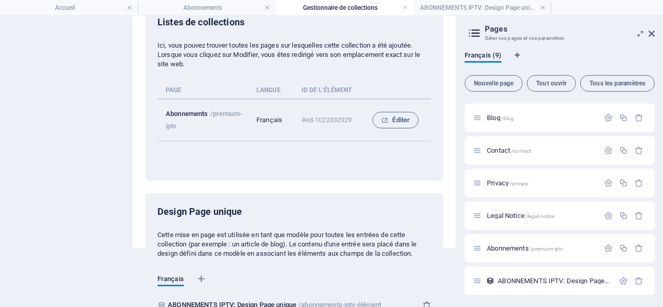
scroll to position [52, 0]
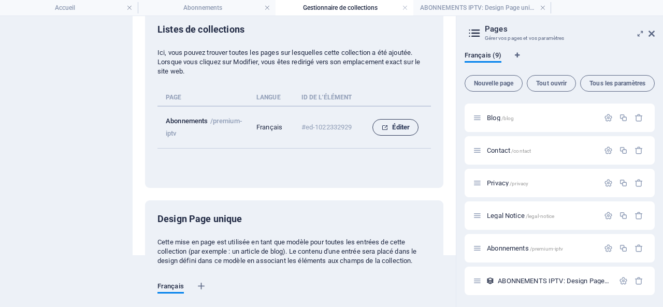
click at [401, 127] on span "Éditer" at bounding box center [395, 127] width 28 height 12
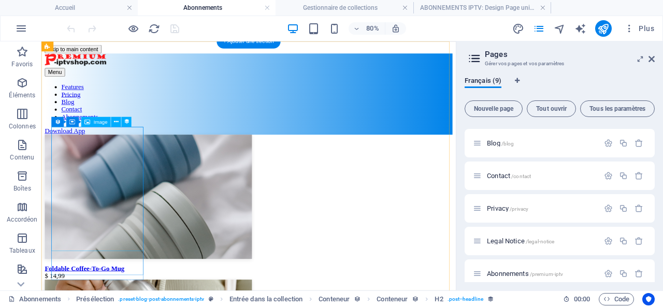
click at [79, 175] on figure at bounding box center [301, 236] width 510 height 157
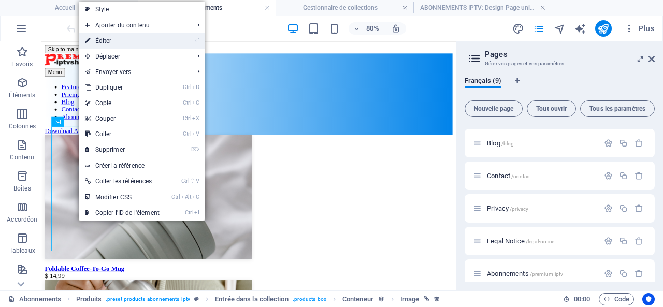
click at [110, 41] on link "⏎ Éditer" at bounding box center [122, 41] width 87 height 16
select select "image"
select select "px"
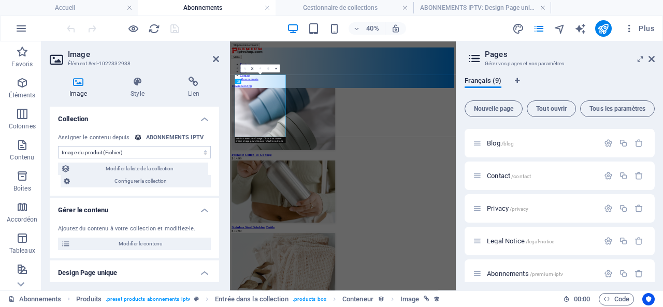
click at [158, 134] on div "ABONNEMENTS IPTV" at bounding box center [174, 138] width 57 height 9
click at [126, 136] on div "Assigner le contenu depuis" at bounding box center [94, 138] width 72 height 9
click at [138, 242] on span "Modifier le contenu" at bounding box center [141, 244] width 134 height 12
select select "In stock"
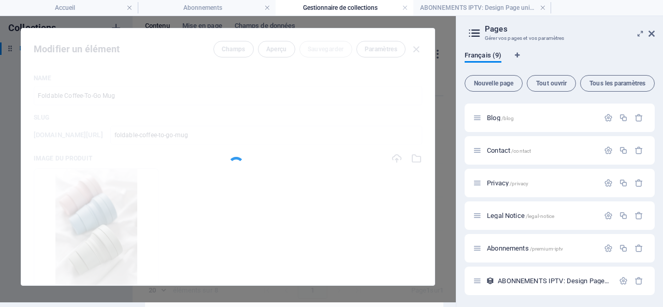
scroll to position [0, 0]
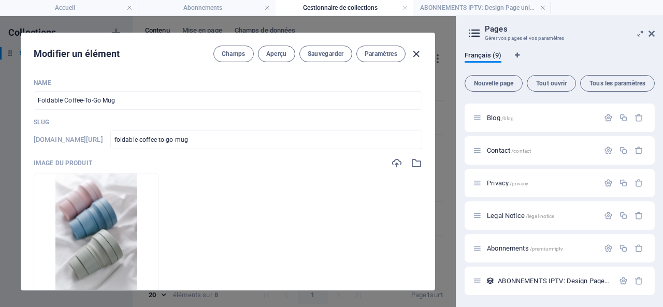
click at [417, 50] on icon "button" at bounding box center [416, 54] width 12 height 12
type input "foldable-coffee-to-go-mug"
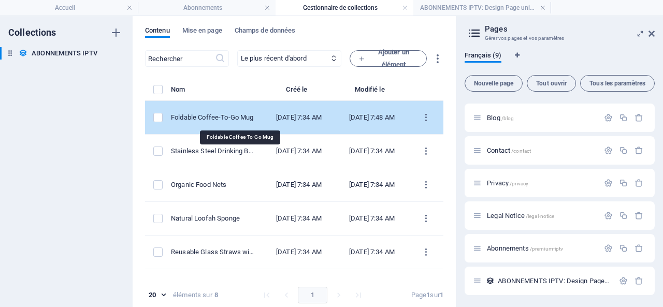
click at [232, 115] on div "Foldable Coffee-To-Go Mug" at bounding box center [212, 117] width 83 height 9
select select "In stock"
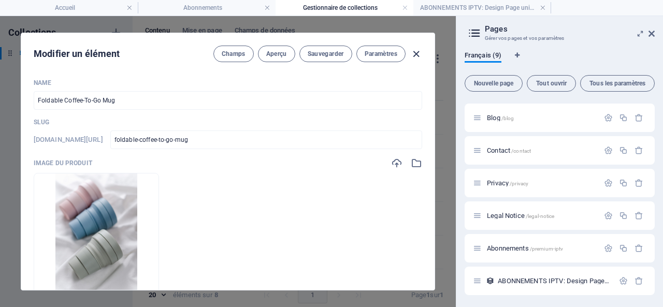
click at [415, 51] on icon "button" at bounding box center [416, 54] width 12 height 12
type input "foldable-coffee-to-go-mug"
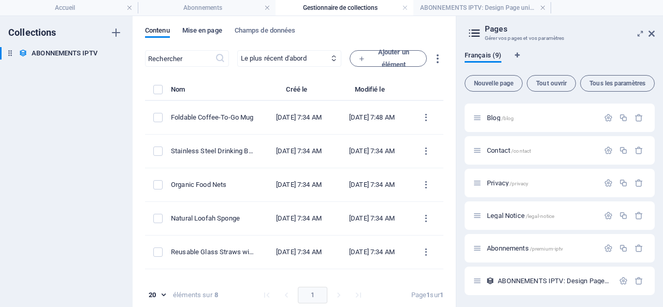
click at [209, 30] on span "Mise en page" at bounding box center [202, 31] width 40 height 14
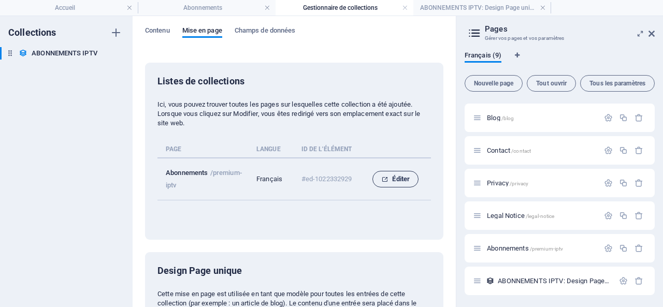
click at [397, 177] on span "Éditer" at bounding box center [395, 179] width 28 height 12
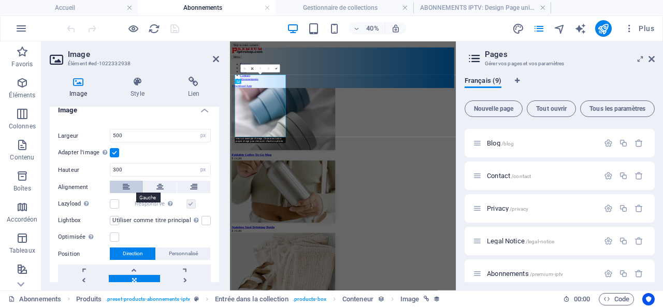
scroll to position [155, 0]
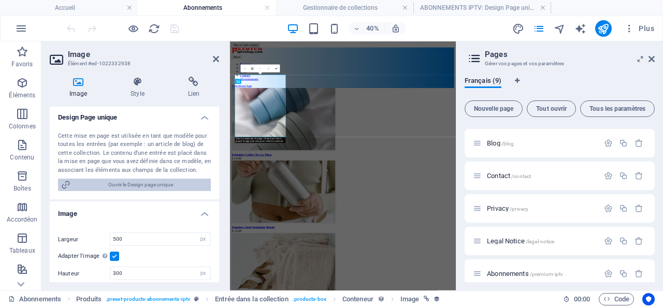
click at [146, 183] on span "Ouvrir le Design page unique" at bounding box center [141, 185] width 134 height 12
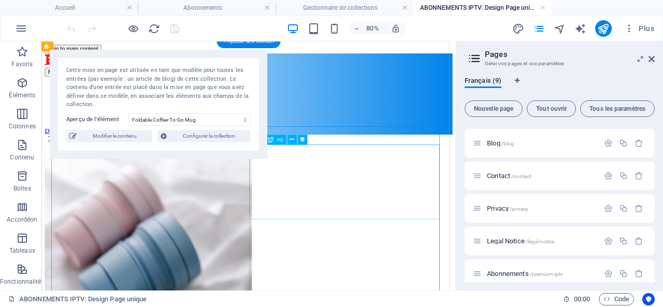
scroll to position [0, 0]
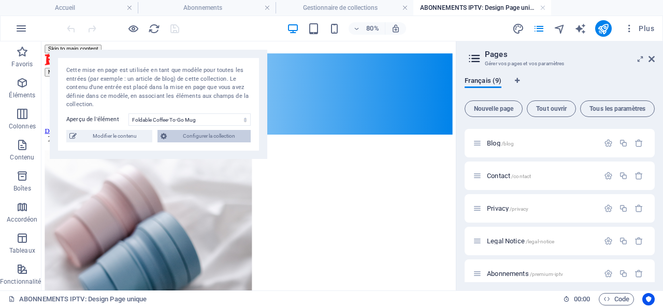
click at [201, 133] on span "Configurer la collection" at bounding box center [209, 136] width 78 height 12
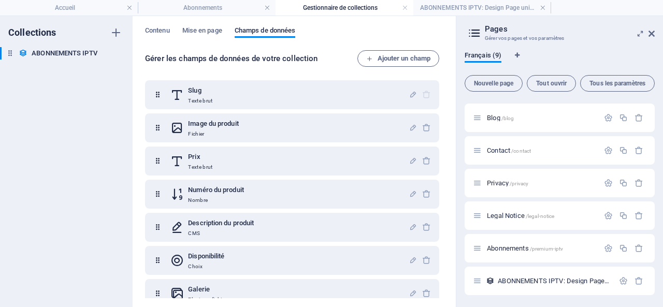
scroll to position [50, 0]
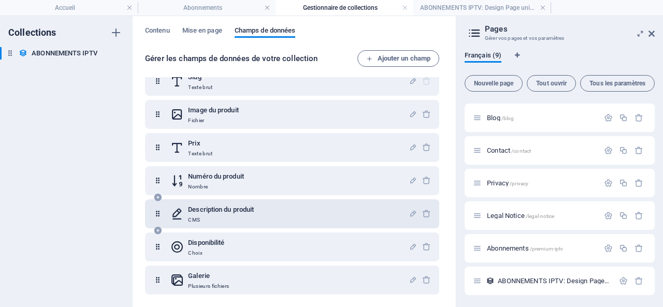
click at [211, 209] on h6 "Description du produit" at bounding box center [221, 210] width 66 height 12
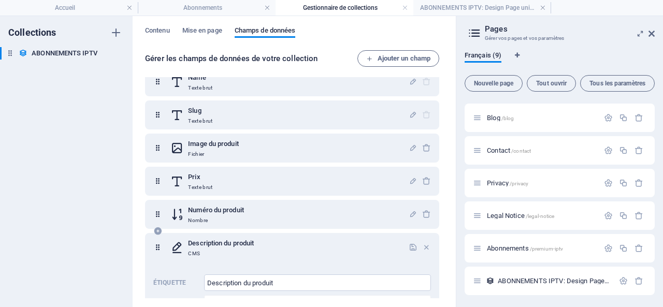
scroll to position [0, 0]
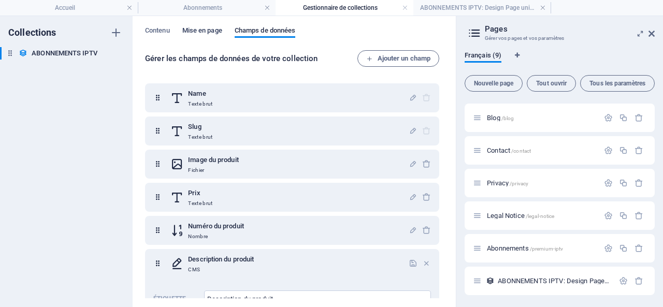
click at [201, 28] on span "Mise en page" at bounding box center [202, 31] width 40 height 14
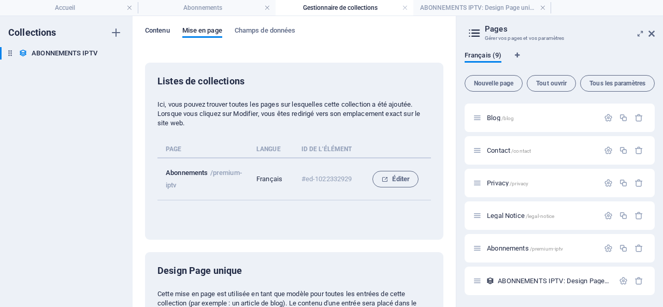
click at [159, 27] on span "Contenu" at bounding box center [157, 31] width 25 height 14
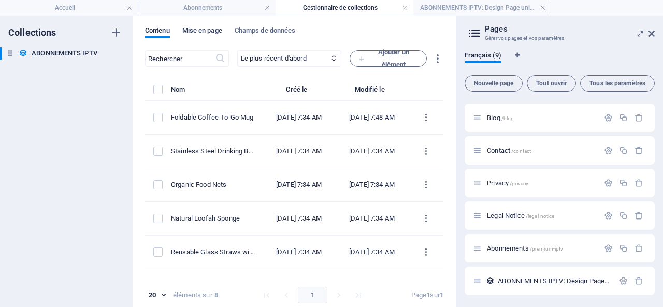
click at [198, 28] on span "Mise en page" at bounding box center [202, 31] width 40 height 14
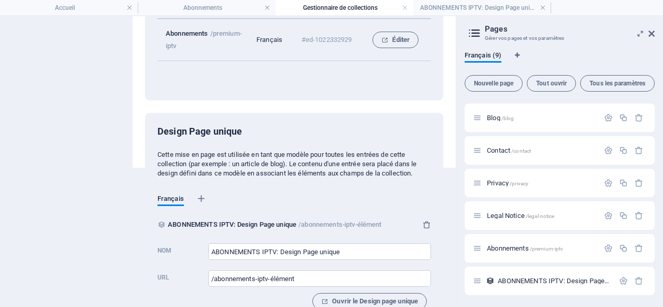
scroll to position [162, 0]
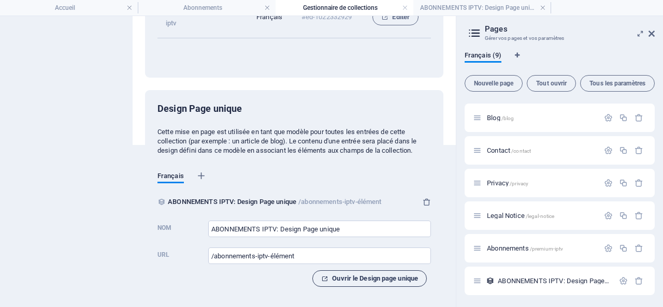
click at [368, 276] on span "Ouvrir le Design page unique" at bounding box center [369, 278] width 97 height 12
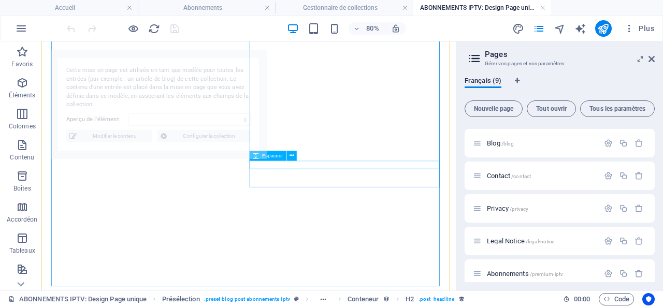
select select "68e4b45d7954bb9e5e0cbe3a"
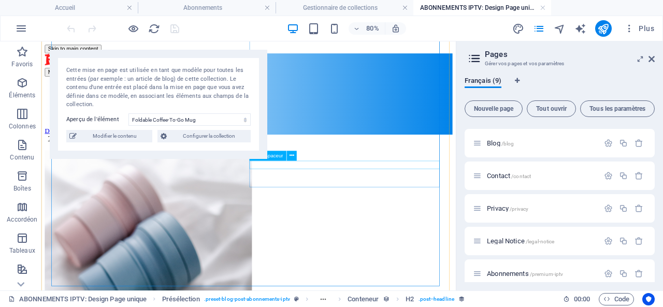
scroll to position [377, 0]
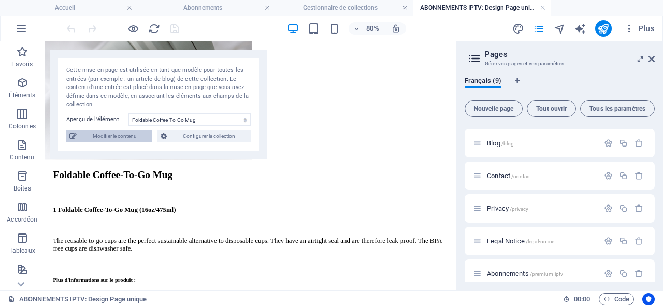
click at [93, 134] on span "Modifier le contenu" at bounding box center [114, 136] width 69 height 12
select select "In stock"
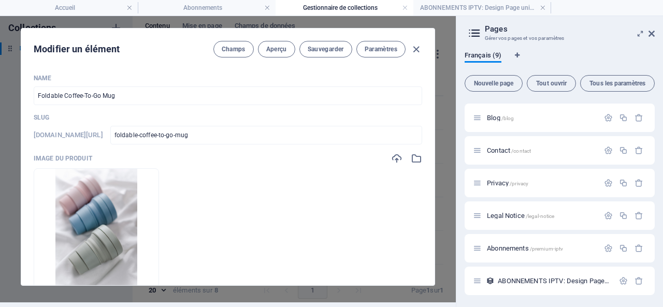
scroll to position [0, 0]
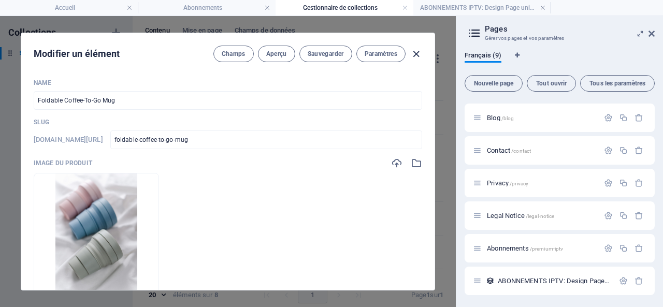
click at [413, 52] on icon "button" at bounding box center [416, 54] width 12 height 12
type input "foldable-coffee-to-go-mug"
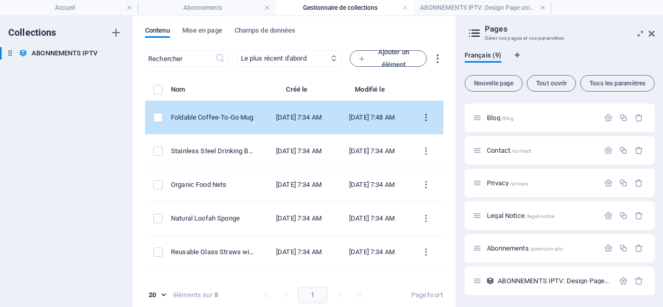
click at [421, 117] on icon "items list" at bounding box center [426, 118] width 10 height 10
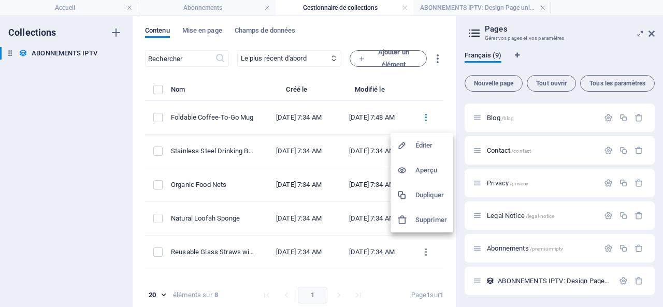
click at [424, 171] on h6 "Aperçu" at bounding box center [431, 170] width 32 height 12
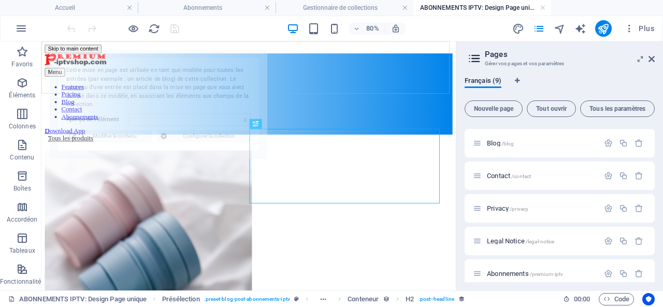
scroll to position [20, 0]
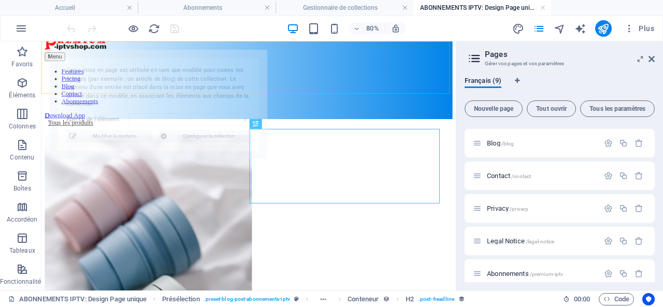
select select "68e4b45d7954bb9e5e0cbe3a"
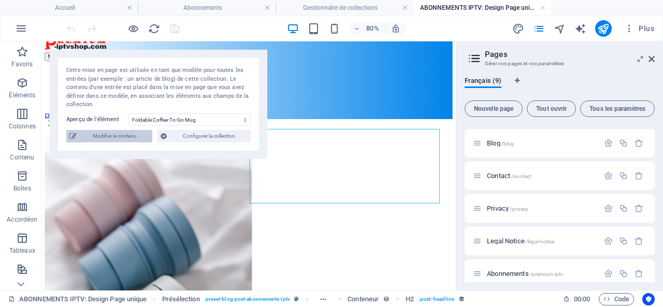
click at [115, 136] on span "Modifier le contenu" at bounding box center [114, 136] width 69 height 12
select select "In stock"
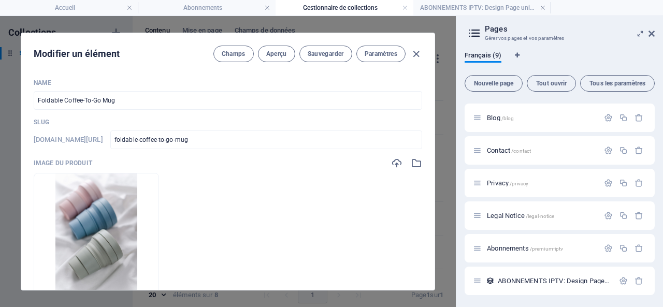
scroll to position [0, 0]
click at [414, 51] on icon "button" at bounding box center [416, 54] width 12 height 12
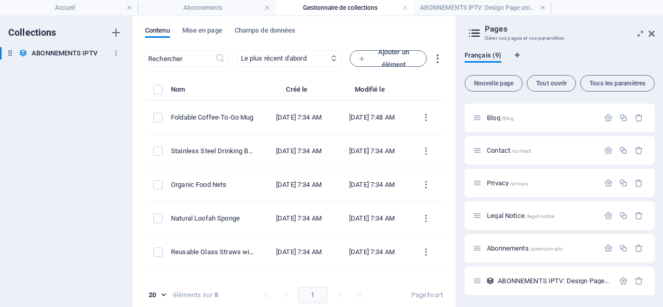
click at [71, 49] on h6 "ABONNEMENTS IPTV" at bounding box center [65, 53] width 66 height 12
click at [115, 52] on icon "button" at bounding box center [115, 53] width 7 height 7
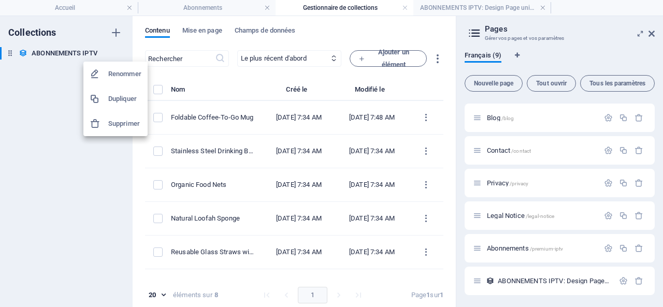
click at [32, 106] on div at bounding box center [331, 153] width 663 height 307
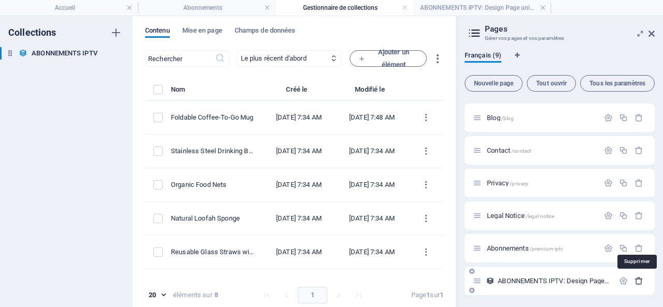
click at [639, 278] on icon "button" at bounding box center [638, 281] width 9 height 9
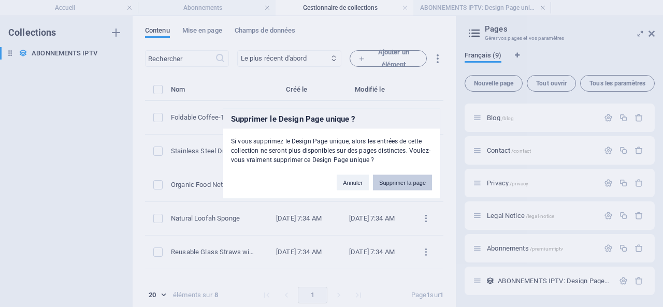
click at [402, 182] on button "Supprimer la page" at bounding box center [402, 183] width 59 height 16
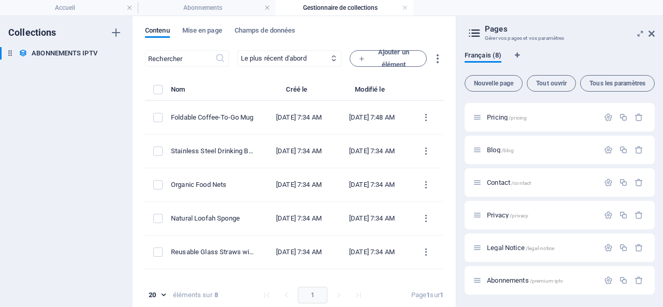
scroll to position [62, 0]
click at [604, 279] on icon "button" at bounding box center [608, 281] width 9 height 9
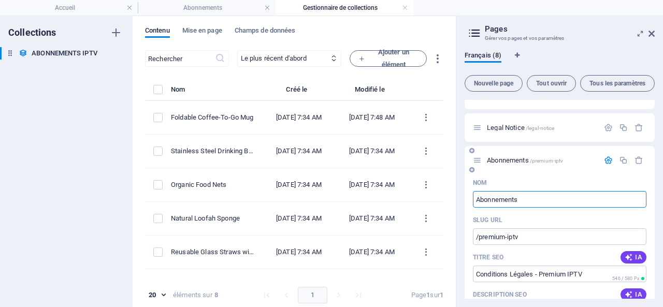
drag, startPoint x: 528, startPoint y: 198, endPoint x: 472, endPoint y: 197, distance: 55.9
click at [473, 197] on input "Abonnements" at bounding box center [559, 199] width 173 height 17
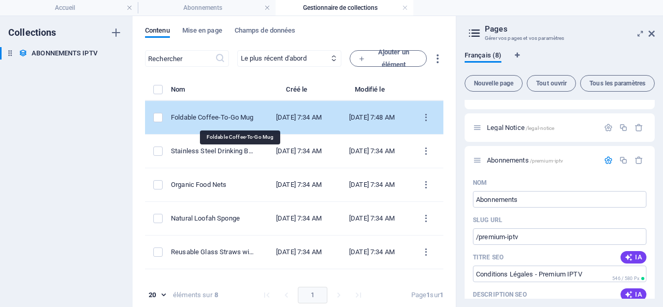
click at [225, 115] on div "Foldable Coffee-To-Go Mug" at bounding box center [212, 117] width 83 height 9
select select "In stock"
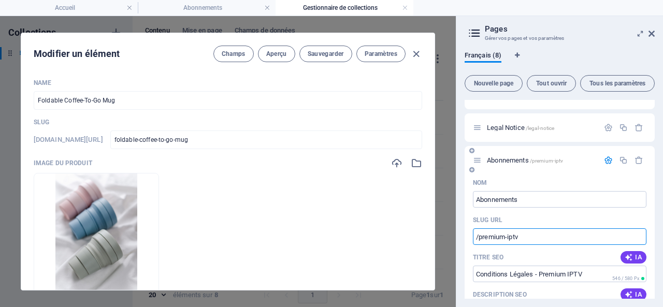
drag, startPoint x: 531, startPoint y: 236, endPoint x: 480, endPoint y: 236, distance: 51.8
click at [480, 236] on input "/premium-iptv" at bounding box center [559, 236] width 173 height 17
paste input "abonnements-iptv"
click at [522, 235] on input "/abonnements-iptv" at bounding box center [559, 236] width 173 height 17
drag, startPoint x: 539, startPoint y: 234, endPoint x: 480, endPoint y: 237, distance: 59.1
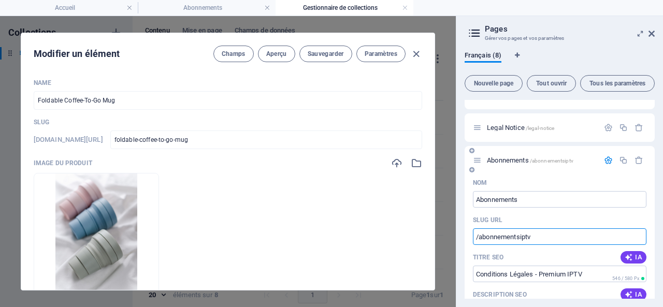
click at [480, 237] on input "/abonnementsiptv" at bounding box center [559, 236] width 173 height 17
paste input "-"
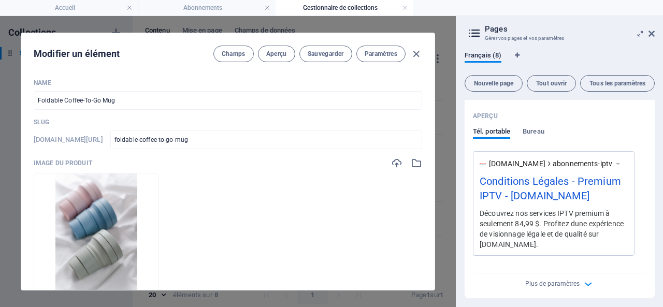
scroll to position [493, 0]
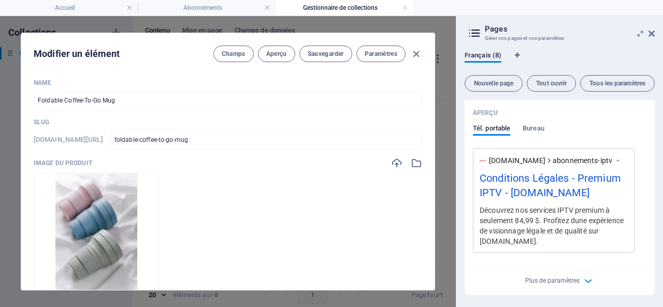
type input "/abonnements-iptv"
click at [416, 51] on icon "button" at bounding box center [416, 54] width 12 height 12
type input "foldable-coffee-to-go-mug"
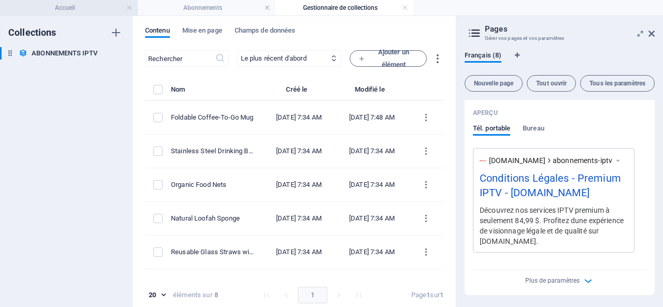
click at [77, 4] on h4 "Accueil" at bounding box center [69, 7] width 138 height 11
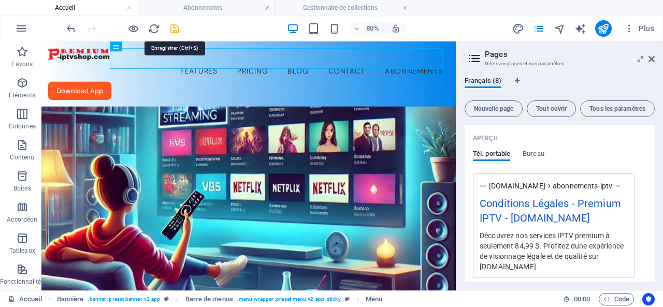
click at [177, 27] on icon "save" at bounding box center [175, 29] width 12 height 12
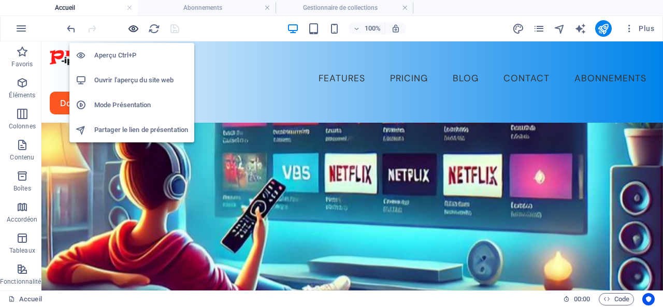
click at [136, 26] on icon "button" at bounding box center [133, 29] width 12 height 12
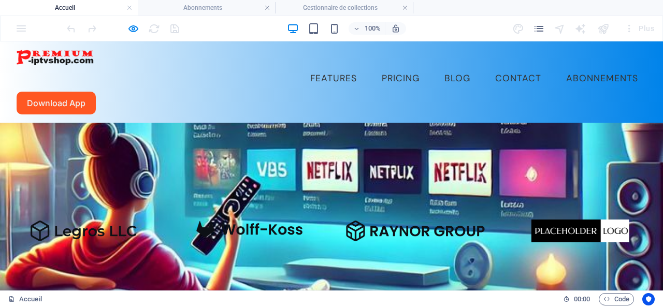
click at [558, 66] on link "Abonnements" at bounding box center [602, 79] width 89 height 26
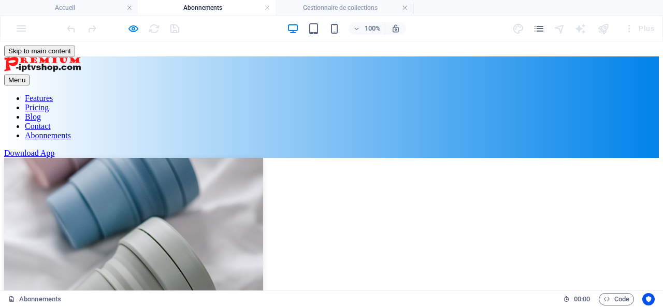
click at [109, 158] on img at bounding box center [133, 235] width 259 height 155
click at [328, 4] on h4 "Gestionnaire de collections" at bounding box center [344, 7] width 138 height 11
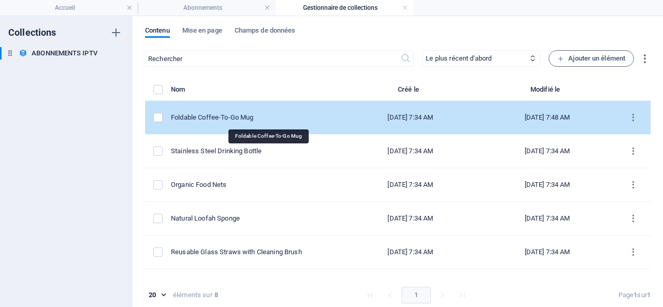
click at [249, 114] on div "Foldable Coffee-To-Go Mug" at bounding box center [252, 117] width 163 height 9
select select "In stock"
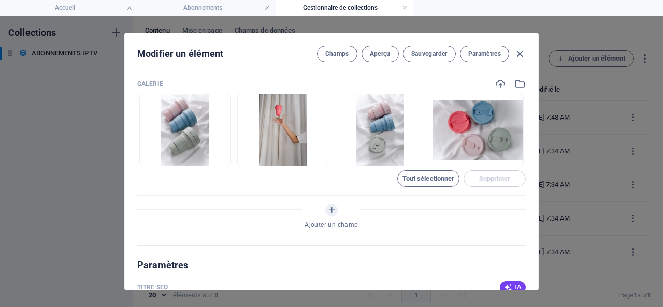
scroll to position [518, 0]
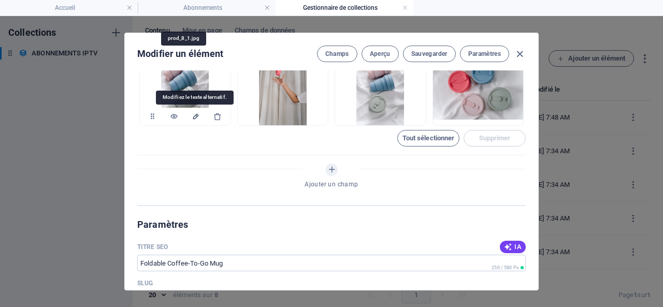
click at [194, 115] on icon "Modifiez le texte alternatif." at bounding box center [196, 116] width 8 height 8
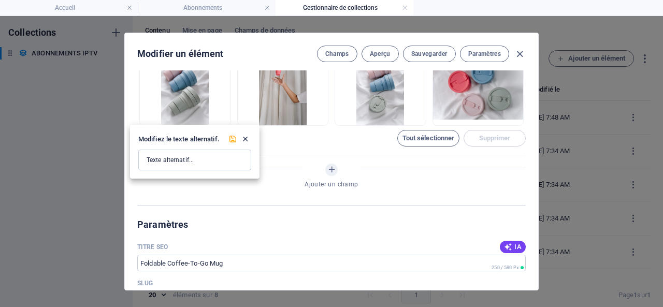
click at [246, 135] on icon "Fermer" at bounding box center [245, 139] width 9 height 9
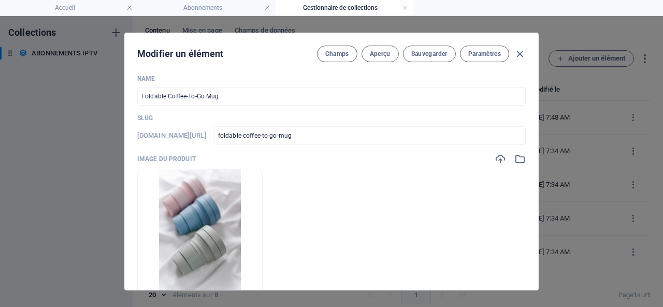
scroll to position [0, 0]
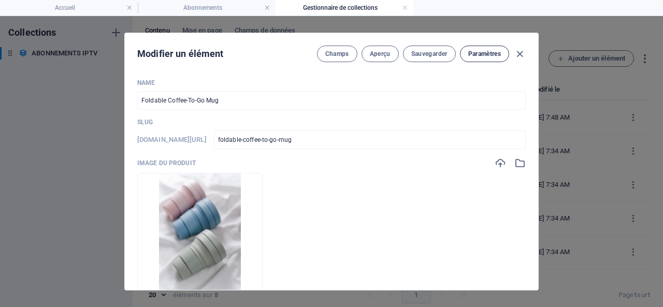
click at [477, 52] on span "Paramètres" at bounding box center [484, 54] width 33 height 8
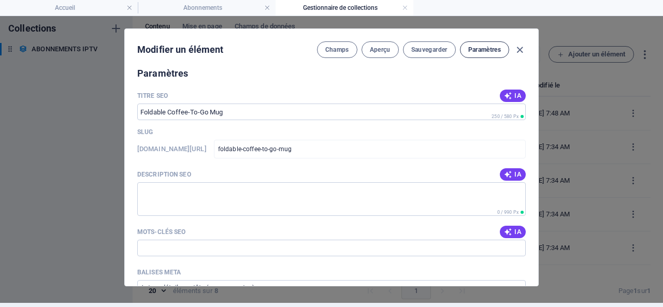
scroll to position [665, 0]
click at [520, 45] on icon "button" at bounding box center [520, 50] width 12 height 12
type input "foldable-coffee-to-go-mug"
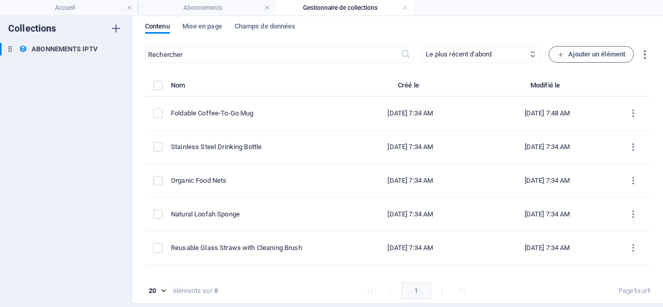
scroll to position [0, 0]
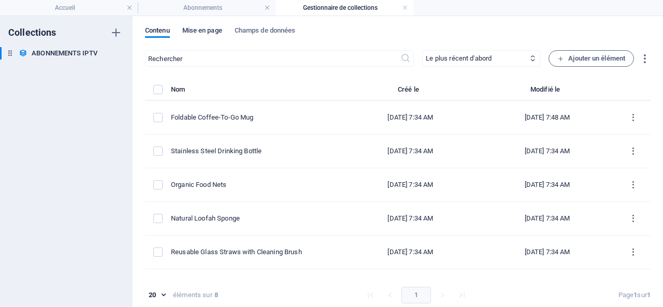
click at [198, 29] on span "Mise en page" at bounding box center [202, 31] width 40 height 14
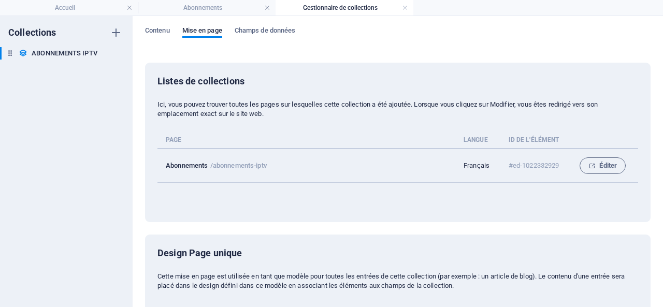
drag, startPoint x: 269, startPoint y: 164, endPoint x: 168, endPoint y: 163, distance: 101.0
click at [168, 163] on td "Abonnements /abonnements-iptv" at bounding box center [310, 166] width 306 height 34
click at [260, 168] on p "/abonnements-iptv" at bounding box center [238, 166] width 56 height 8
drag, startPoint x: 266, startPoint y: 165, endPoint x: 163, endPoint y: 166, distance: 103.6
click at [163, 166] on td "Abonnements /abonnements-iptv" at bounding box center [310, 166] width 306 height 34
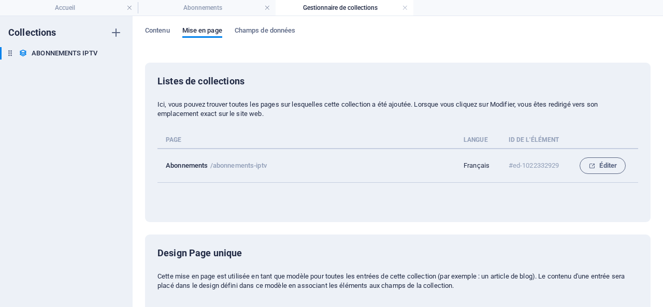
copy td "Abonnements /abonnements-iptv"
click at [405, 5] on link at bounding box center [405, 8] width 6 height 10
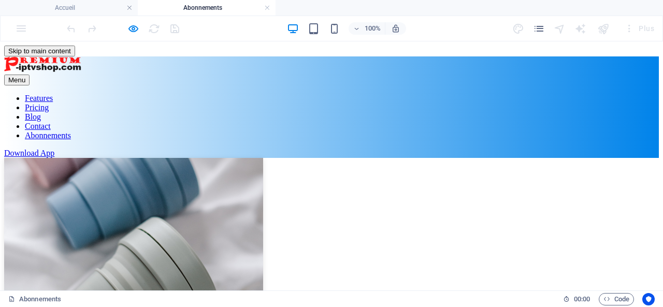
click at [85, 160] on img at bounding box center [133, 235] width 259 height 155
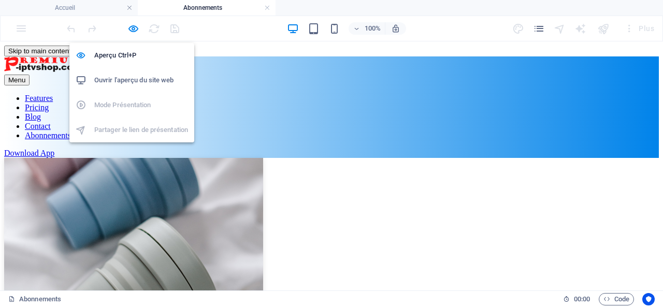
click at [132, 77] on h6 "Ouvrir l'aperçu du site web" at bounding box center [141, 80] width 94 height 12
click at [135, 26] on icon "button" at bounding box center [133, 29] width 12 height 12
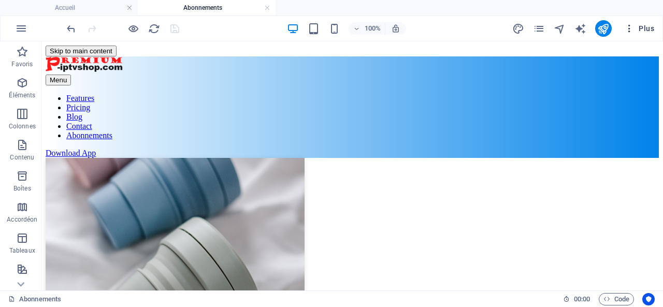
click at [642, 25] on span "Plus" at bounding box center [639, 28] width 30 height 10
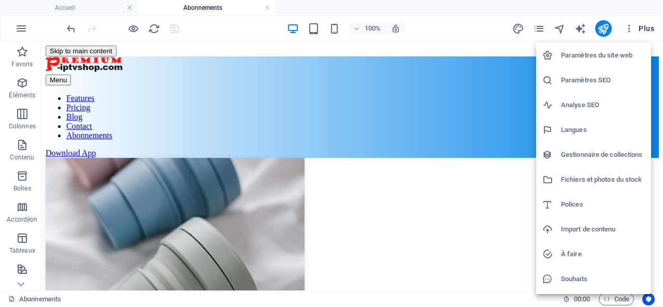
click at [608, 52] on h6 "Paramètres du site web" at bounding box center [603, 55] width 84 height 12
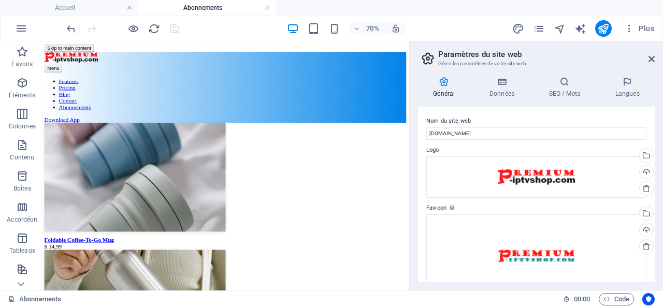
click at [441, 85] on icon at bounding box center [444, 82] width 52 height 10
click at [627, 86] on icon at bounding box center [627, 82] width 55 height 10
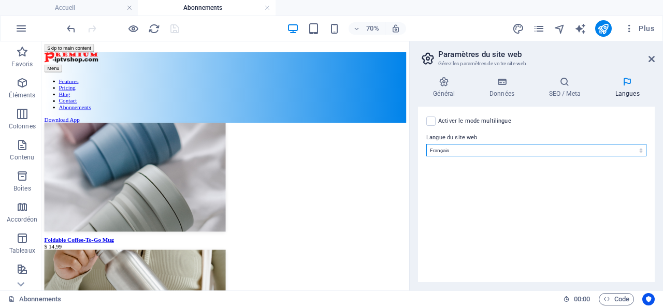
click at [490, 150] on select "Abkhazian Afar Afrikaans Akan Albanais Allemand Amharic Anglais Arabe Aragonese…" at bounding box center [536, 150] width 220 height 12
click at [426, 144] on select "Abkhazian Afar Afrikaans Akan Albanais Allemand Amharic Anglais Arabe Aragonese…" at bounding box center [536, 150] width 220 height 12
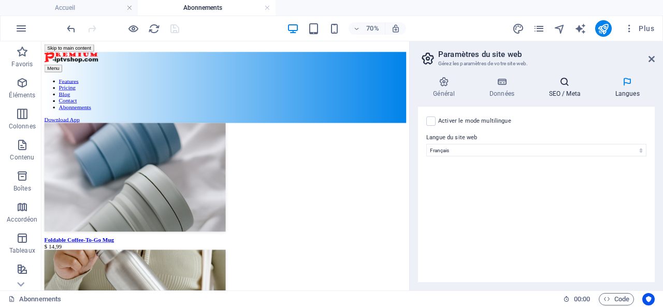
click at [571, 86] on icon at bounding box center [564, 82] width 62 height 10
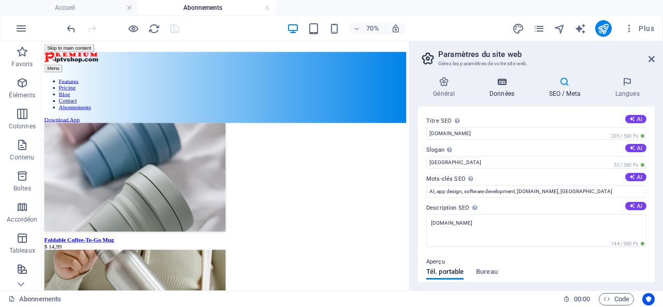
click at [503, 88] on h4 "Données" at bounding box center [504, 88] width 60 height 22
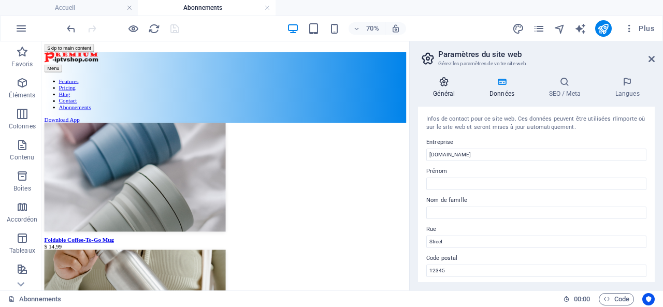
click at [444, 85] on icon at bounding box center [444, 82] width 52 height 10
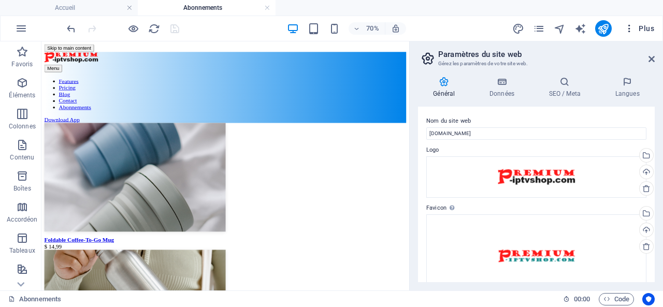
click at [648, 28] on span "Plus" at bounding box center [639, 28] width 30 height 10
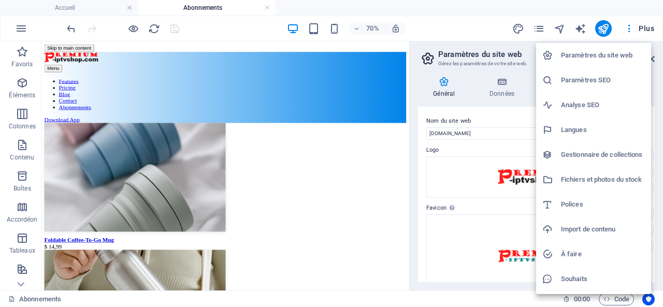
click at [612, 153] on h6 "Gestionnaire de collections" at bounding box center [603, 155] width 84 height 12
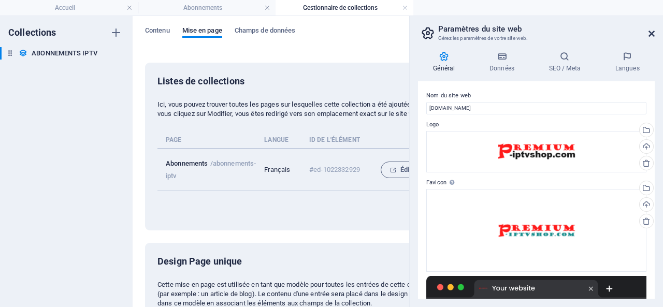
click at [652, 30] on icon at bounding box center [651, 34] width 6 height 8
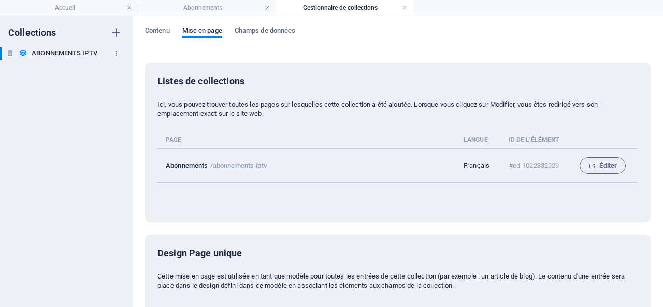
click at [97, 50] on h6 "ABONNEMENTS IPTV" at bounding box center [65, 53] width 66 height 12
click at [114, 53] on icon "button" at bounding box center [115, 53] width 7 height 7
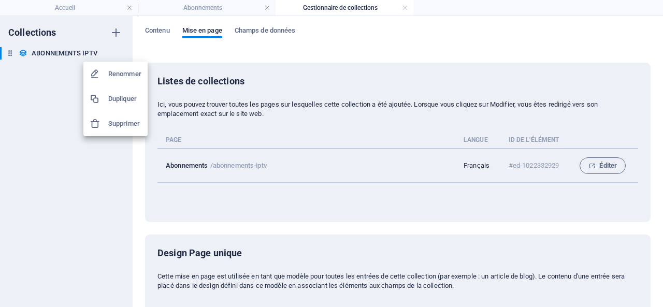
click at [43, 82] on div at bounding box center [331, 153] width 663 height 307
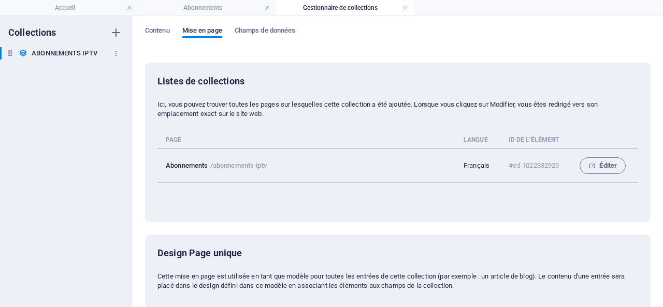
click at [50, 50] on h6 "ABONNEMENTS IPTV" at bounding box center [65, 53] width 66 height 12
click at [152, 31] on span "Contenu" at bounding box center [157, 31] width 25 height 14
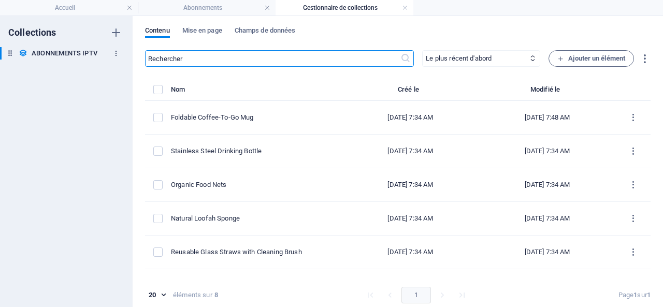
click at [114, 51] on icon "button" at bounding box center [115, 53] width 7 height 7
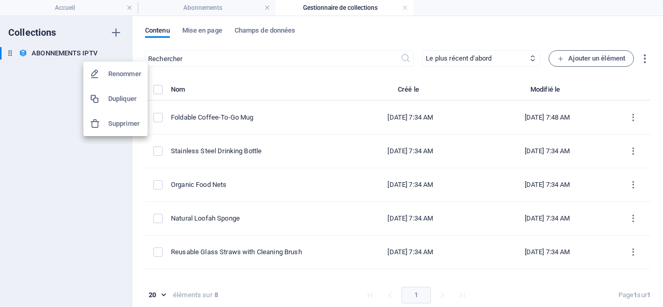
click at [119, 124] on h6 "Supprimer" at bounding box center [124, 124] width 33 height 12
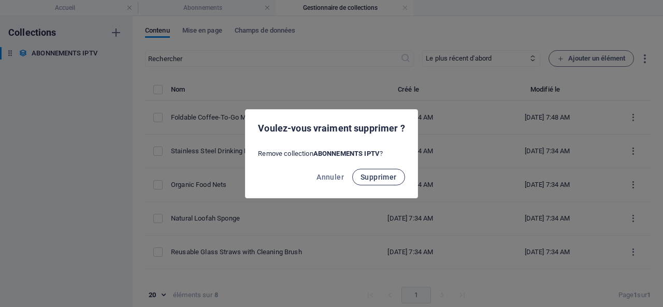
click at [385, 177] on span "Supprimer" at bounding box center [378, 177] width 36 height 8
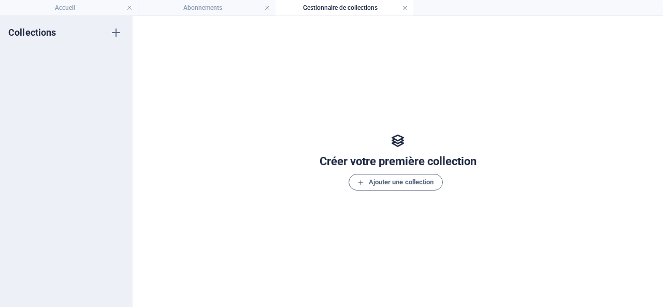
click at [407, 6] on link at bounding box center [405, 8] width 6 height 10
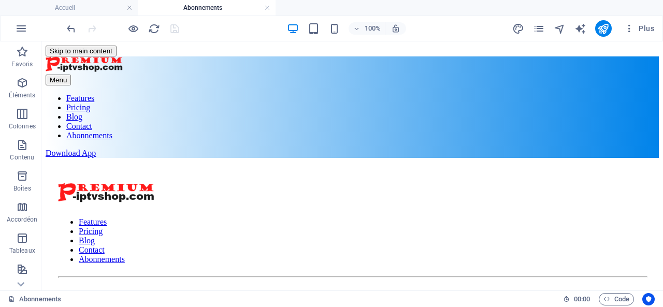
click at [200, 3] on h4 "Abonnements" at bounding box center [207, 7] width 138 height 11
click at [267, 6] on link at bounding box center [267, 8] width 6 height 10
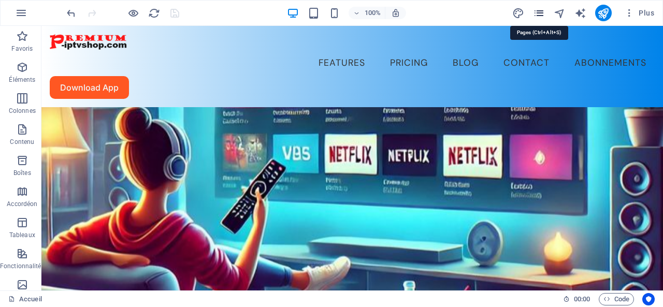
click at [541, 13] on icon "pages" at bounding box center [539, 13] width 12 height 12
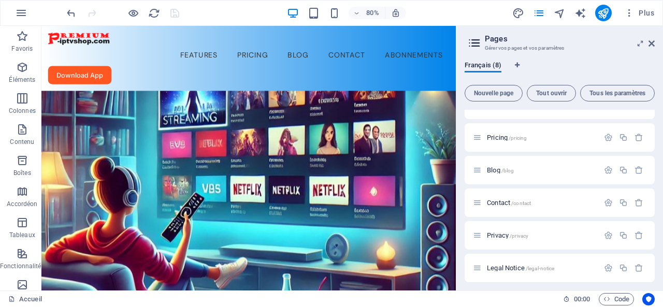
scroll to position [88, 0]
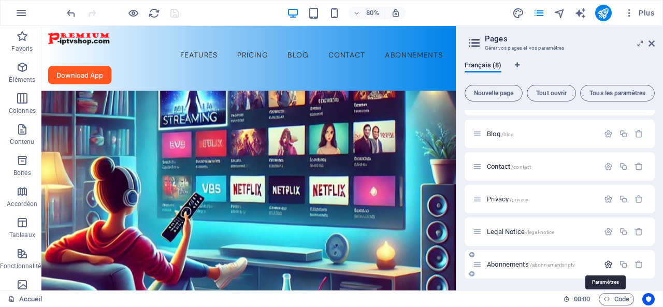
click at [606, 262] on icon "button" at bounding box center [608, 264] width 9 height 9
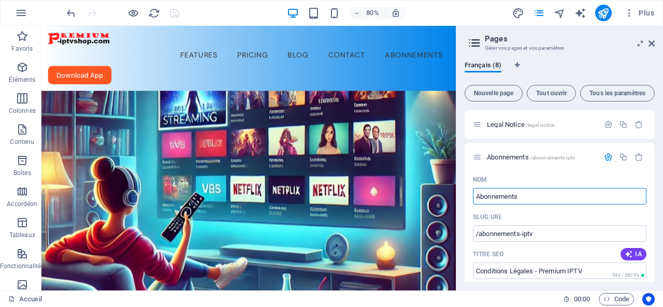
drag, startPoint x: 536, startPoint y: 194, endPoint x: 462, endPoint y: 195, distance: 74.1
click at [462, 195] on div "Français (8) Nouvelle page Tout ouvrir Tous les paramètres Accueil / Features /…" at bounding box center [559, 172] width 207 height 238
click at [635, 156] on icon "button" at bounding box center [638, 157] width 9 height 9
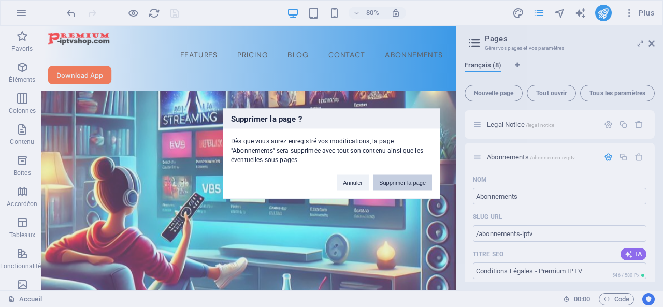
click at [402, 179] on button "Supprimer la page" at bounding box center [402, 183] width 59 height 16
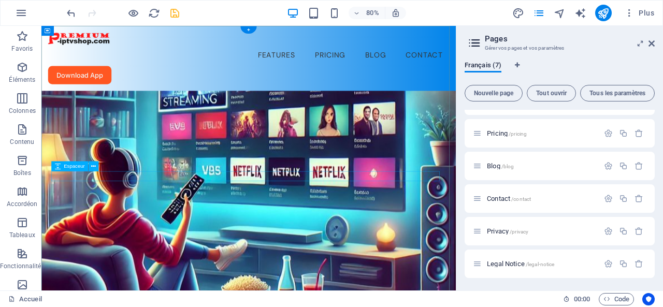
scroll to position [56, 0]
